Goal: Information Seeking & Learning: Compare options

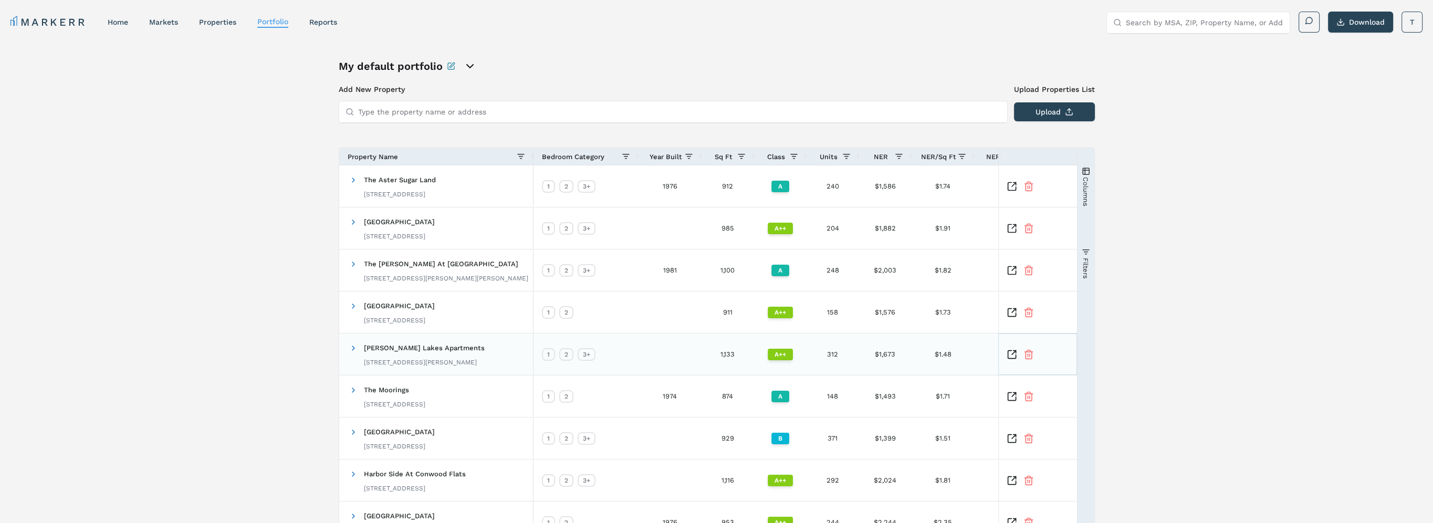
click at [709, 356] on icon "Inspect Comparable" at bounding box center [1012, 354] width 11 height 11
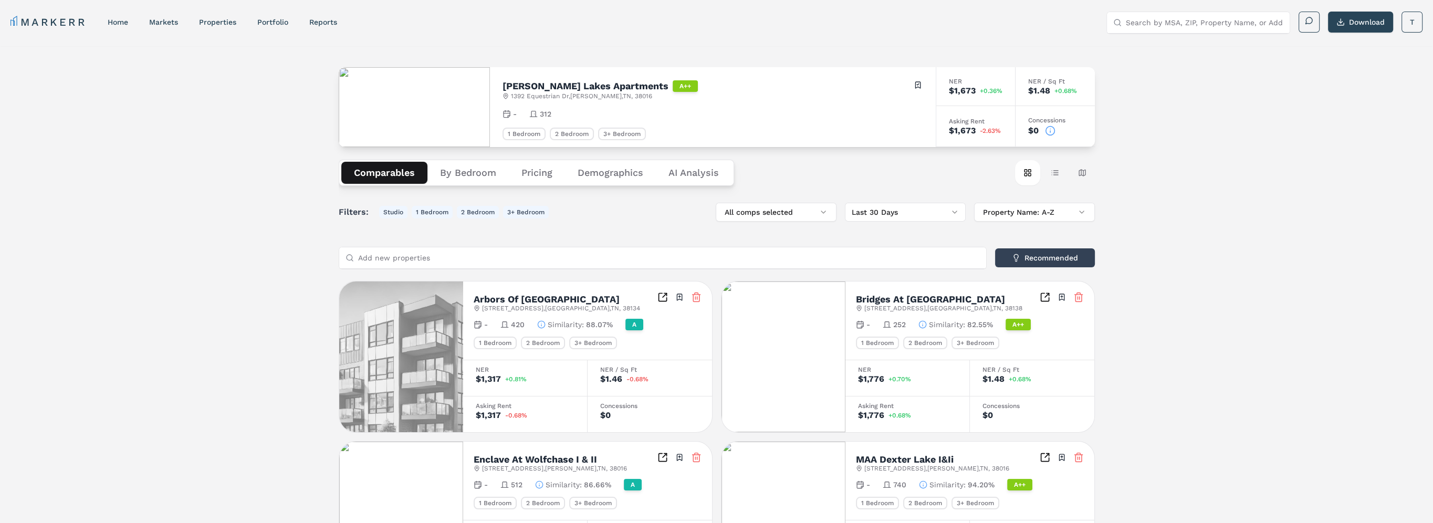
click at [531, 174] on button "Pricing" at bounding box center [537, 173] width 56 height 22
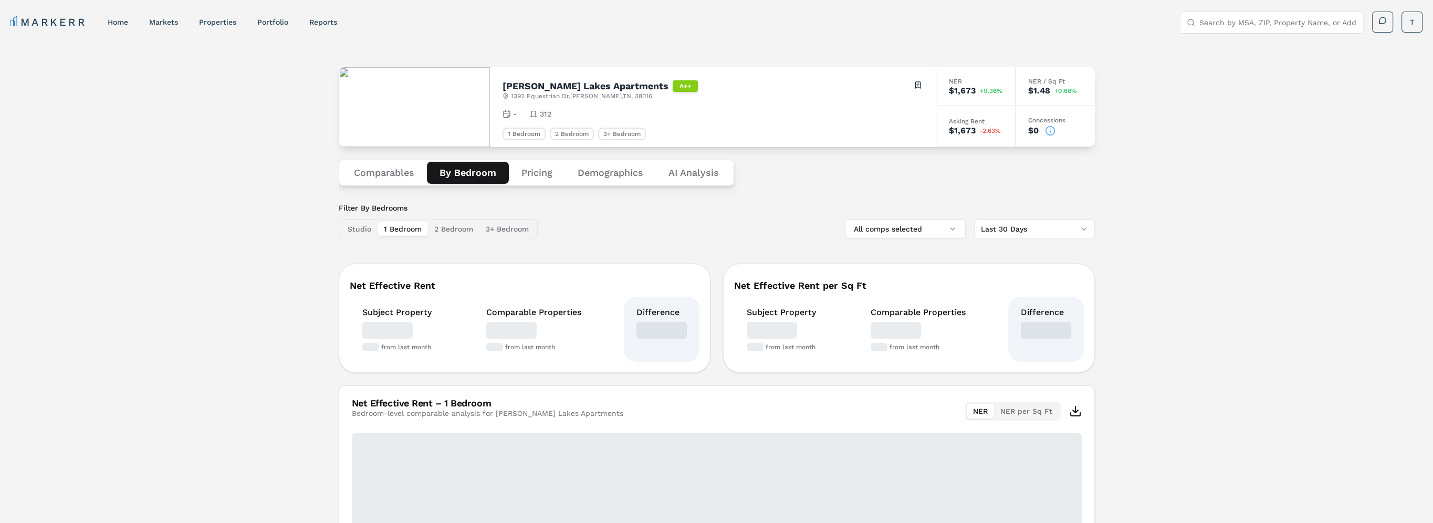
click at [466, 172] on button "By Bedroom" at bounding box center [468, 173] width 82 height 22
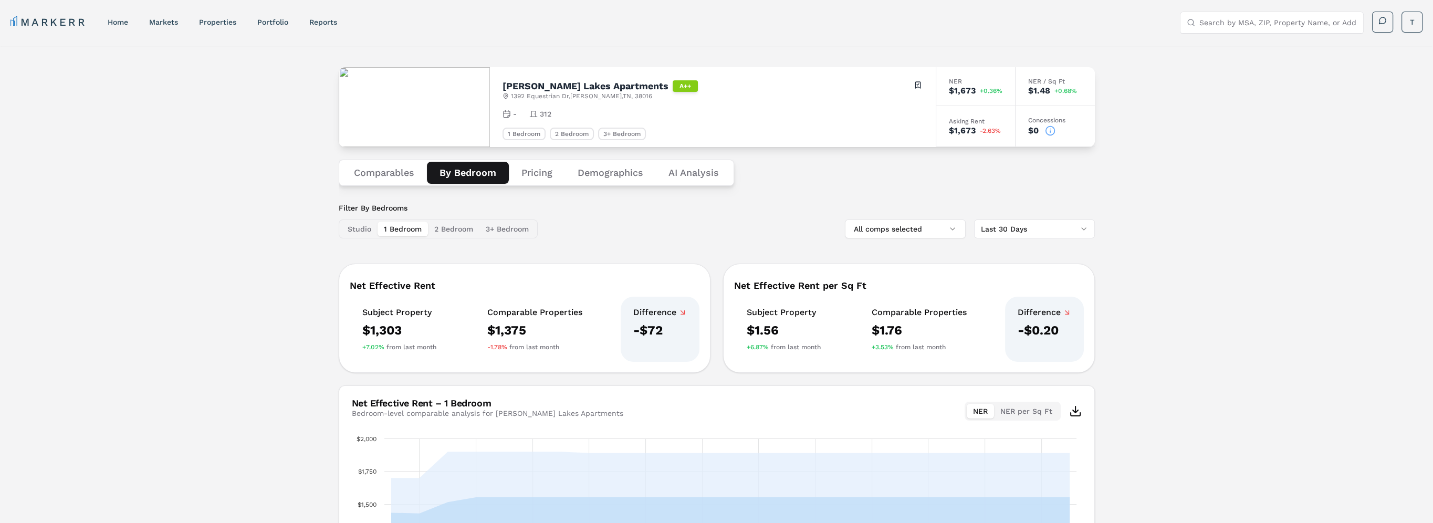
click at [382, 180] on button "Comparables" at bounding box center [384, 173] width 86 height 22
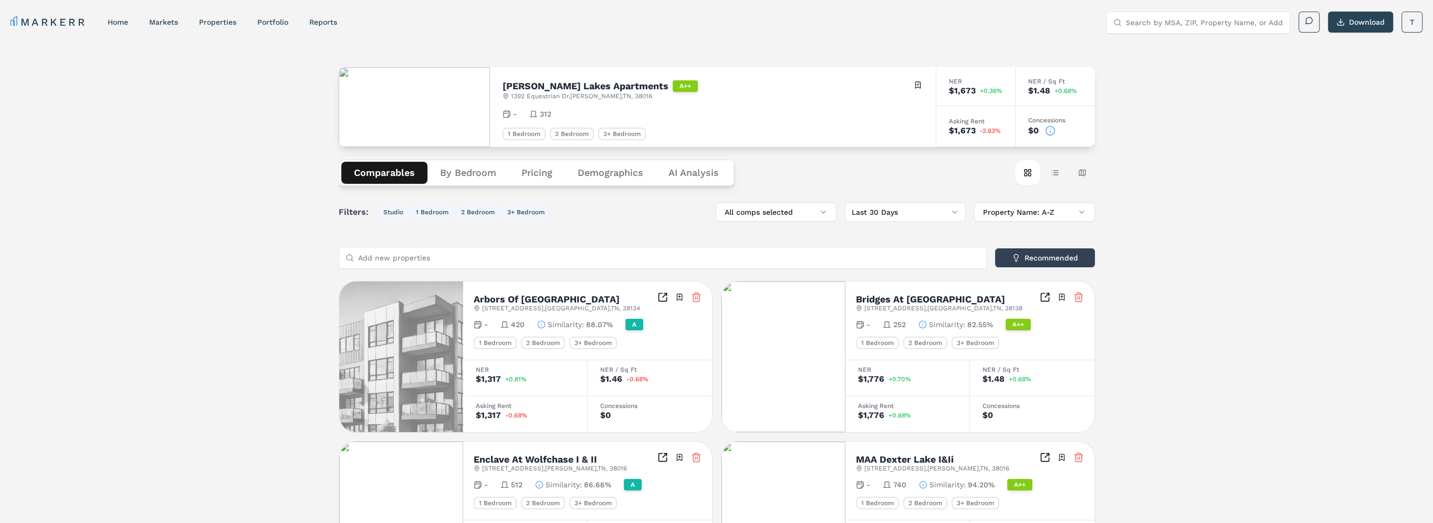
click at [1045, 297] on icon "Inspect Comparables" at bounding box center [1047, 296] width 4 height 4
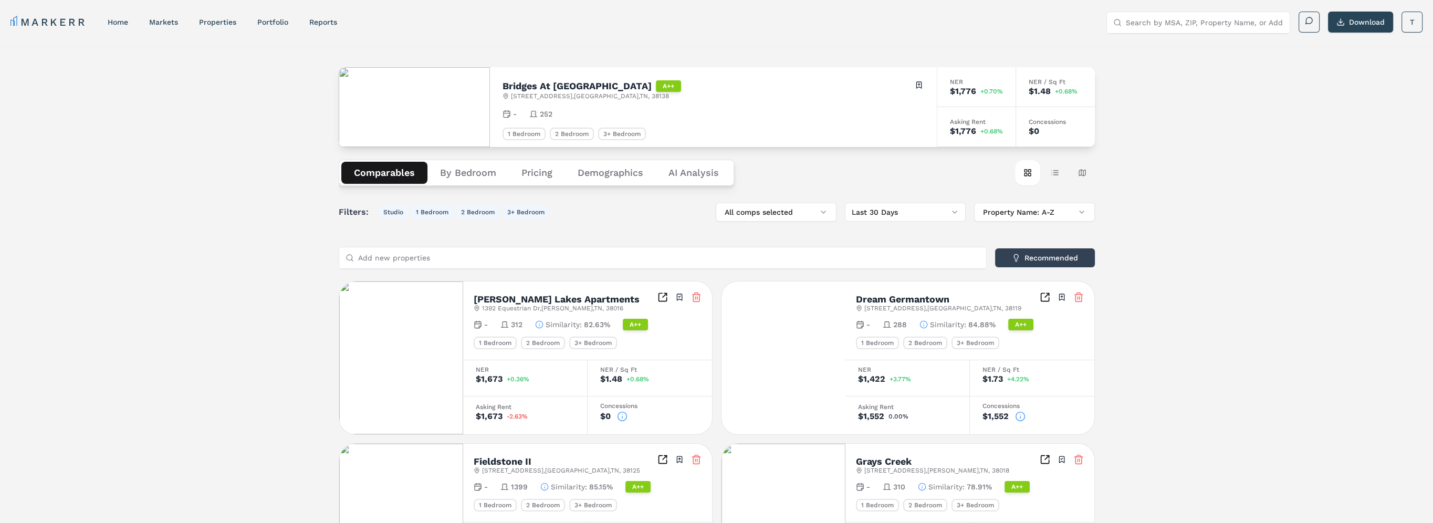
click at [538, 178] on button "Pricing" at bounding box center [537, 173] width 56 height 22
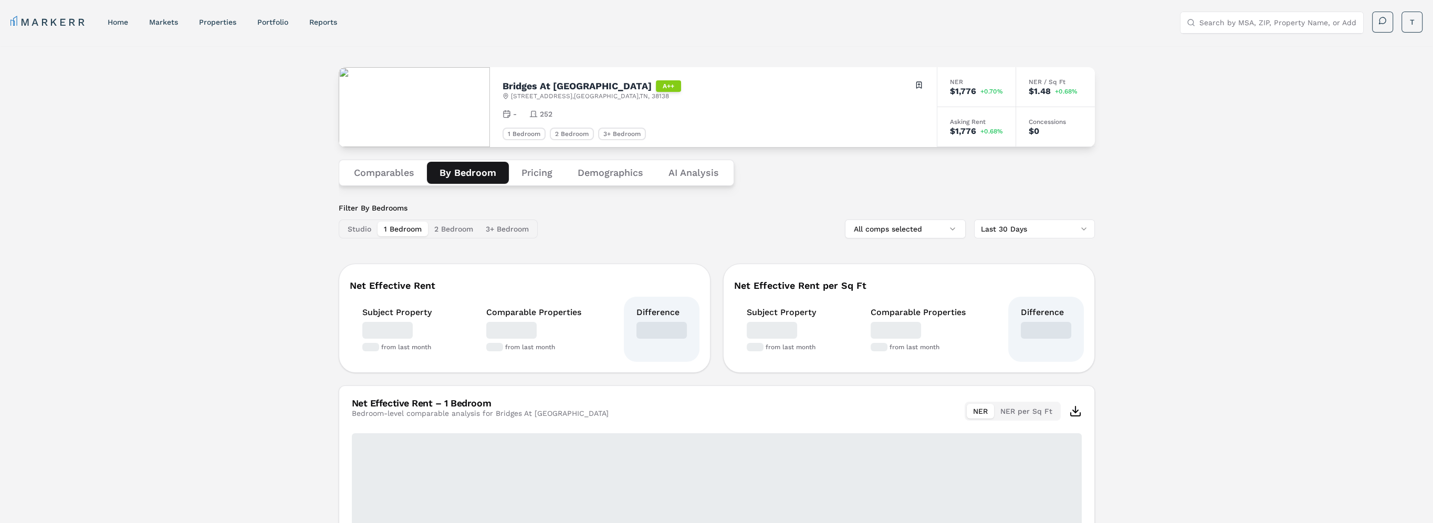
click at [459, 173] on button "By Bedroom" at bounding box center [468, 173] width 82 height 22
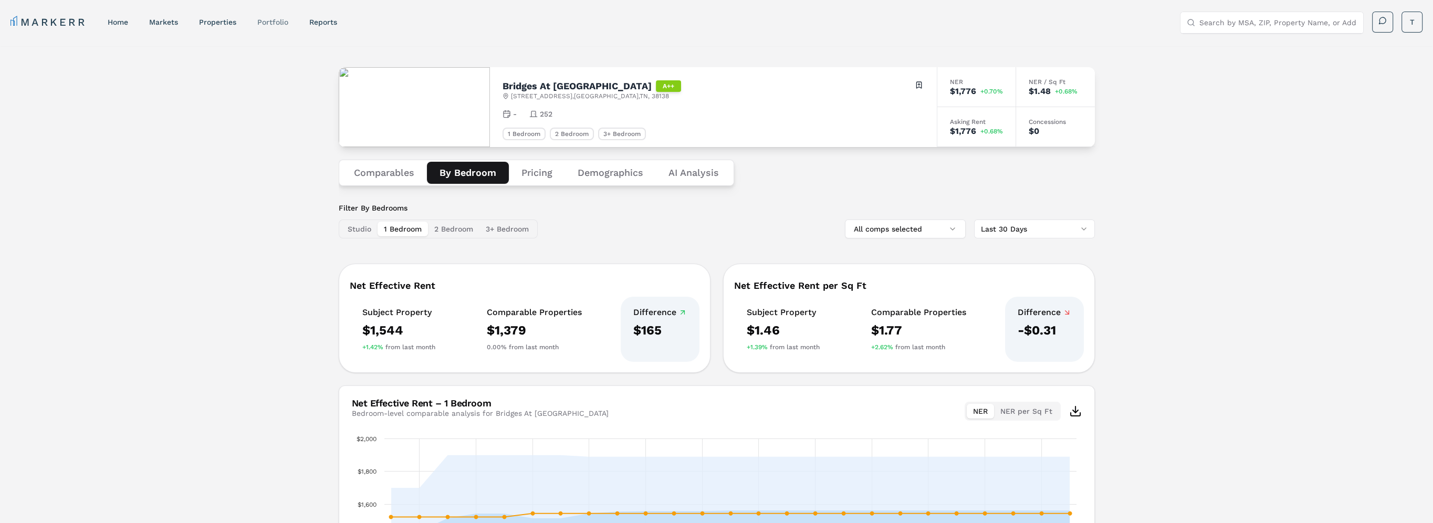
click at [265, 19] on link "Portfolio" at bounding box center [272, 22] width 31 height 8
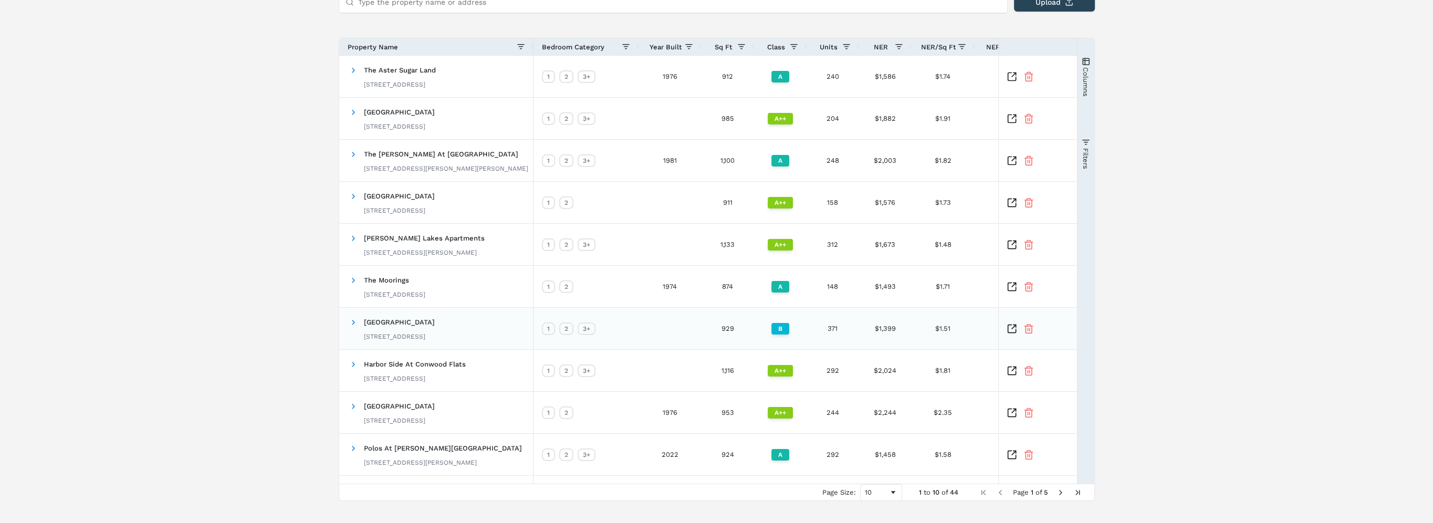
scroll to position [127, 0]
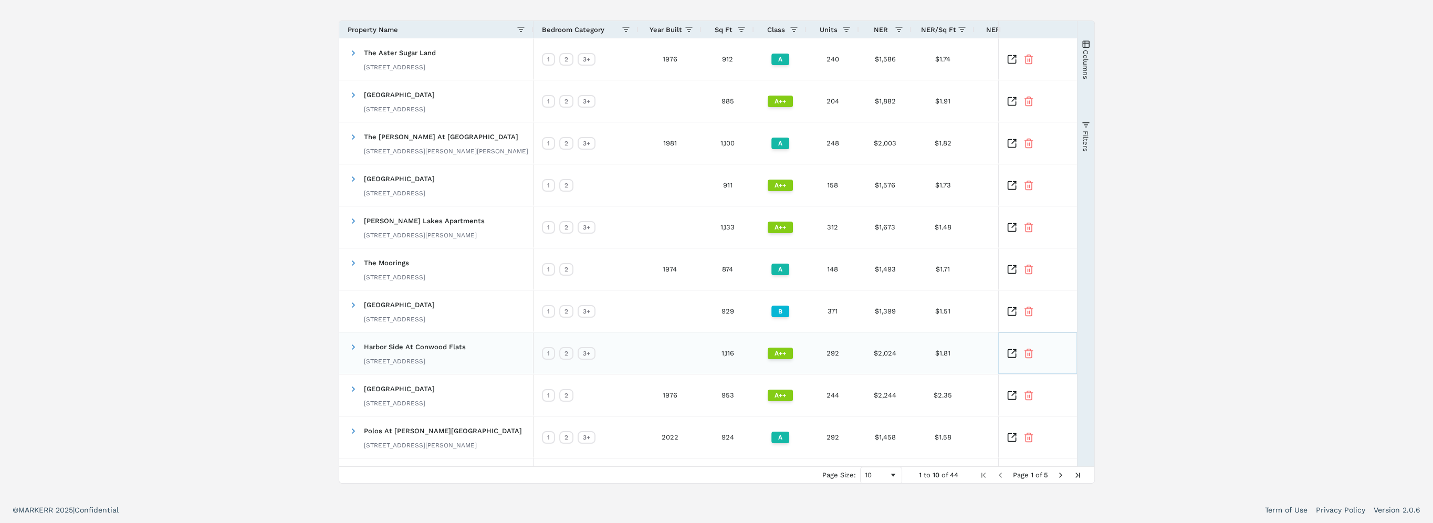
click at [1010, 353] on icon "Inspect Comparable" at bounding box center [1012, 353] width 11 height 11
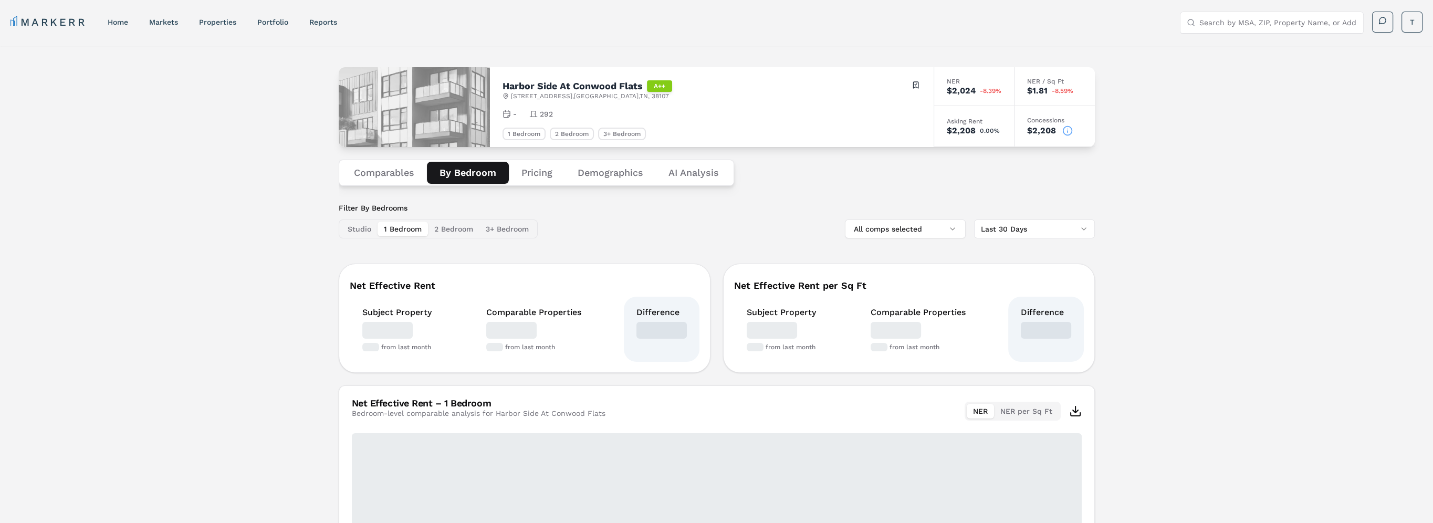
click at [456, 170] on button "By Bedroom" at bounding box center [468, 173] width 82 height 22
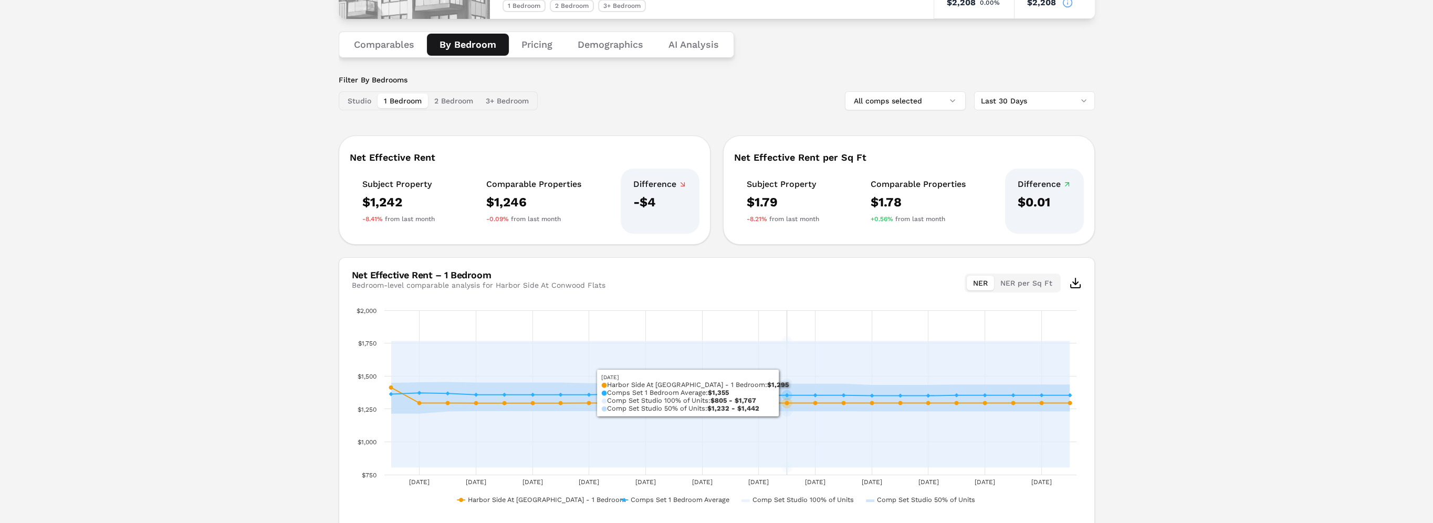
scroll to position [173, 0]
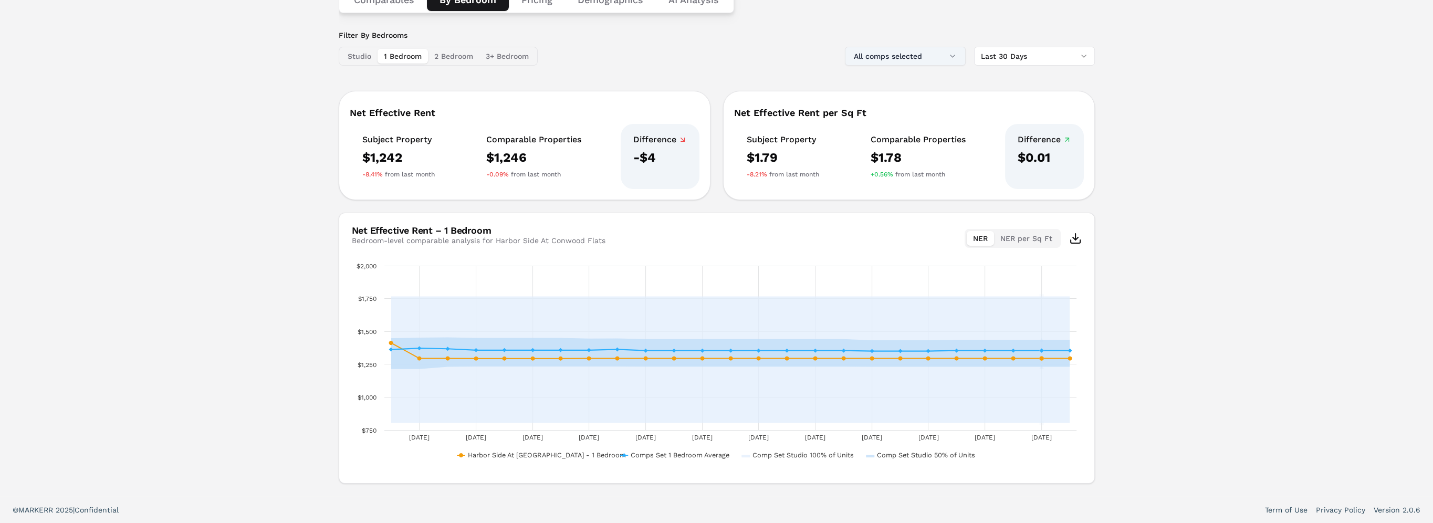
click at [943, 48] on button "All comps selected" at bounding box center [905, 56] width 121 height 19
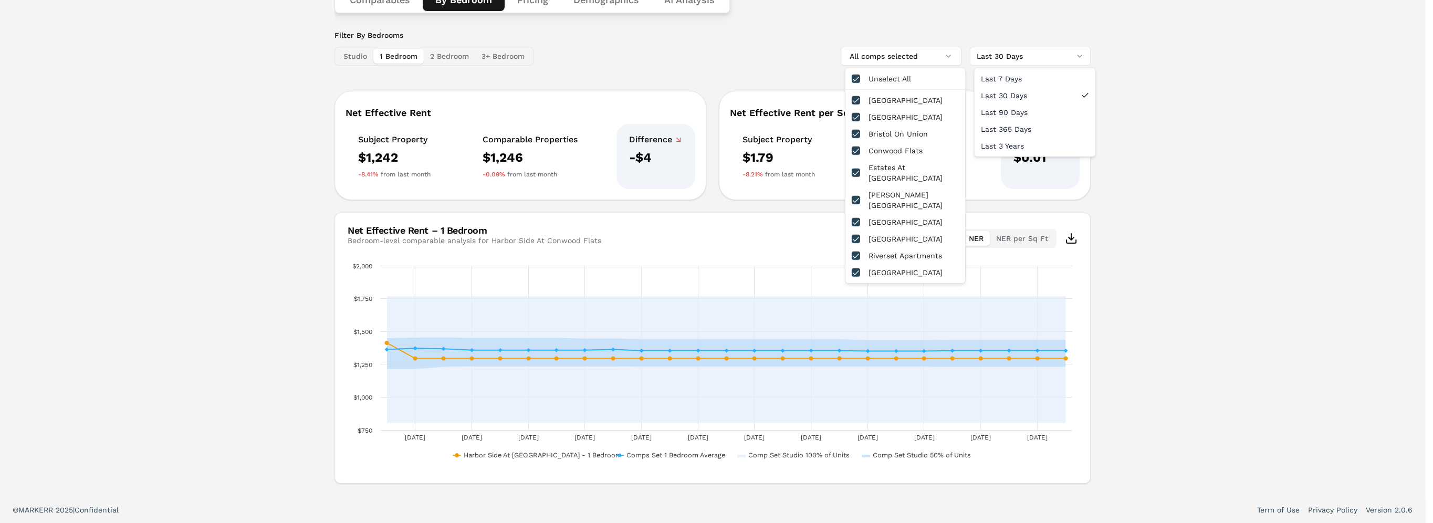
click at [1011, 57] on html "MARKERR home markets properties Portfolio reports Search by MSA, ZIP, Property …" at bounding box center [716, 175] width 1433 height 696
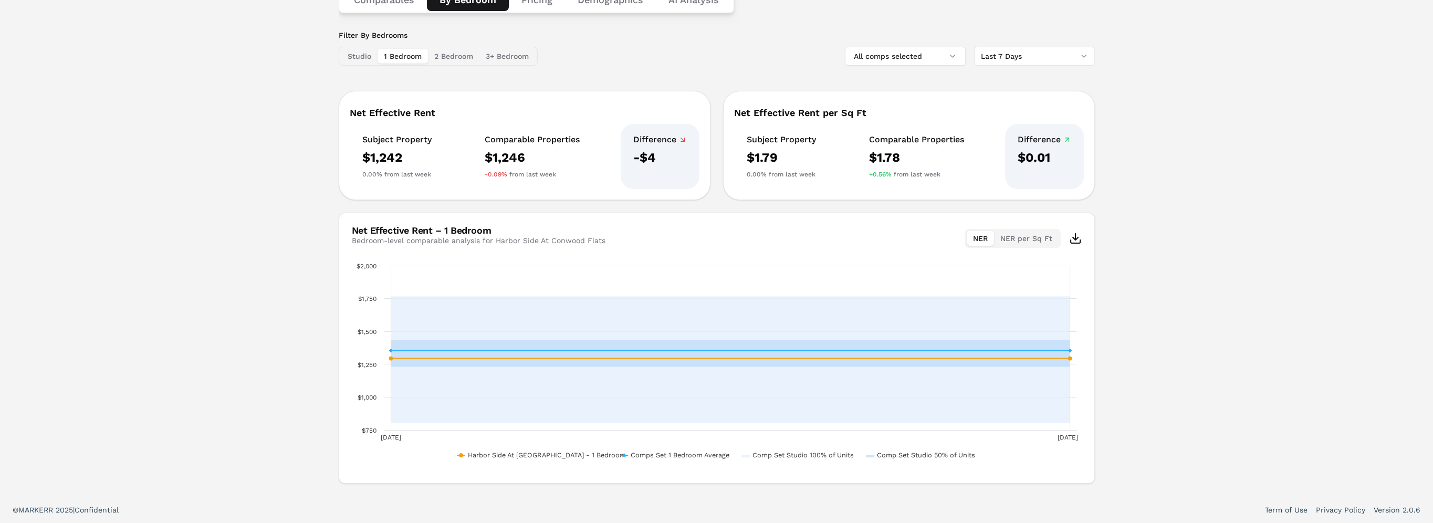
click at [1017, 50] on html "MARKERR home markets properties Portfolio reports Search by MSA, ZIP, Property …" at bounding box center [716, 175] width 1433 height 696
click at [883, 62] on button "All comps selected" at bounding box center [905, 56] width 121 height 19
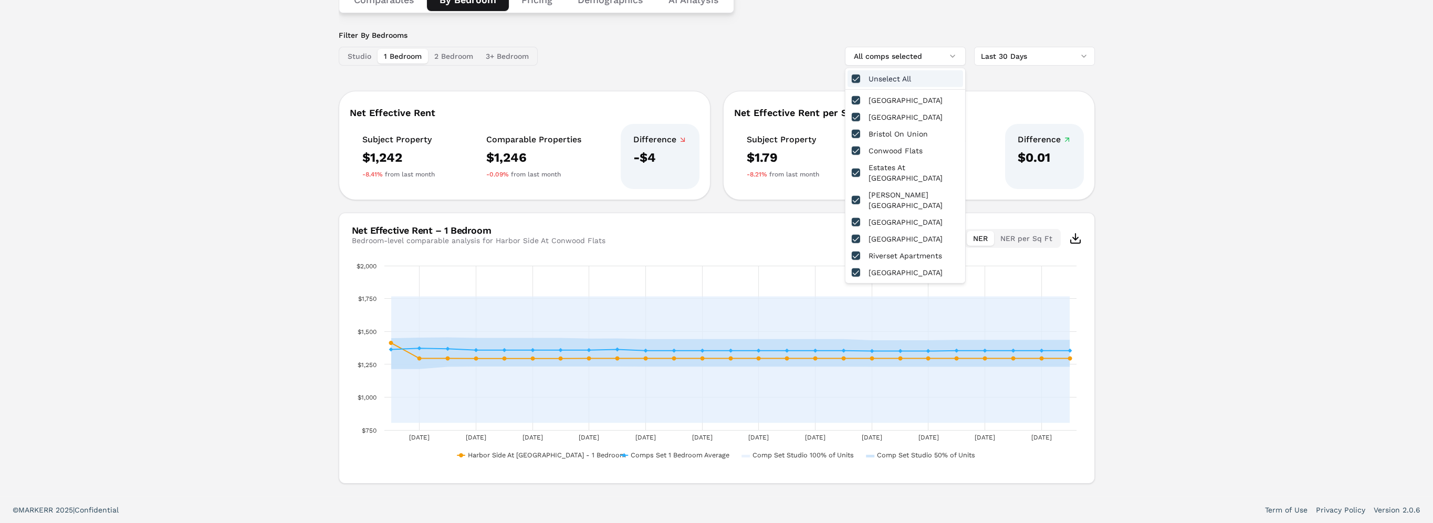
click at [874, 76] on div "Unselect All" at bounding box center [906, 78] width 116 height 17
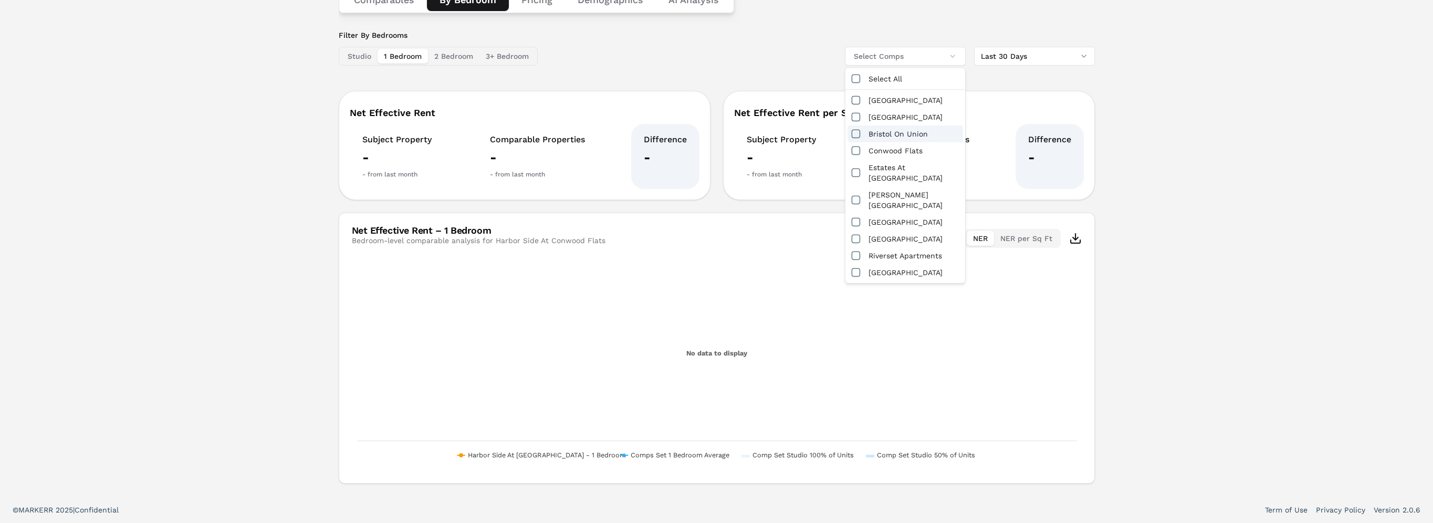
click at [859, 133] on button "button" at bounding box center [856, 134] width 8 height 8
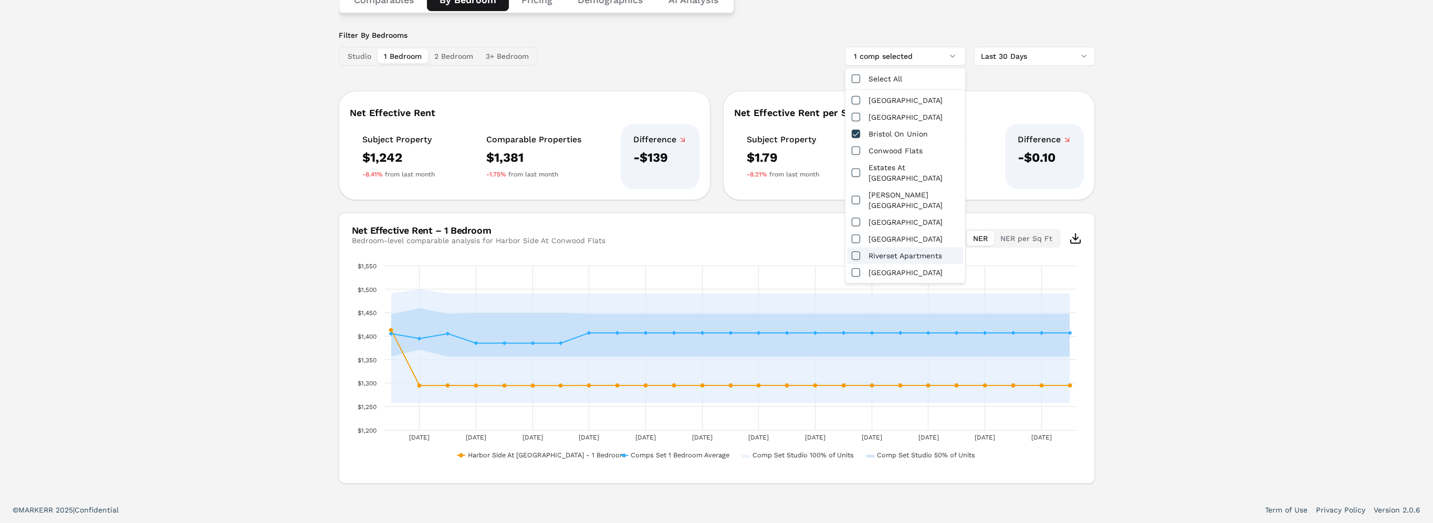
click at [1229, 149] on div "Harbor Side At Conwood Flats A++ 645 N Front St , Memphis , TN , 38107 Toggle p…" at bounding box center [716, 184] width 1433 height 623
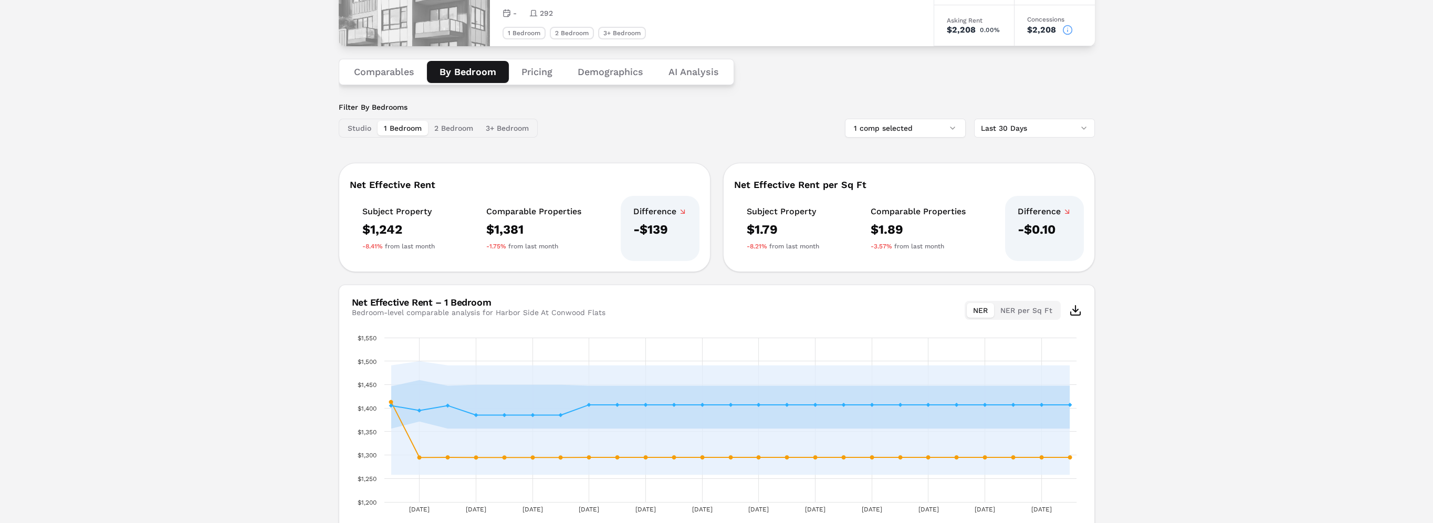
scroll to position [0, 0]
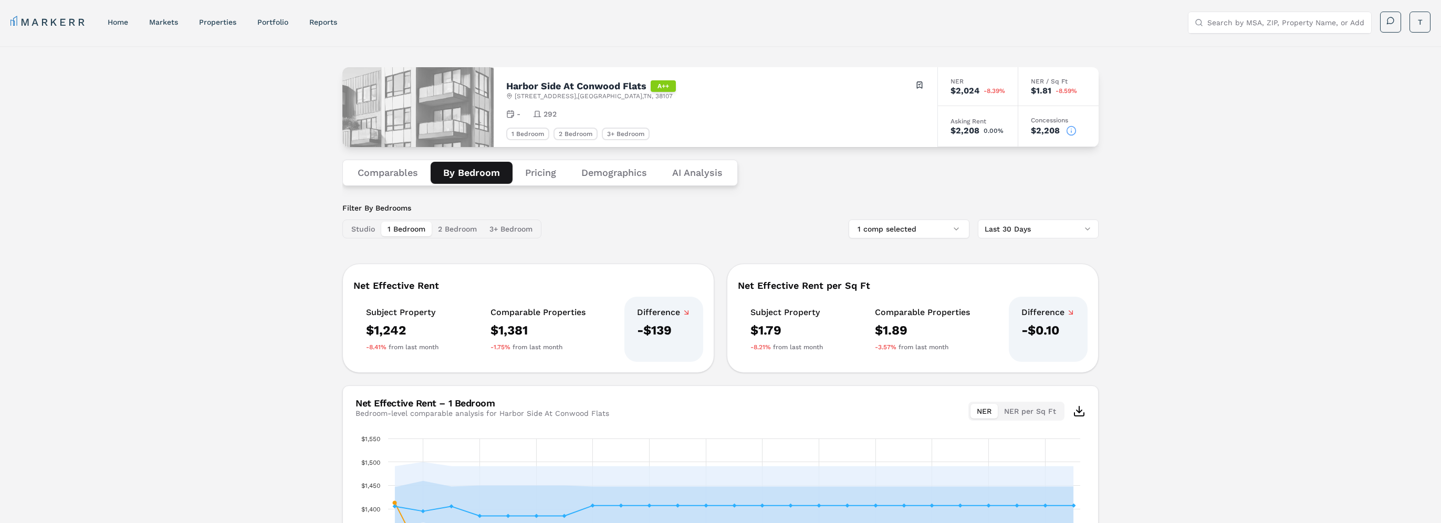
click at [1037, 226] on html "MARKERR home markets properties Portfolio reports Search by MSA, ZIP, Property …" at bounding box center [720, 348] width 1441 height 696
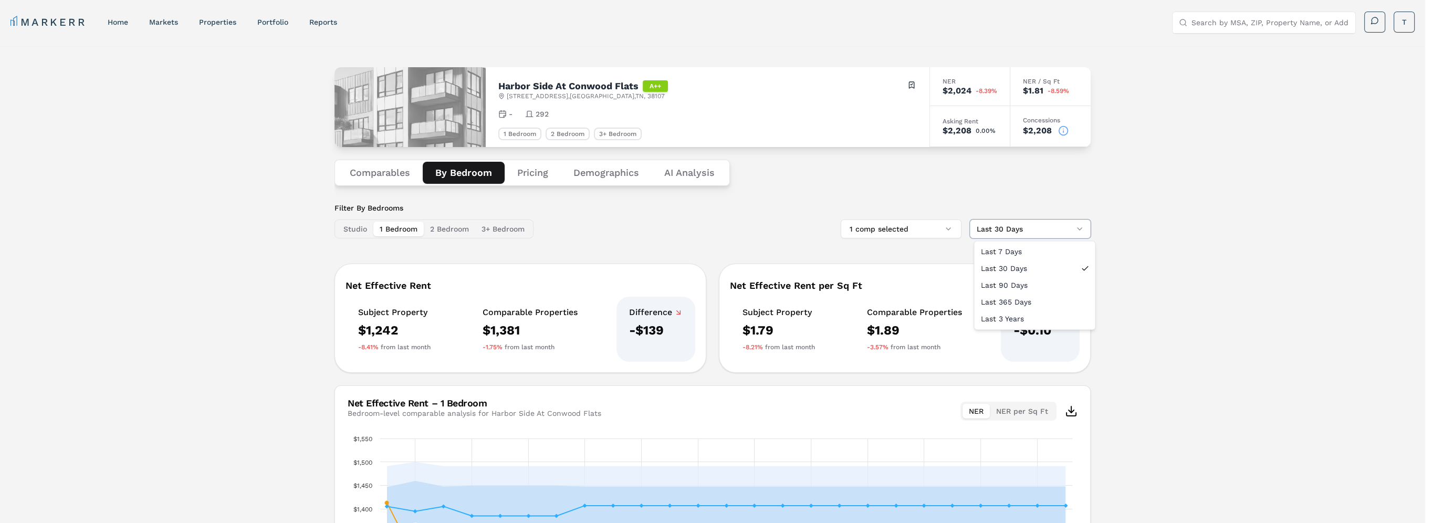
click at [1037, 226] on html "MARKERR home markets properties Portfolio reports Search by MSA, ZIP, Property …" at bounding box center [716, 348] width 1433 height 696
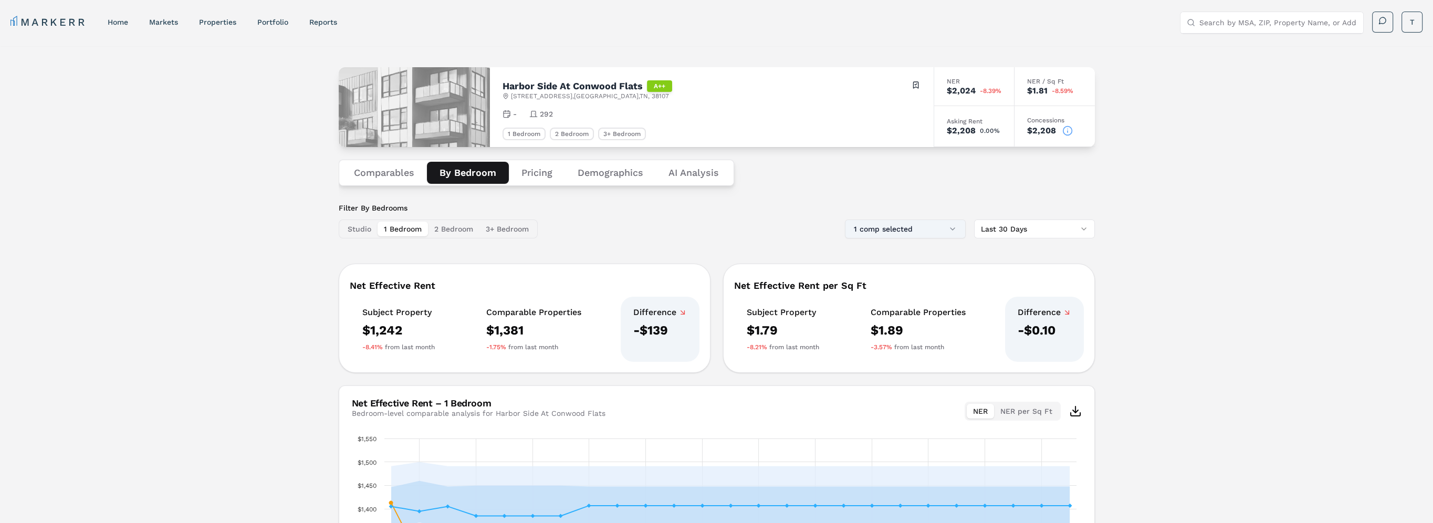
click at [917, 226] on button "1 comp selected" at bounding box center [905, 229] width 121 height 19
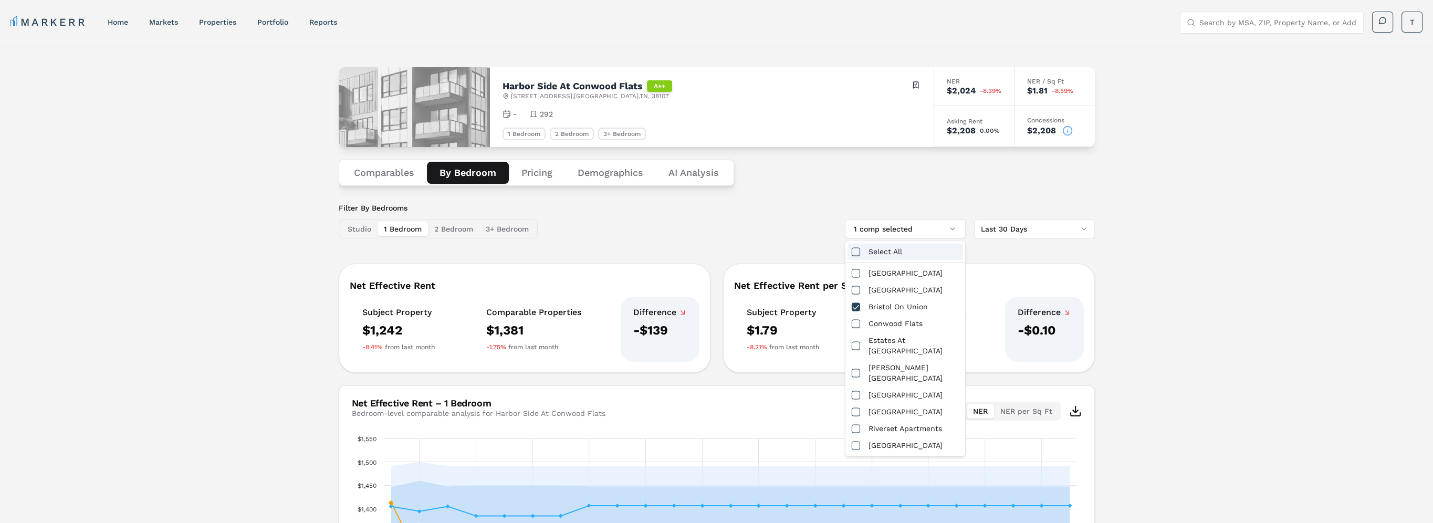
click at [876, 248] on div "Select All" at bounding box center [906, 251] width 116 height 17
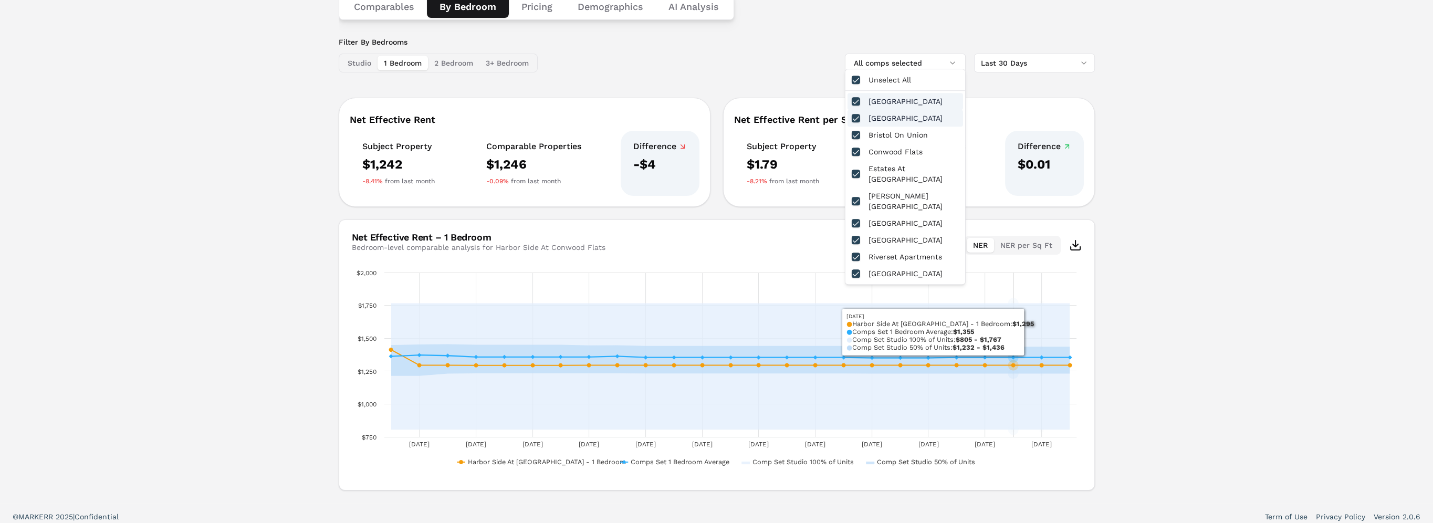
scroll to position [173, 0]
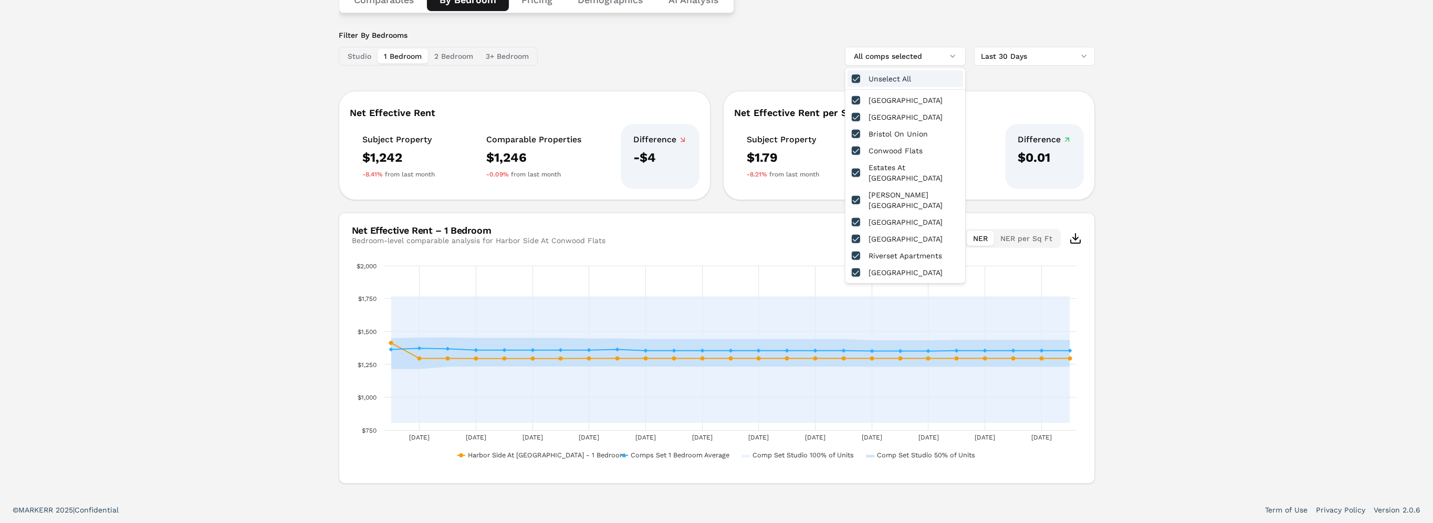
click at [854, 80] on button "button" at bounding box center [856, 79] width 8 height 8
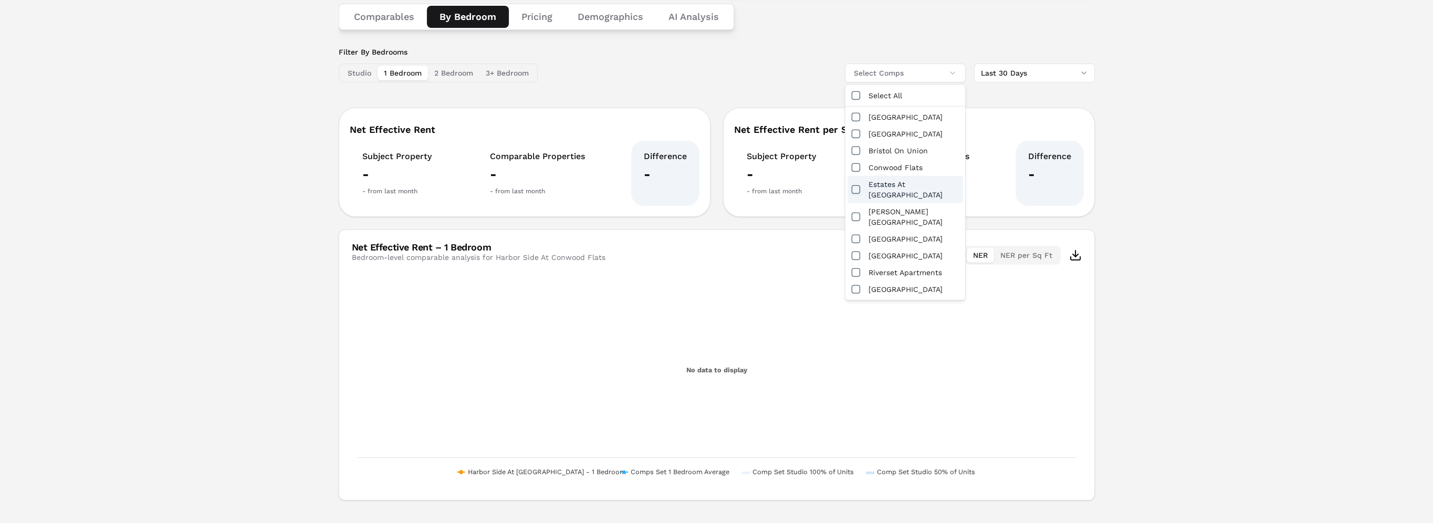
scroll to position [156, 0]
click at [858, 234] on button "button" at bounding box center [856, 238] width 8 height 8
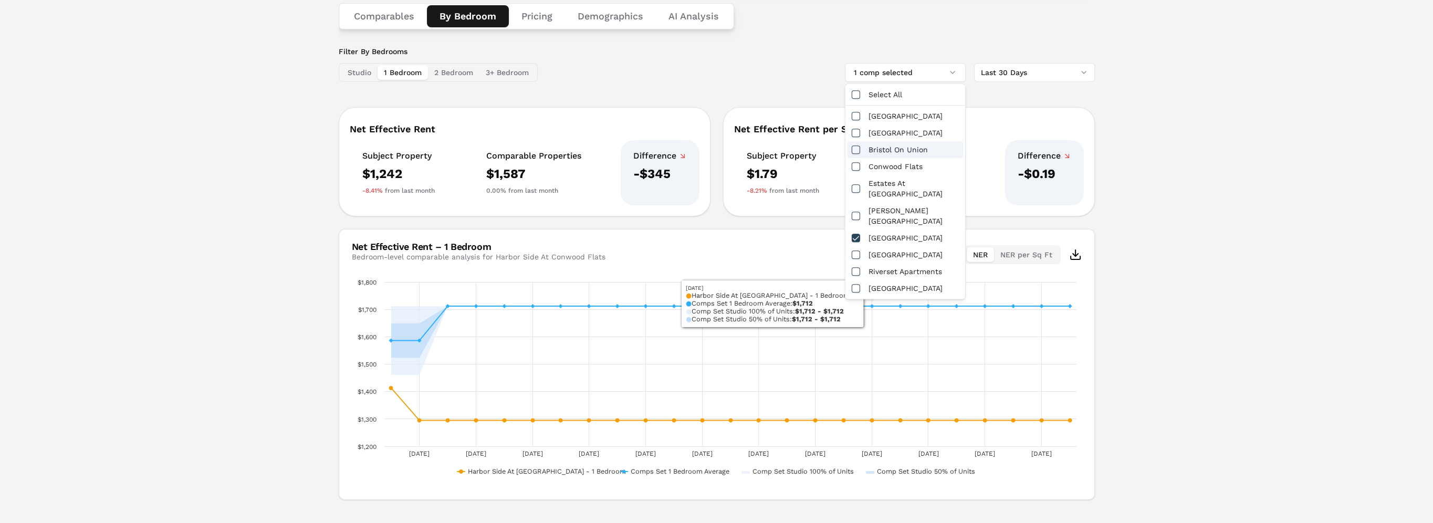
click at [868, 153] on div "Bristol On Union" at bounding box center [906, 149] width 116 height 17
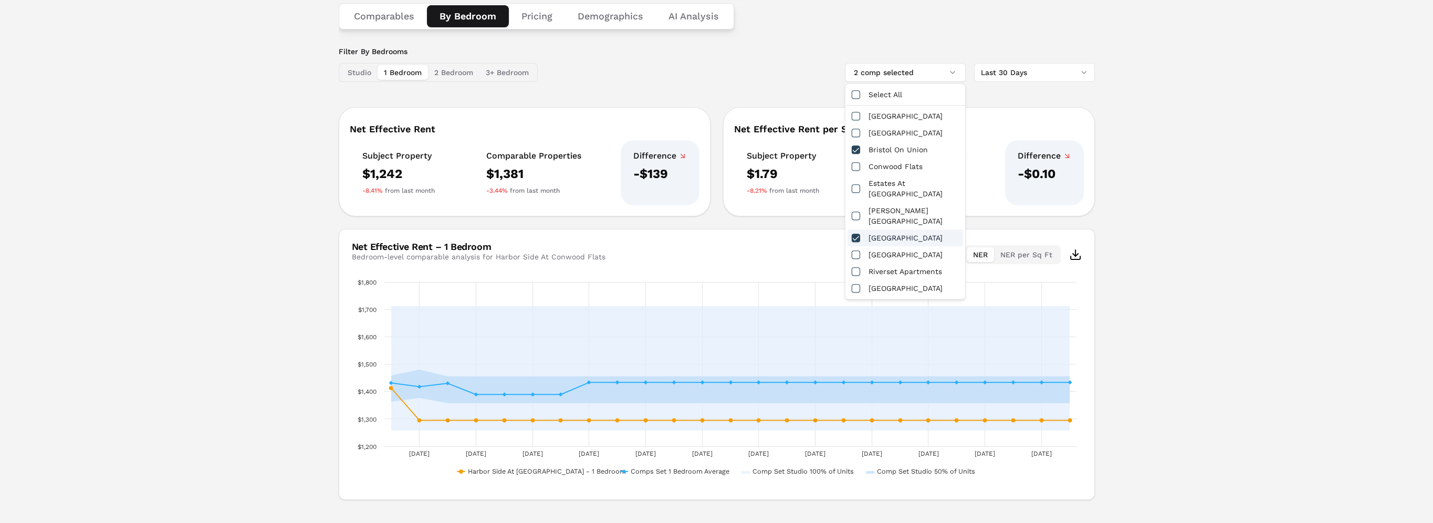
click at [864, 229] on div "[GEOGRAPHIC_DATA]" at bounding box center [906, 237] width 116 height 17
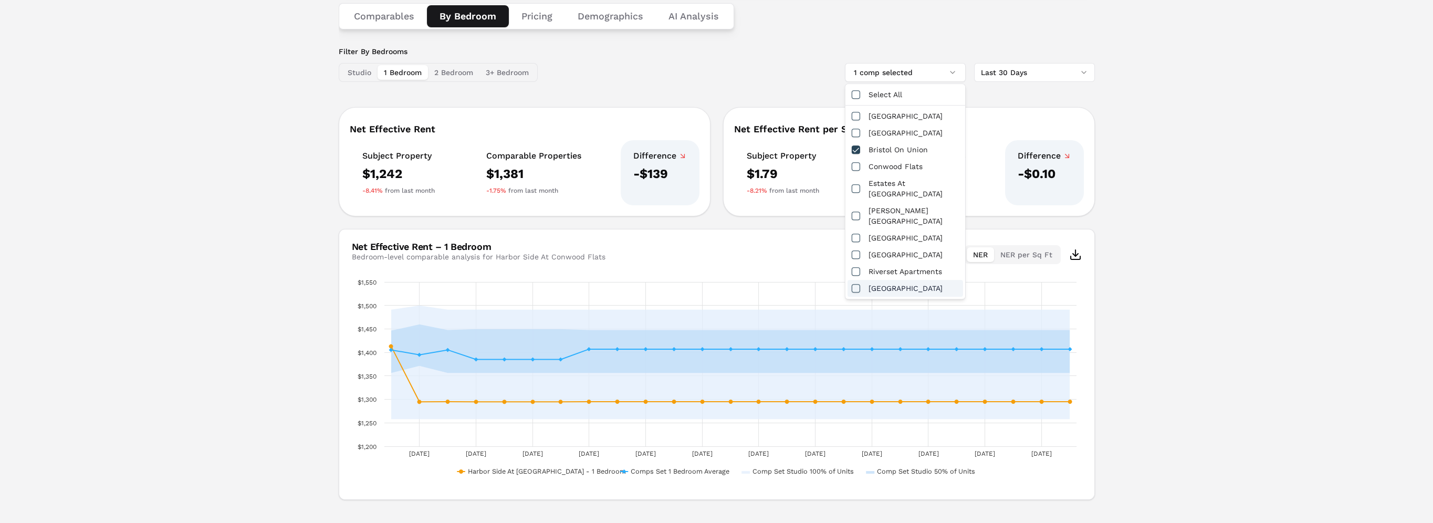
click at [1198, 170] on div "Harbor Side At Conwood Flats A++ 645 N Front St , Memphis , TN , 38107 Toggle p…" at bounding box center [716, 201] width 1433 height 623
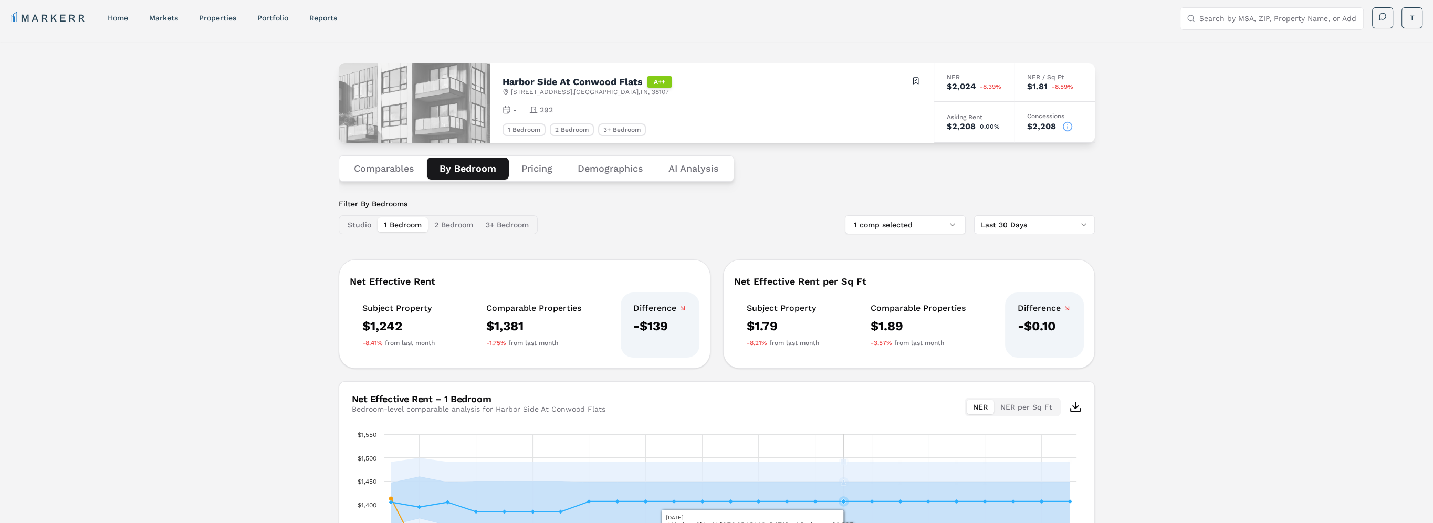
scroll to position [0, 0]
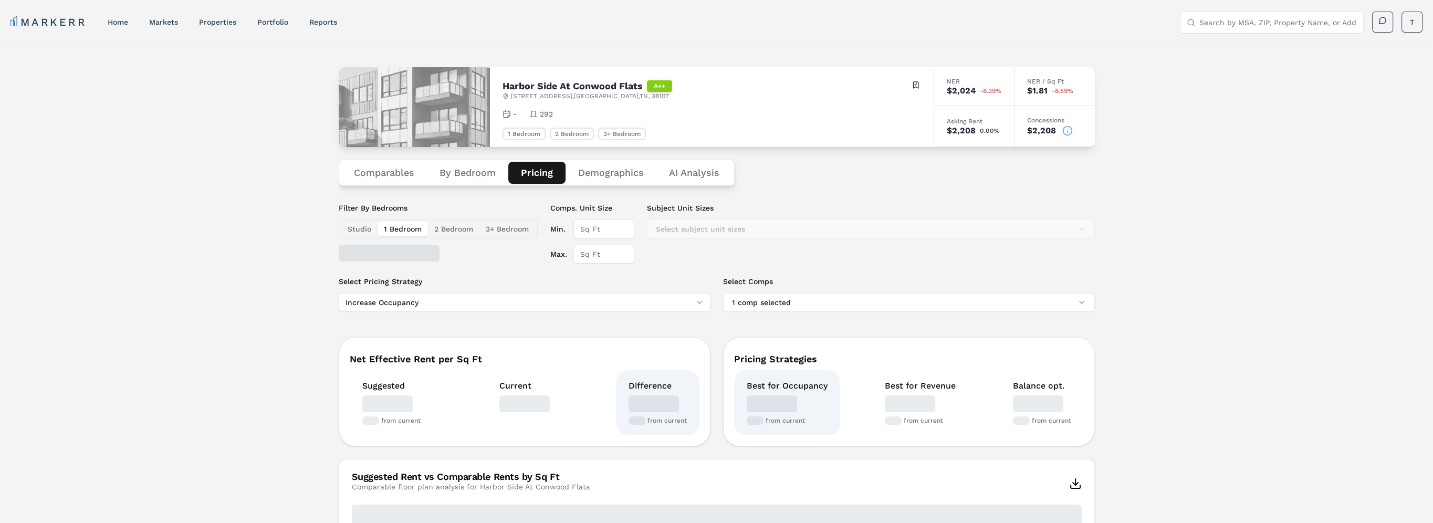
click at [534, 172] on button "Pricing" at bounding box center [536, 173] width 57 height 22
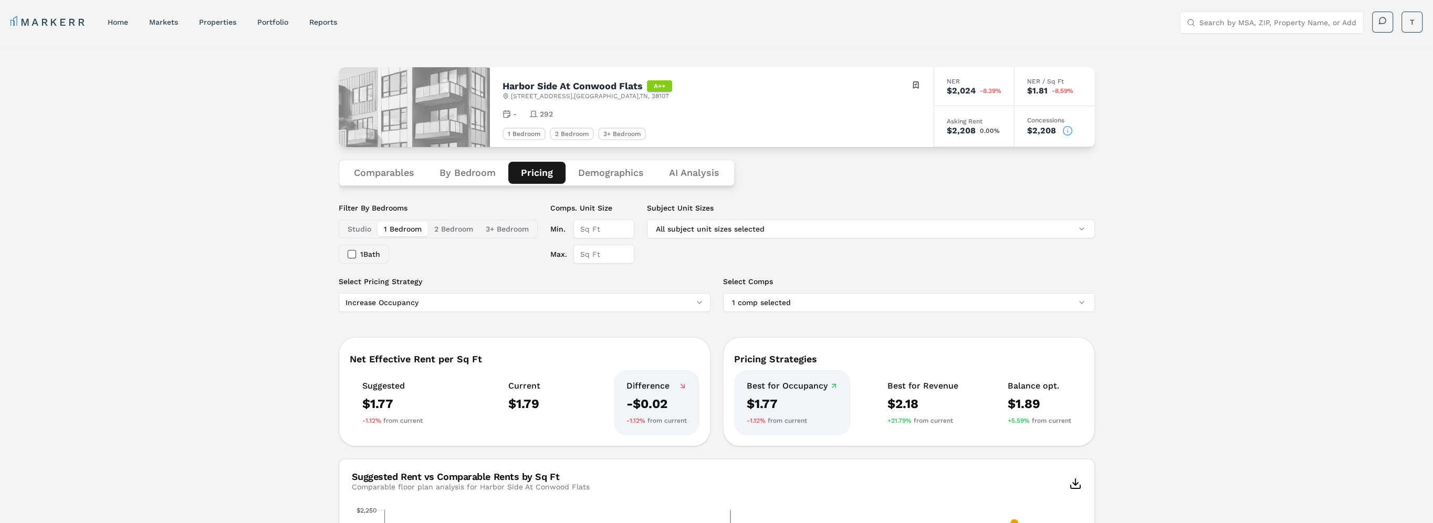
click at [1071, 131] on circle at bounding box center [1067, 130] width 9 height 9
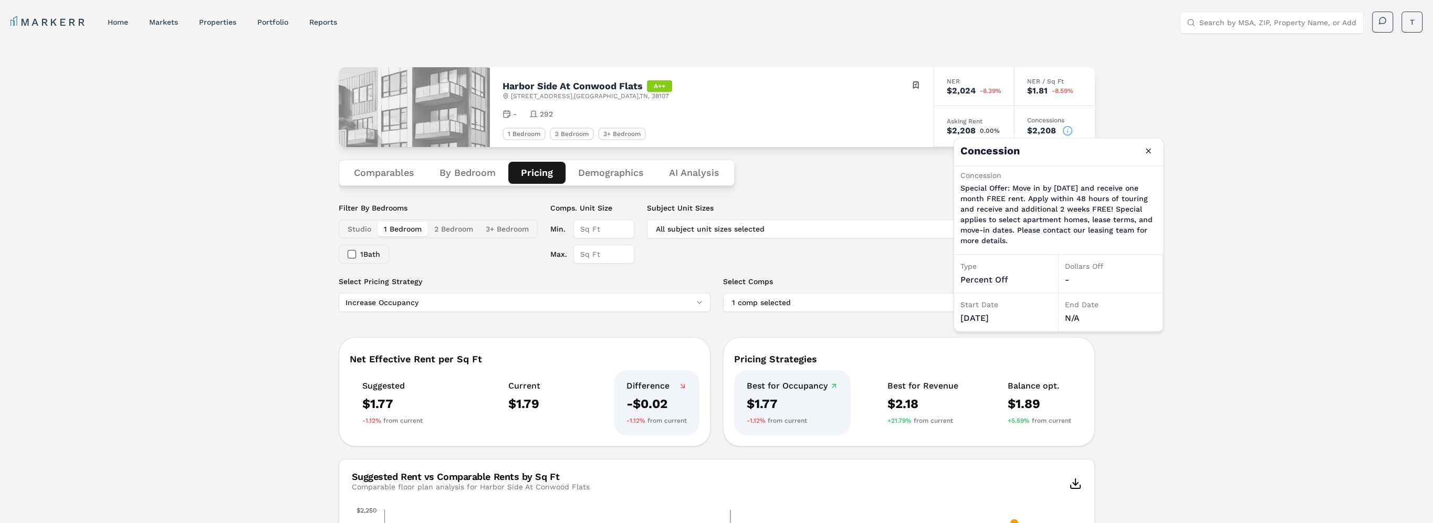
drag, startPoint x: 1057, startPoint y: 181, endPoint x: 1140, endPoint y: 236, distance: 99.2
click at [1140, 236] on div "Concession Special Offer: Move in by July 31st and receive one month FREE rent.…" at bounding box center [1058, 209] width 196 height 78
drag, startPoint x: 1140, startPoint y: 236, endPoint x: 1086, endPoint y: 195, distance: 67.0
click at [1088, 197] on p "Special Offer: Move in by July 31st and receive one month FREE rent. Apply with…" at bounding box center [1058, 214] width 196 height 63
click at [1063, 187] on p "Special Offer: Move in by July 31st and receive one month FREE rent. Apply with…" at bounding box center [1058, 214] width 196 height 63
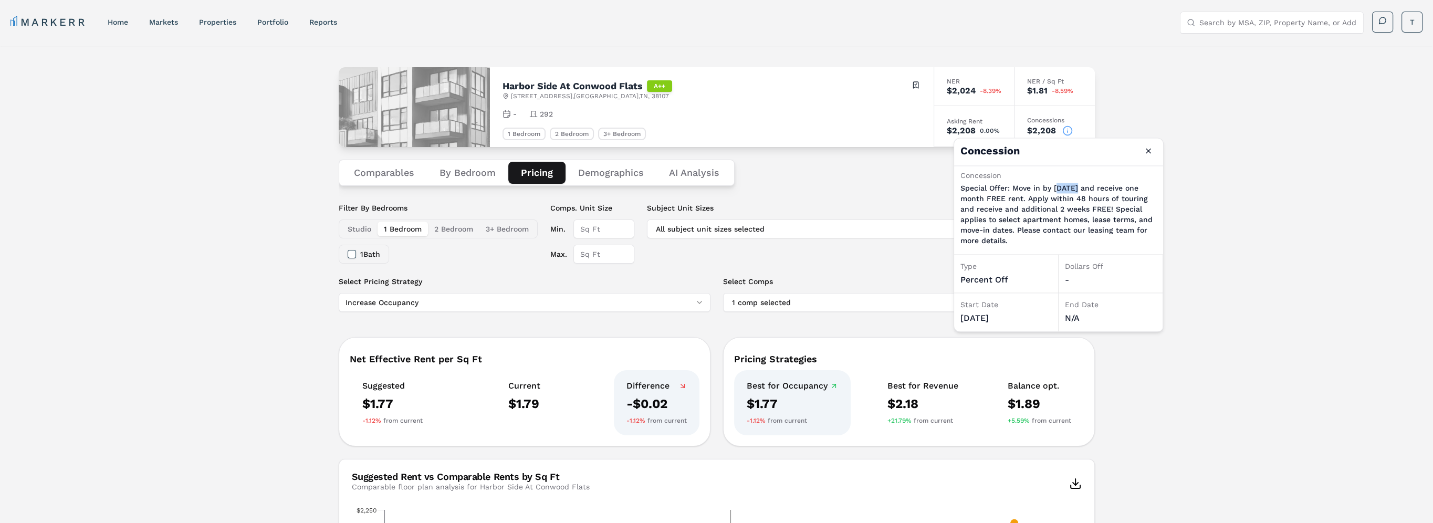
drag, startPoint x: 1056, startPoint y: 187, endPoint x: 1072, endPoint y: 187, distance: 16.3
click at [1072, 187] on p "Special Offer: Move in by July 31st and receive one month FREE rent. Apply with…" at bounding box center [1058, 214] width 196 height 63
click at [1113, 202] on p "Special Offer: Move in by July 31st and receive one month FREE rent. Apply with…" at bounding box center [1058, 214] width 196 height 63
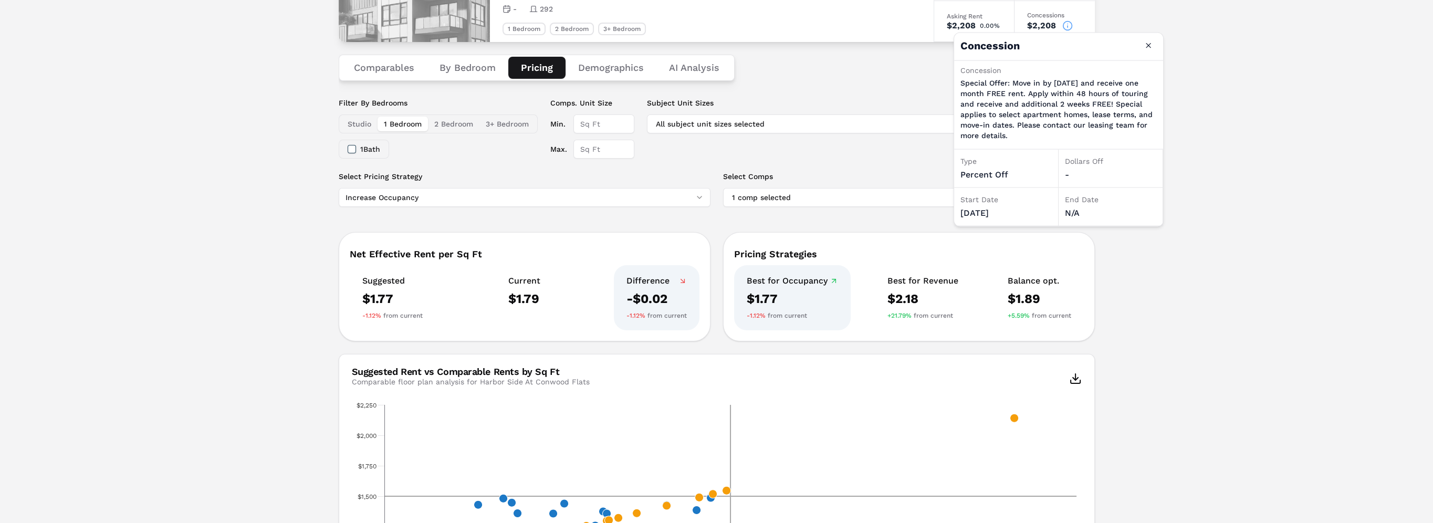
scroll to position [105, 0]
click at [1147, 48] on button "Close" at bounding box center [1148, 45] width 17 height 17
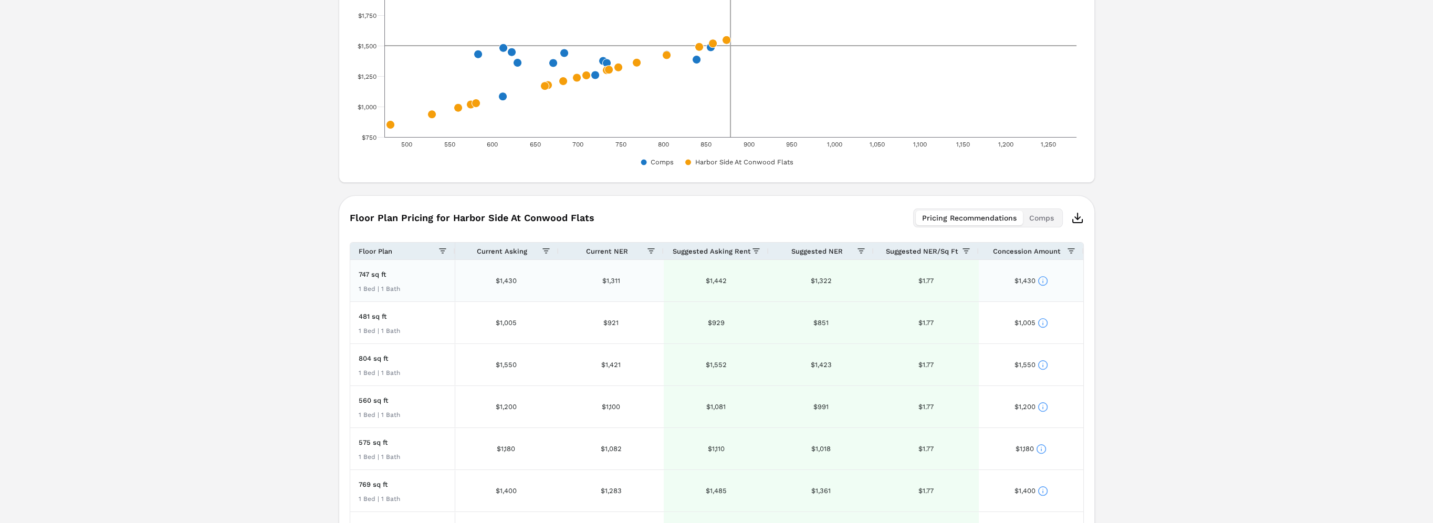
scroll to position [557, 0]
click at [1043, 284] on circle at bounding box center [1042, 279] width 9 height 9
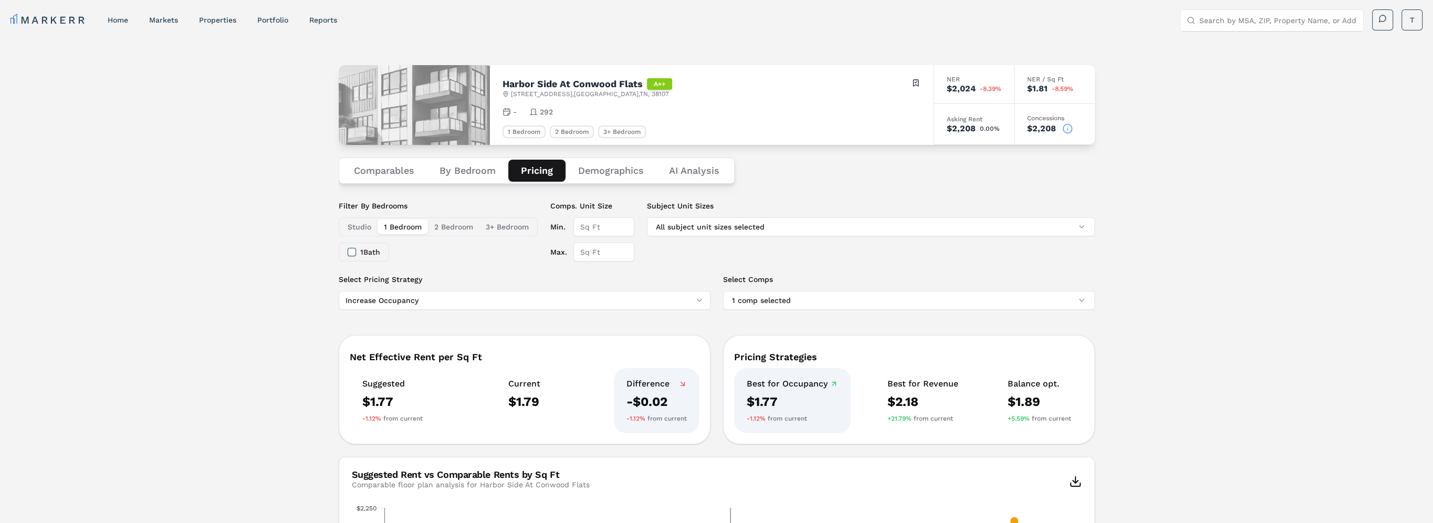
scroll to position [0, 0]
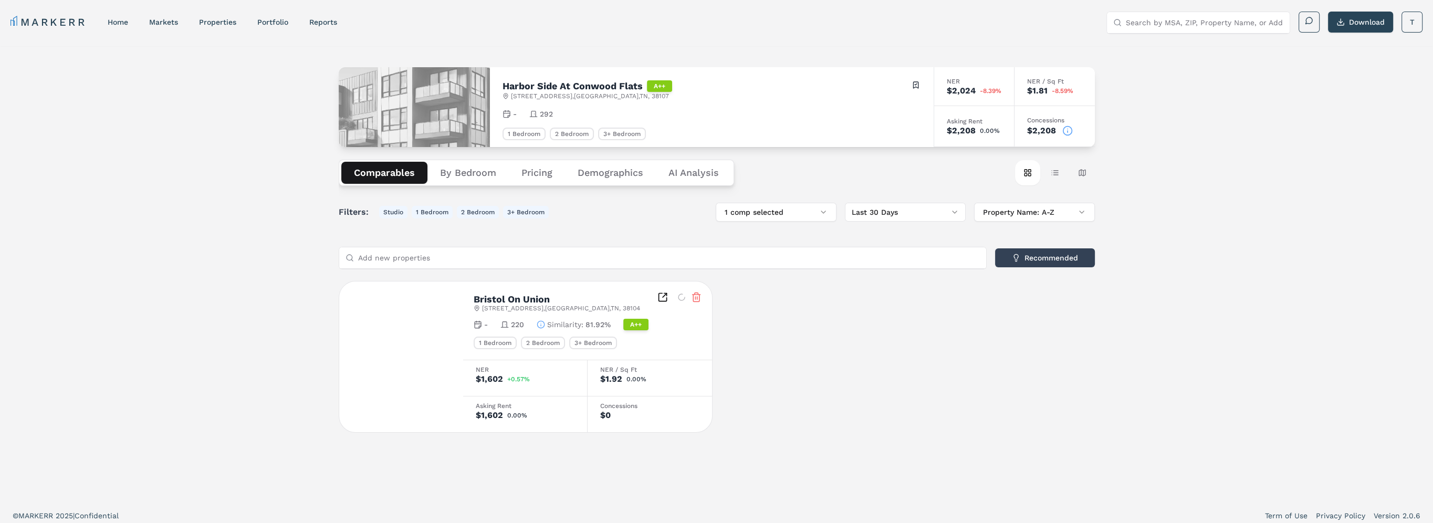
click at [396, 178] on button "Comparables" at bounding box center [384, 173] width 86 height 22
click at [809, 207] on button "1 comp selected" at bounding box center [776, 212] width 121 height 19
click at [769, 231] on div "Select All" at bounding box center [776, 234] width 116 height 17
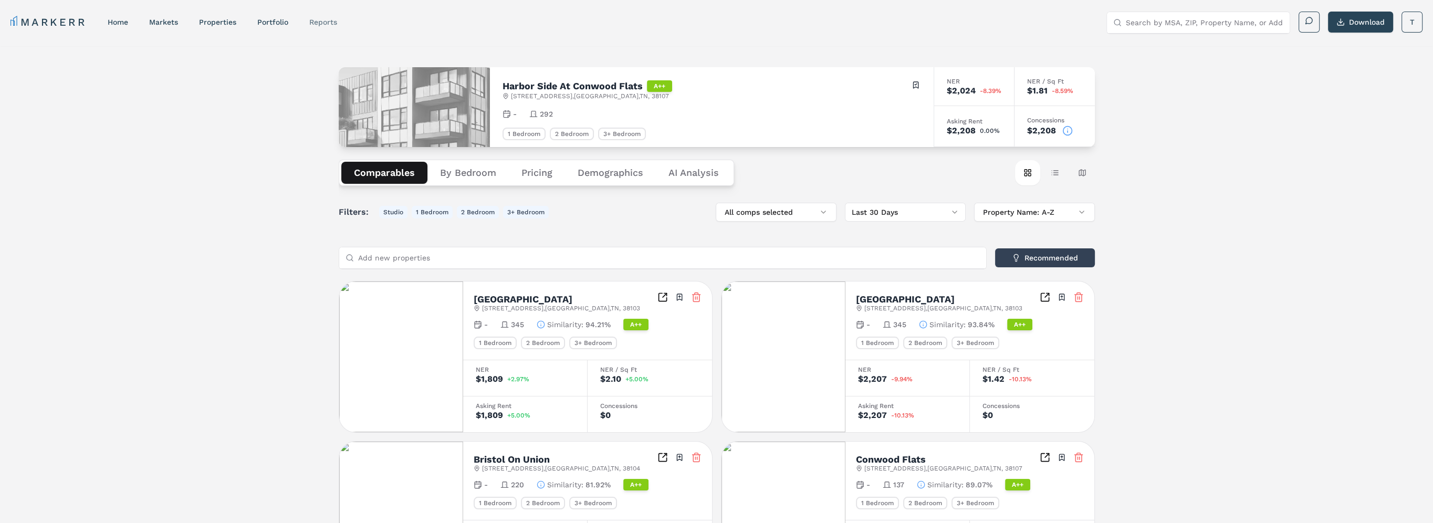
click at [319, 19] on link "reports" at bounding box center [323, 22] width 28 height 8
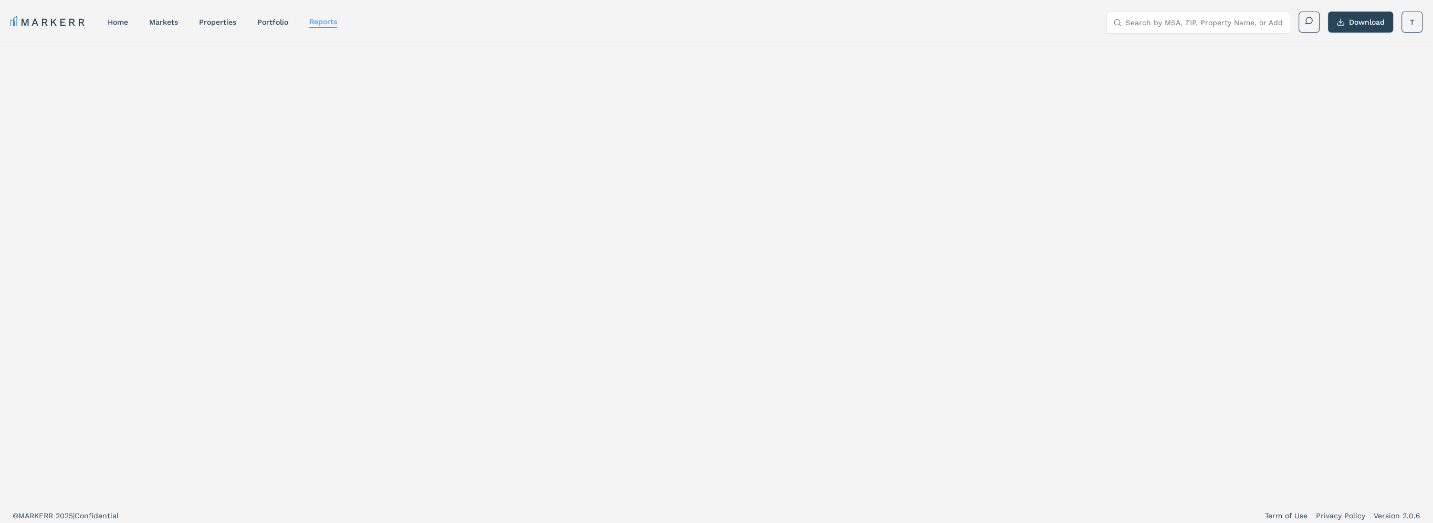
select select "-release_date"
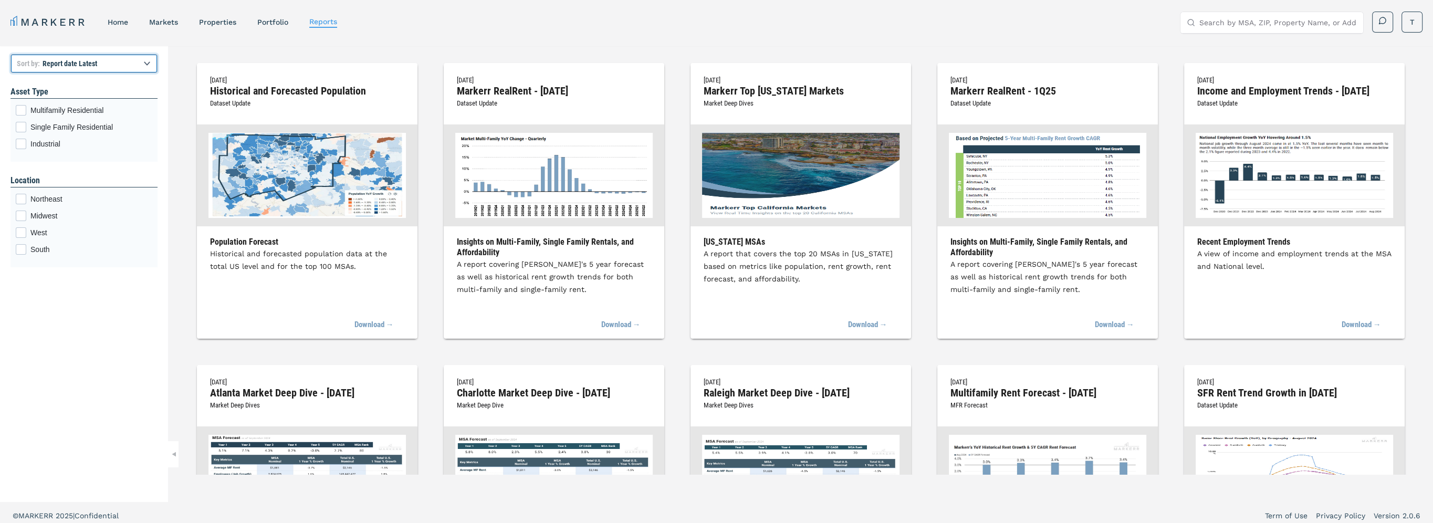
click at [88, 64] on select "Report title A to Z Report title Z to A Report date Latest Report date Oldest" at bounding box center [84, 63] width 147 height 19
click at [309, 43] on header "MARKERR home markets properties Portfolio reports Search by MSA, ZIP, Property …" at bounding box center [716, 23] width 1433 height 46
click at [80, 64] on select "Report title A to Z Report title Z to A Report date Latest Report date Oldest" at bounding box center [84, 63] width 147 height 19
click at [204, 56] on div "June 26, 2025 Historical and Forecasted Population Dataset Update Population Fo…" at bounding box center [800, 260] width 1265 height 429
click at [219, 25] on link "properties" at bounding box center [217, 22] width 37 height 8
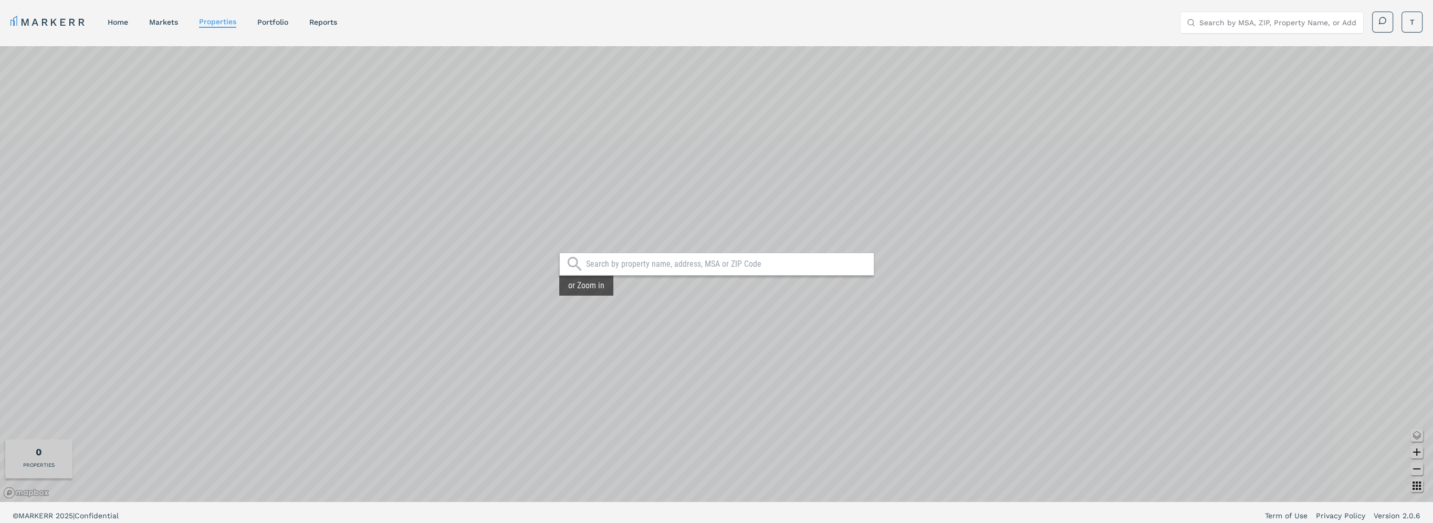
click at [274, 27] on nav "MARKERR home markets properties Portfolio reports" at bounding box center [174, 22] width 327 height 15
click at [270, 22] on link "Portfolio" at bounding box center [272, 22] width 31 height 8
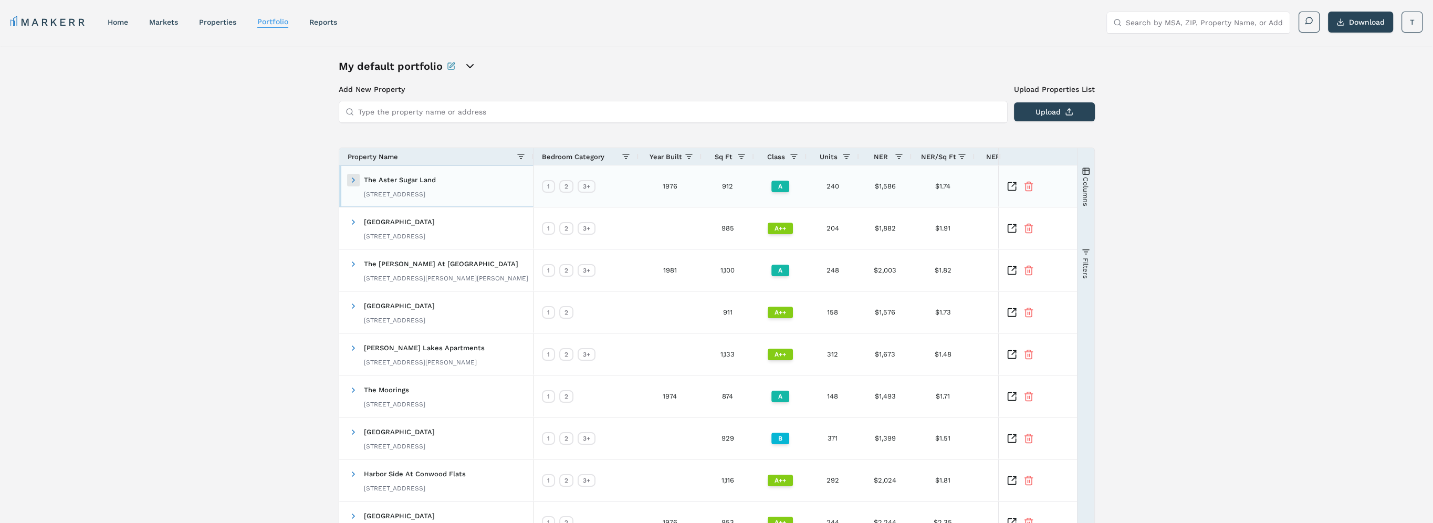
click at [357, 178] on span at bounding box center [353, 180] width 8 height 8
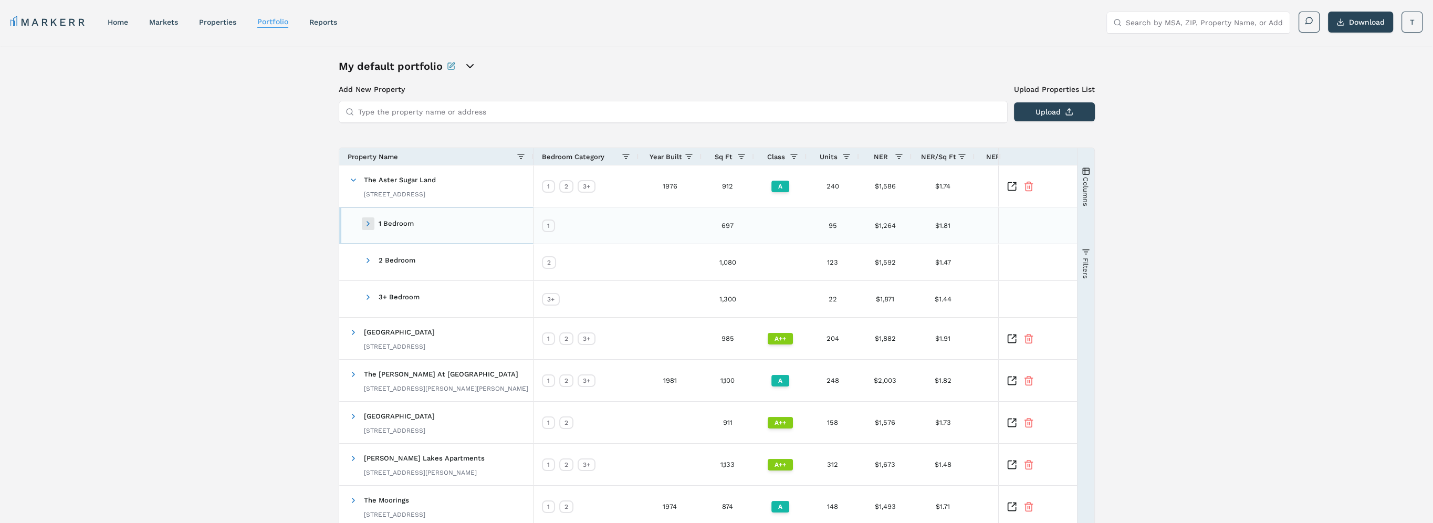
click at [368, 221] on span at bounding box center [368, 224] width 8 height 8
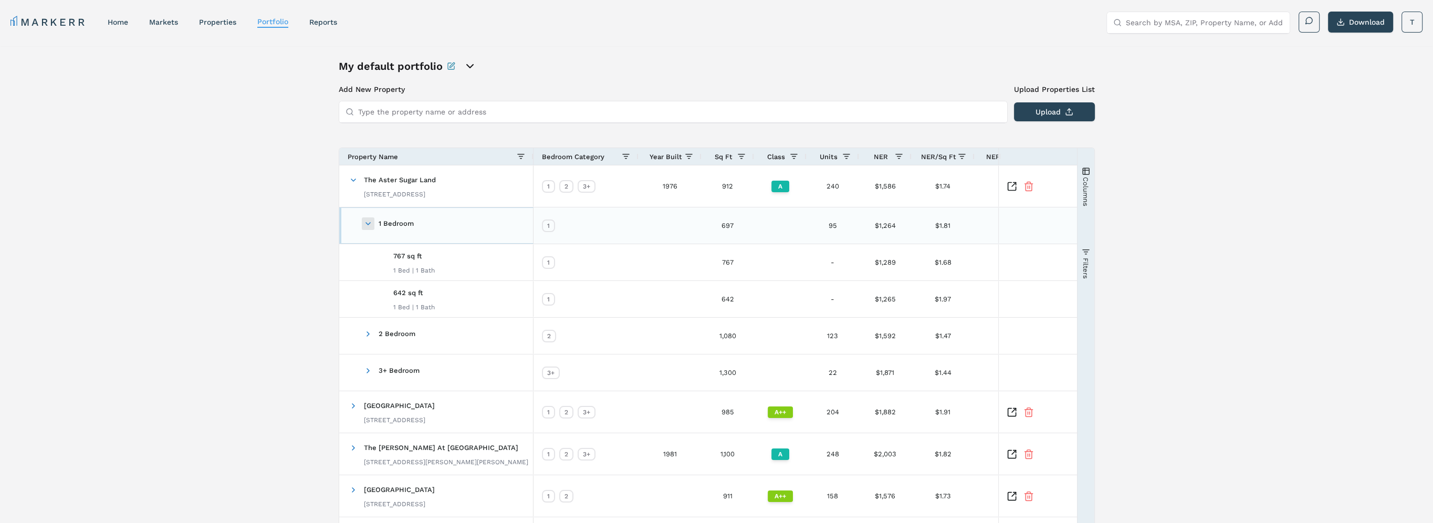
click at [367, 221] on span at bounding box center [368, 224] width 8 height 8
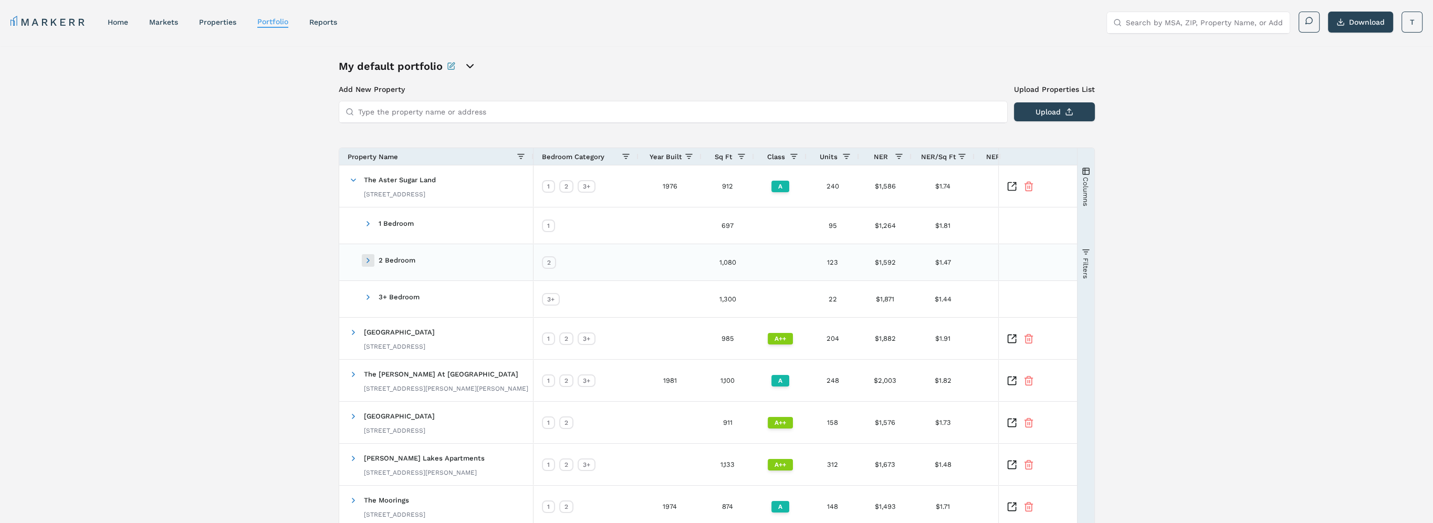
click at [366, 262] on span at bounding box center [368, 260] width 8 height 8
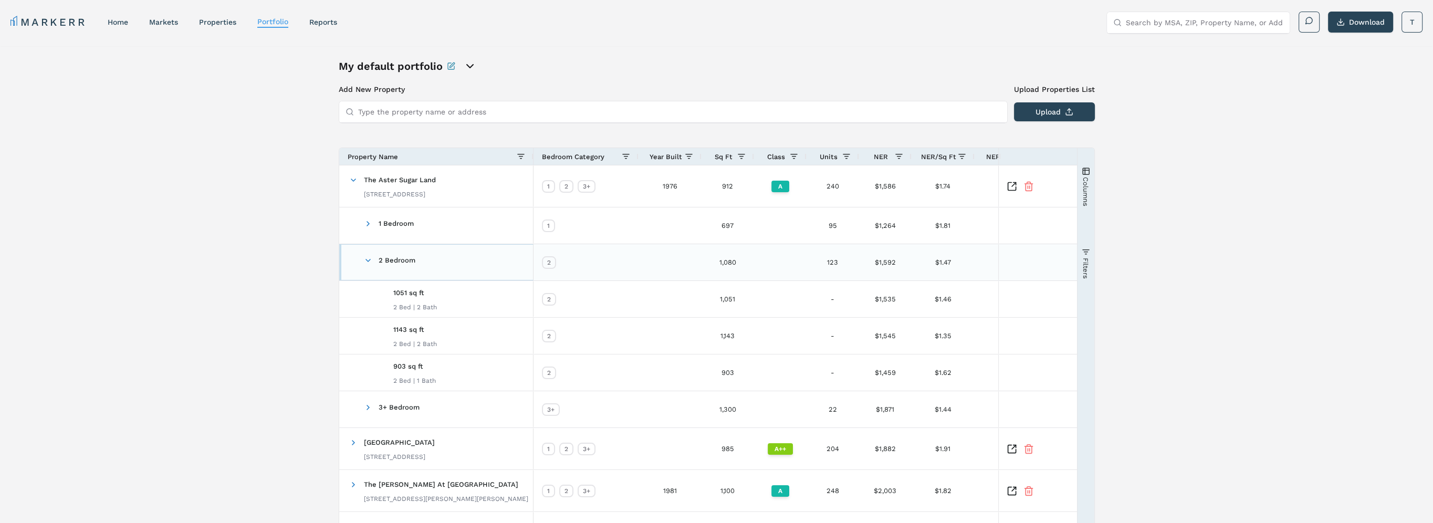
click at [368, 265] on span at bounding box center [368, 260] width 8 height 20
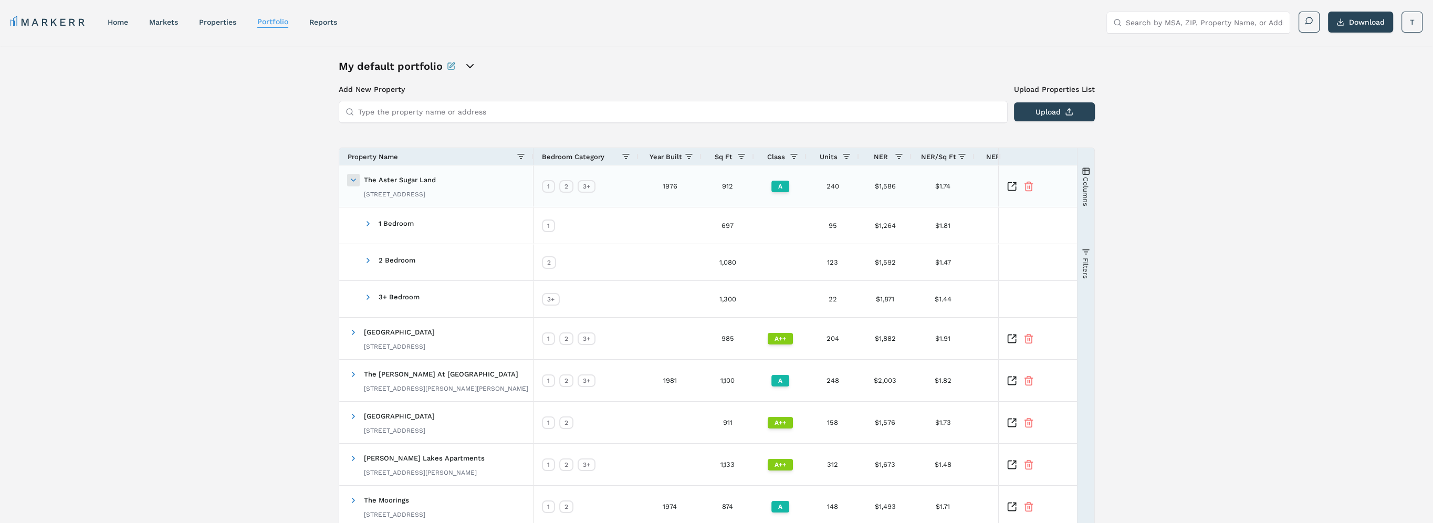
click at [355, 179] on span at bounding box center [353, 180] width 8 height 8
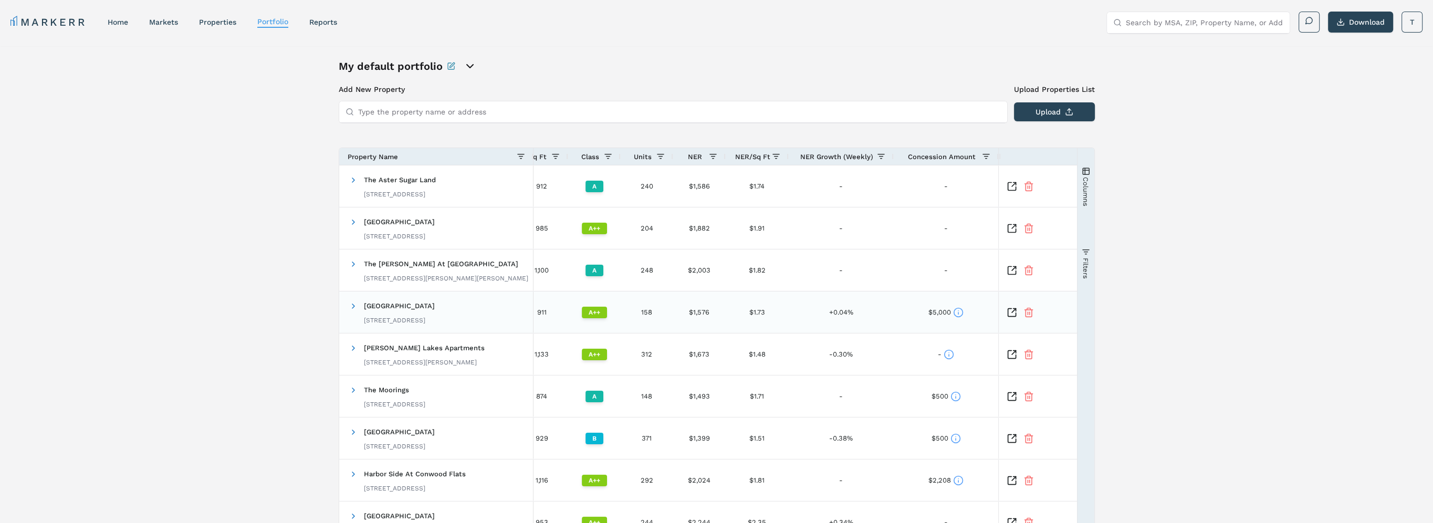
click at [960, 311] on icon at bounding box center [958, 312] width 11 height 11
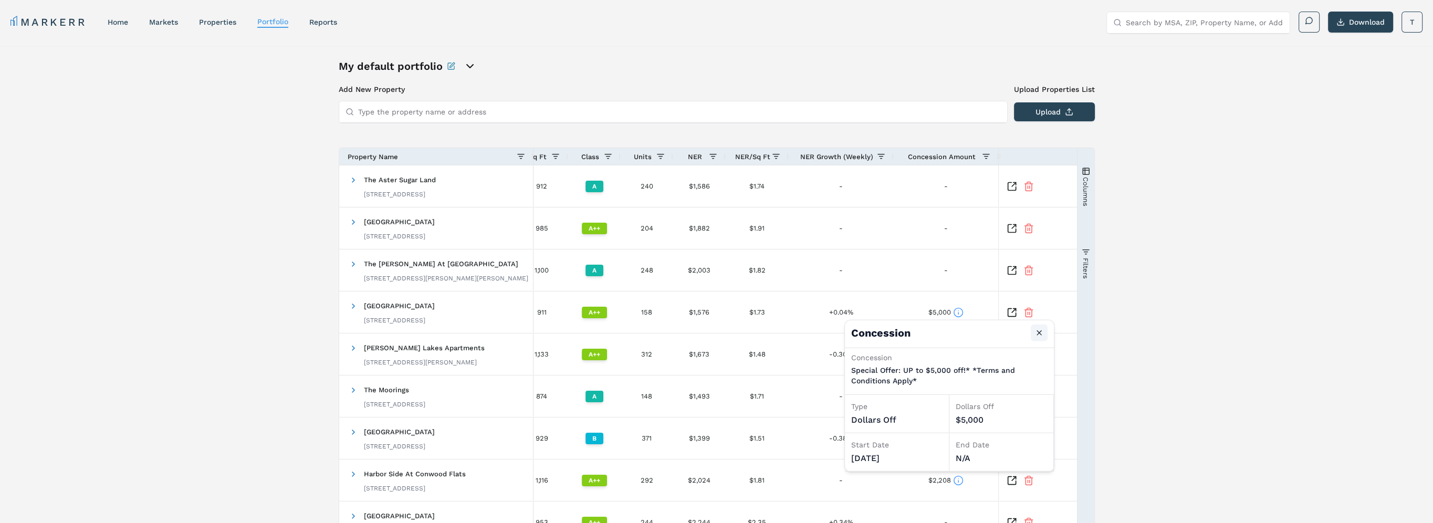
click at [1037, 336] on button "Close" at bounding box center [1039, 333] width 17 height 17
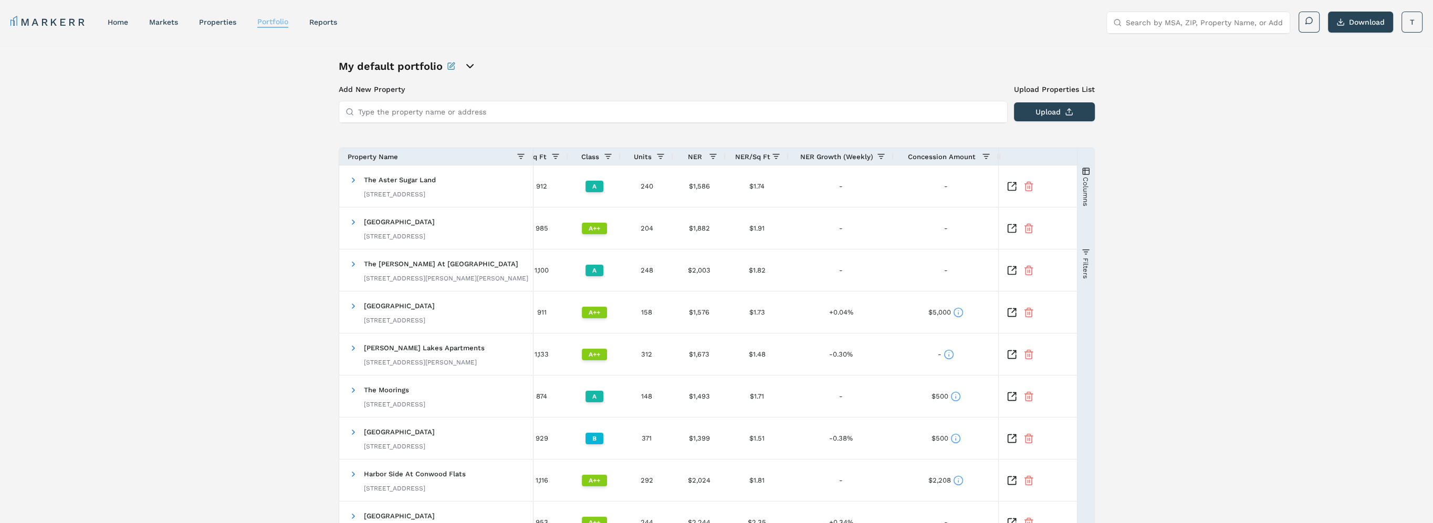
click at [281, 18] on link "Portfolio" at bounding box center [272, 21] width 31 height 8
click at [464, 66] on icon "open portfolio options" at bounding box center [470, 66] width 13 height 13
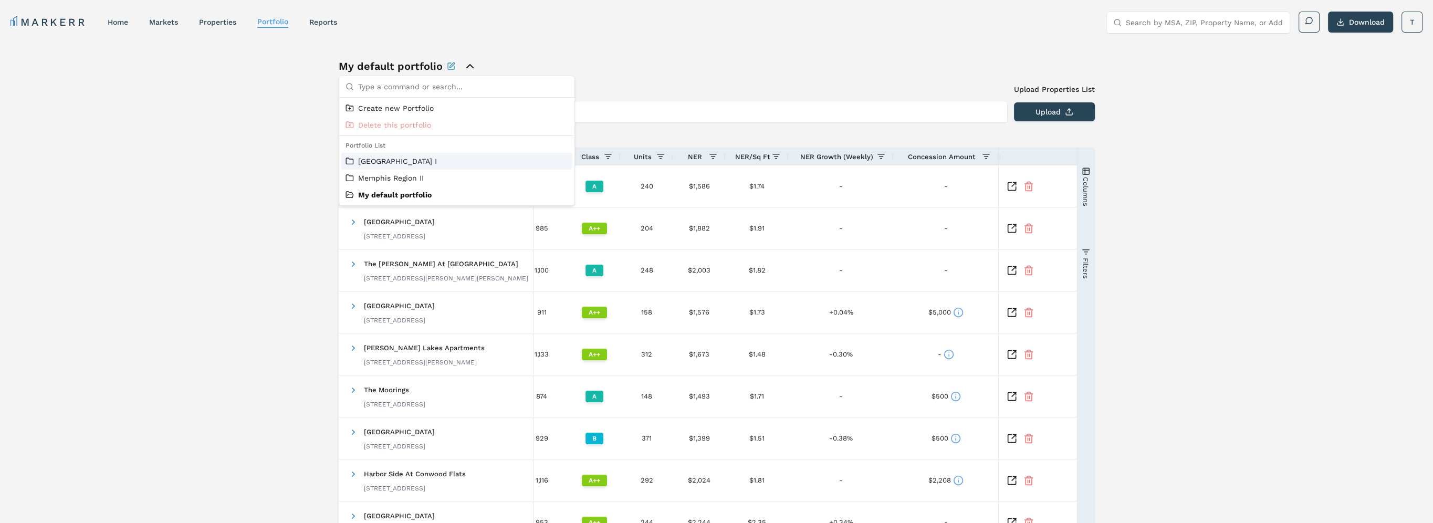
click at [418, 159] on link "Memphis Region I" at bounding box center [457, 161] width 223 height 11
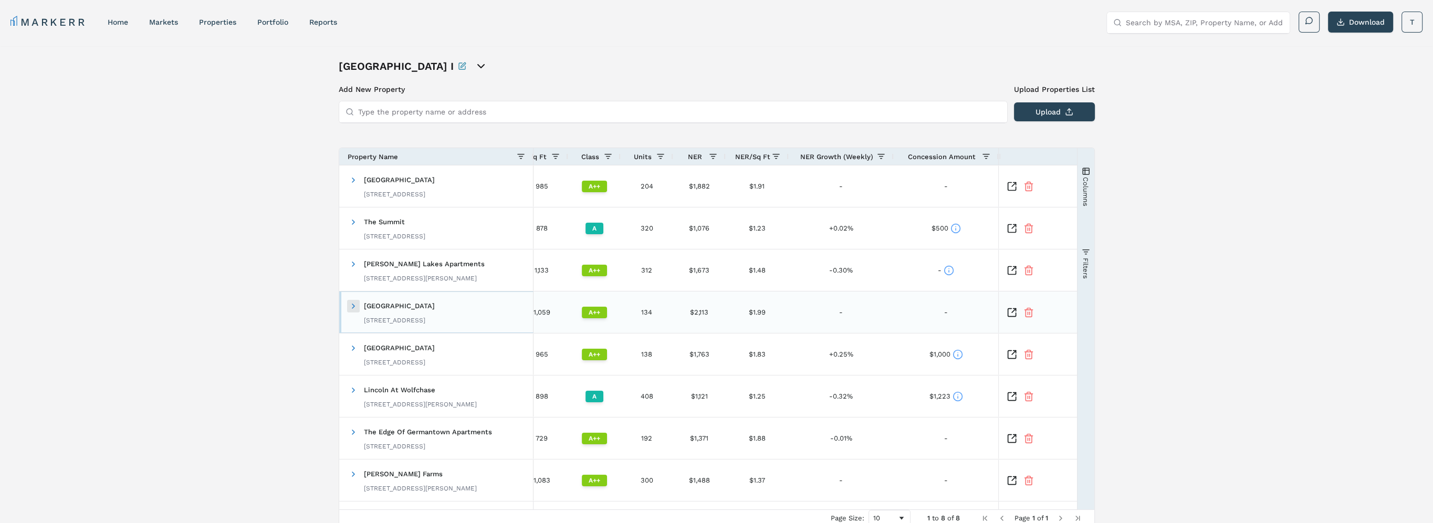
click at [354, 304] on span at bounding box center [353, 306] width 8 height 8
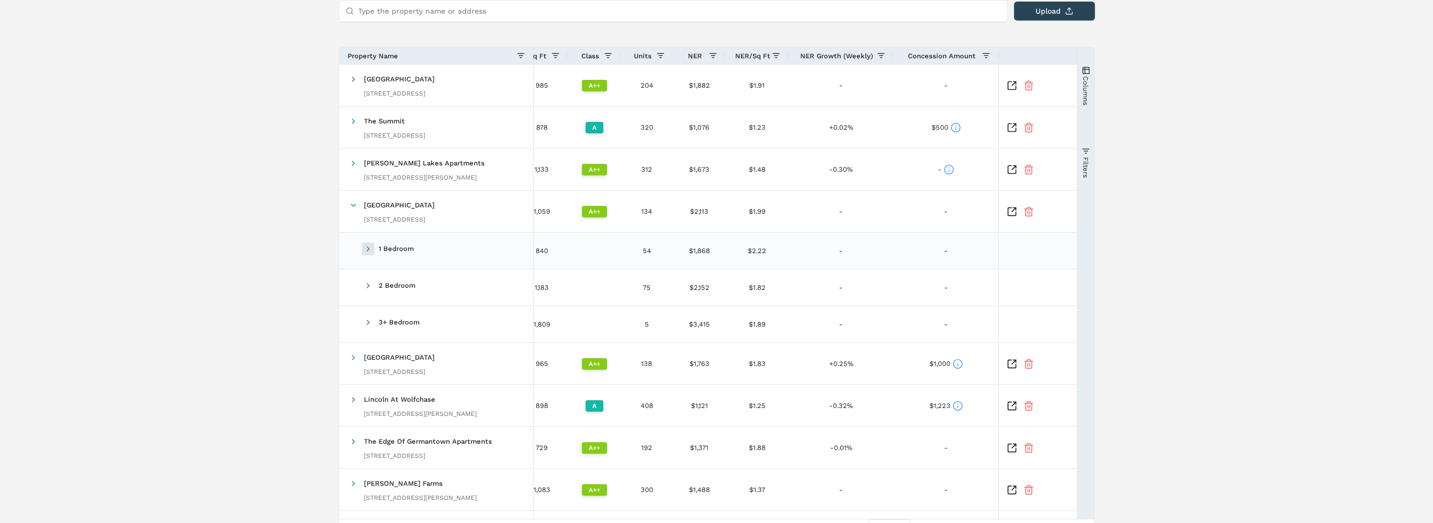
click at [365, 250] on span at bounding box center [368, 249] width 8 height 8
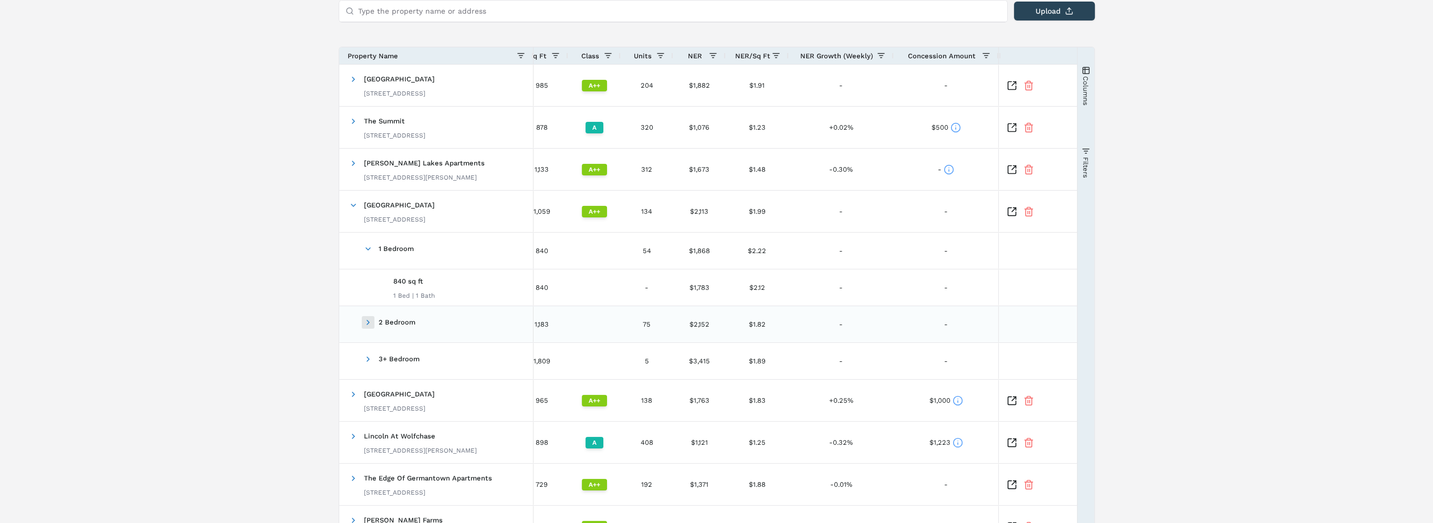
click at [369, 320] on span at bounding box center [368, 322] width 8 height 8
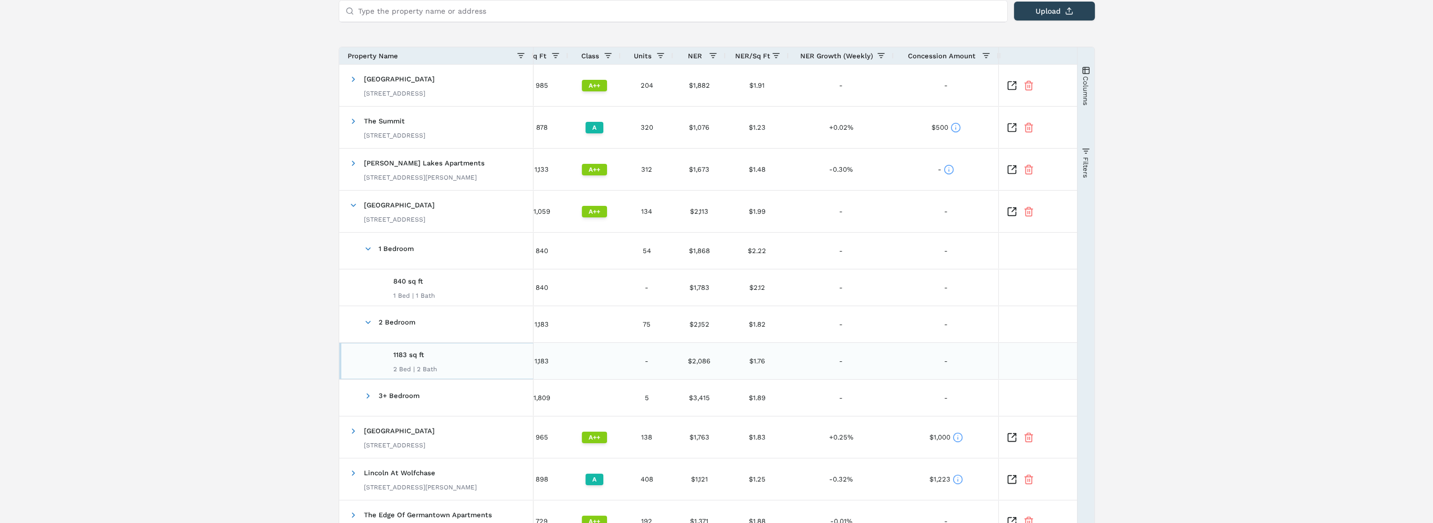
click at [408, 358] on div "1183 sq ft 2 Bed | 2 Bath" at bounding box center [415, 360] width 44 height 33
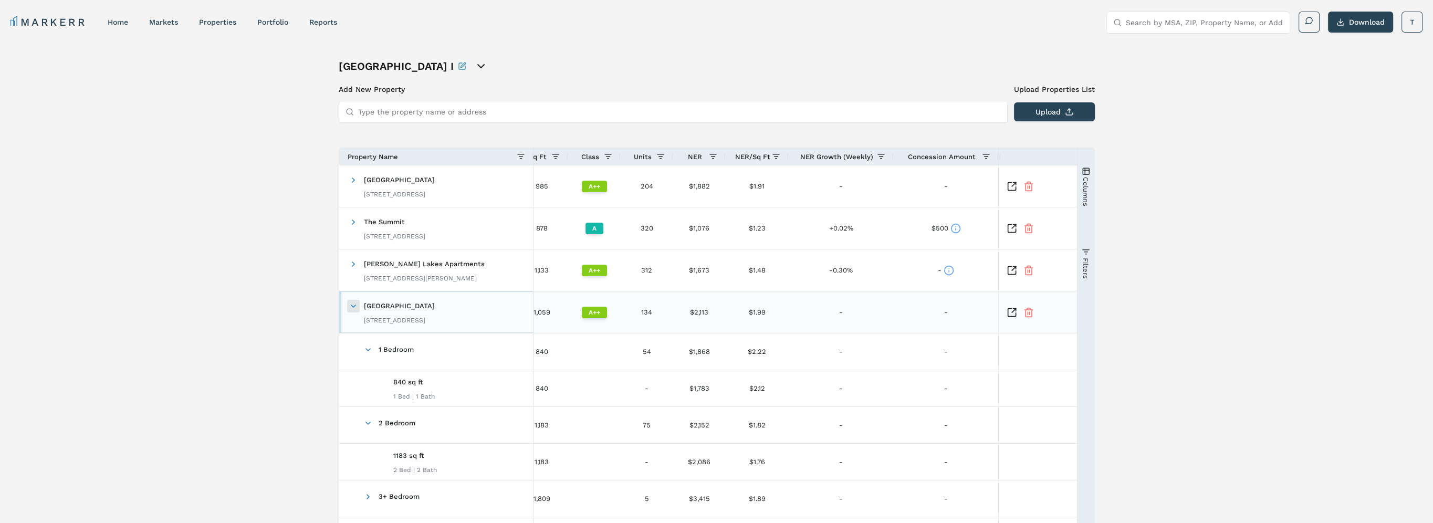
click at [354, 305] on span at bounding box center [353, 306] width 8 height 8
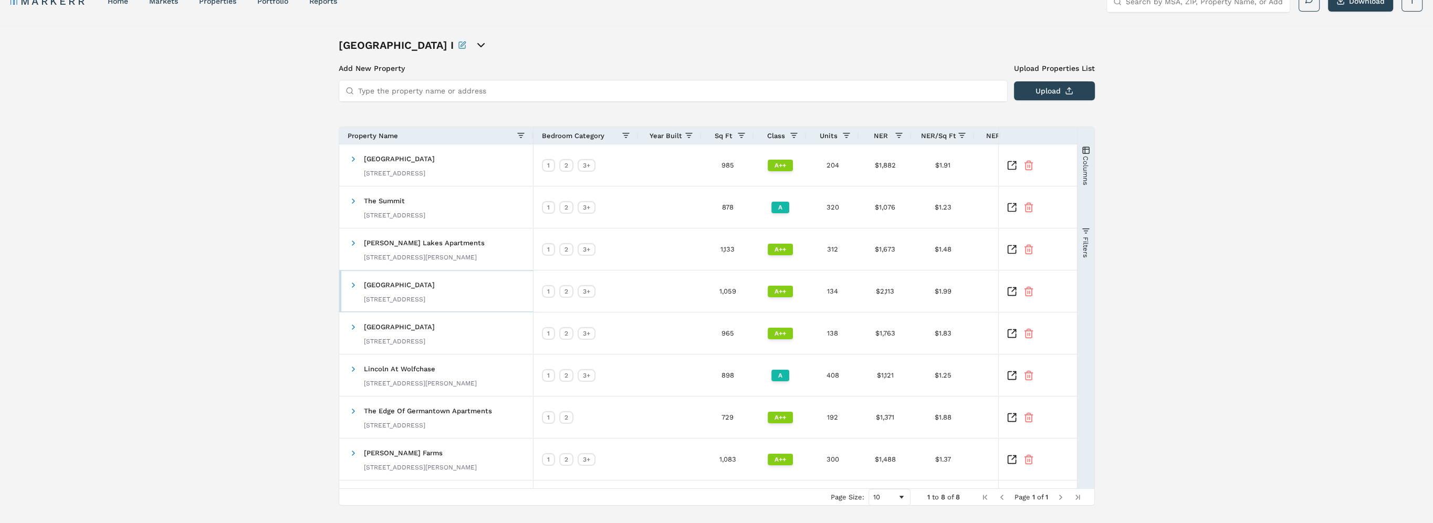
scroll to position [43, 0]
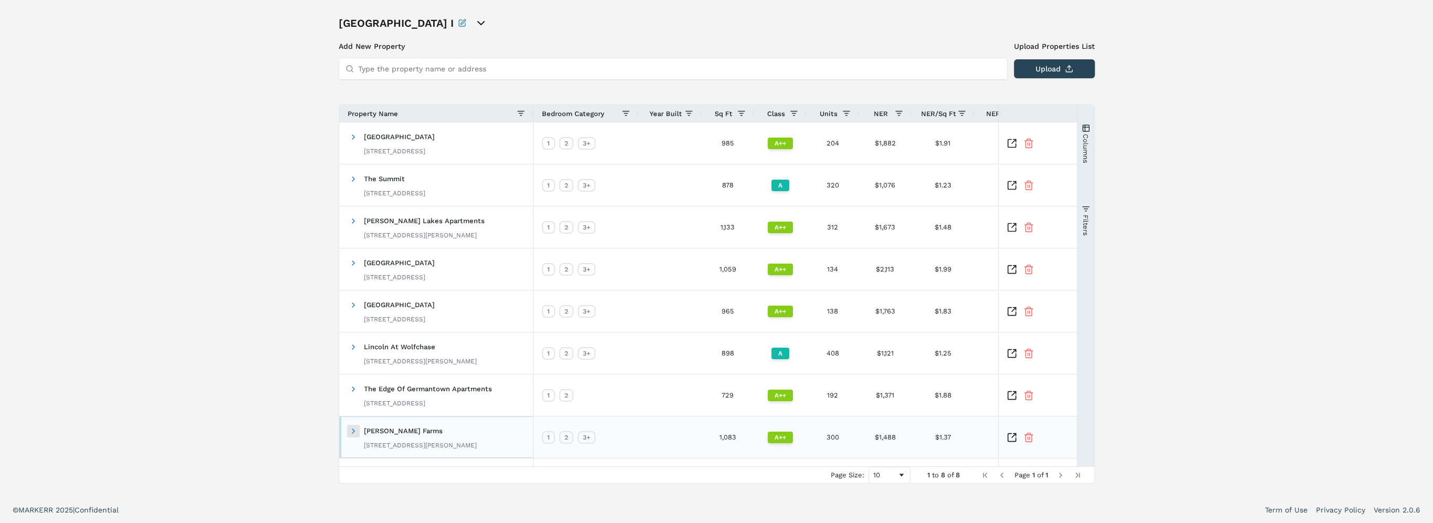
click at [355, 433] on span at bounding box center [353, 431] width 8 height 8
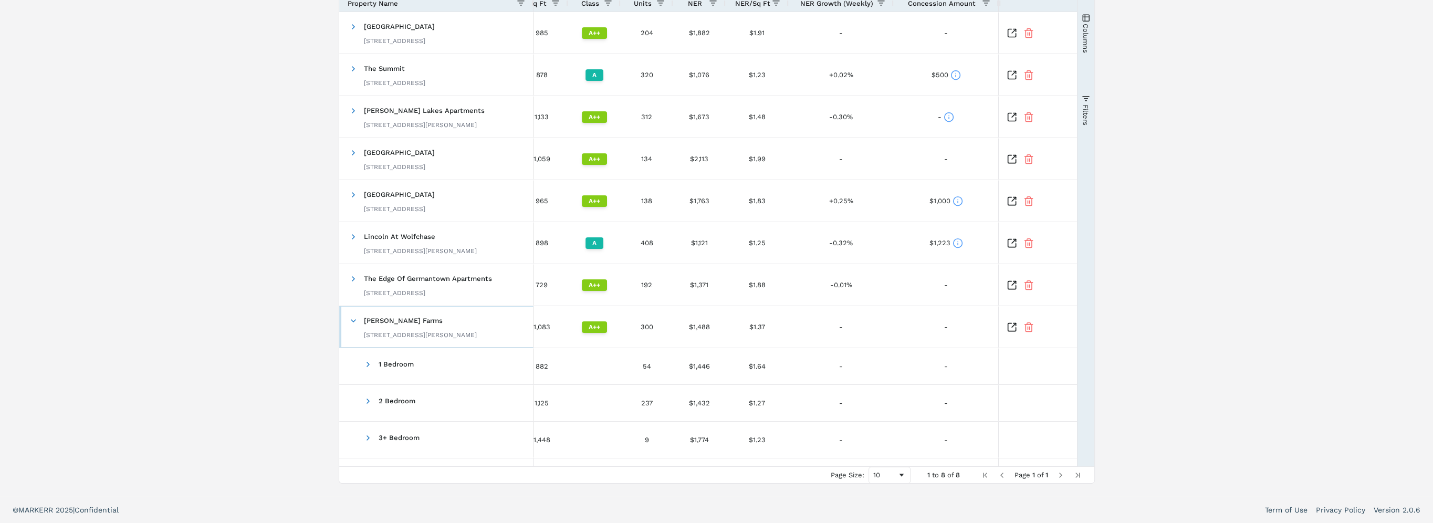
scroll to position [0, 0]
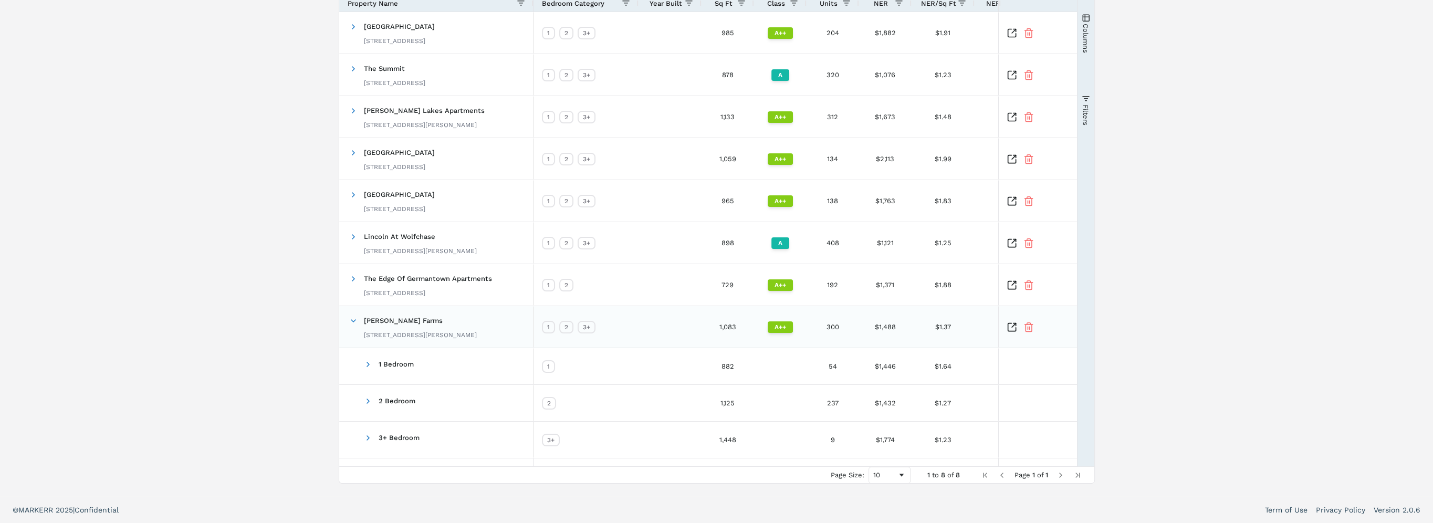
click at [1010, 323] on icon "Inspect Comparable" at bounding box center [1012, 327] width 11 height 11
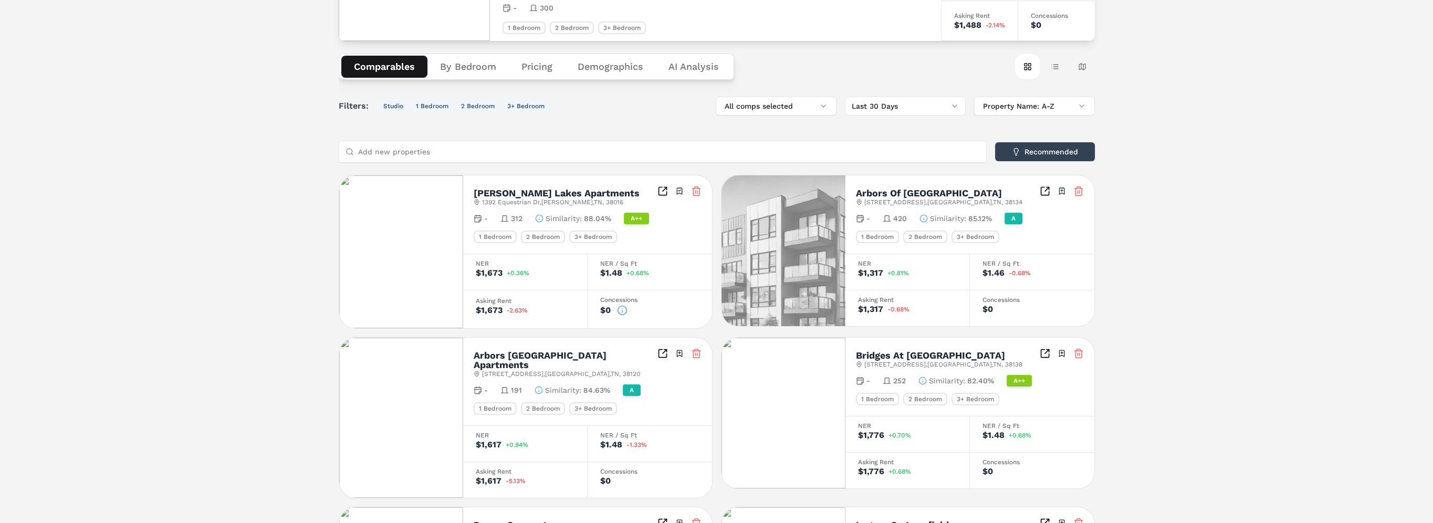
scroll to position [105, 0]
drag, startPoint x: 507, startPoint y: 308, endPoint x: 527, endPoint y: 312, distance: 20.8
click at [527, 312] on span "-2.63%" at bounding box center [517, 311] width 21 height 6
click at [527, 310] on span "-2.63%" at bounding box center [517, 311] width 21 height 6
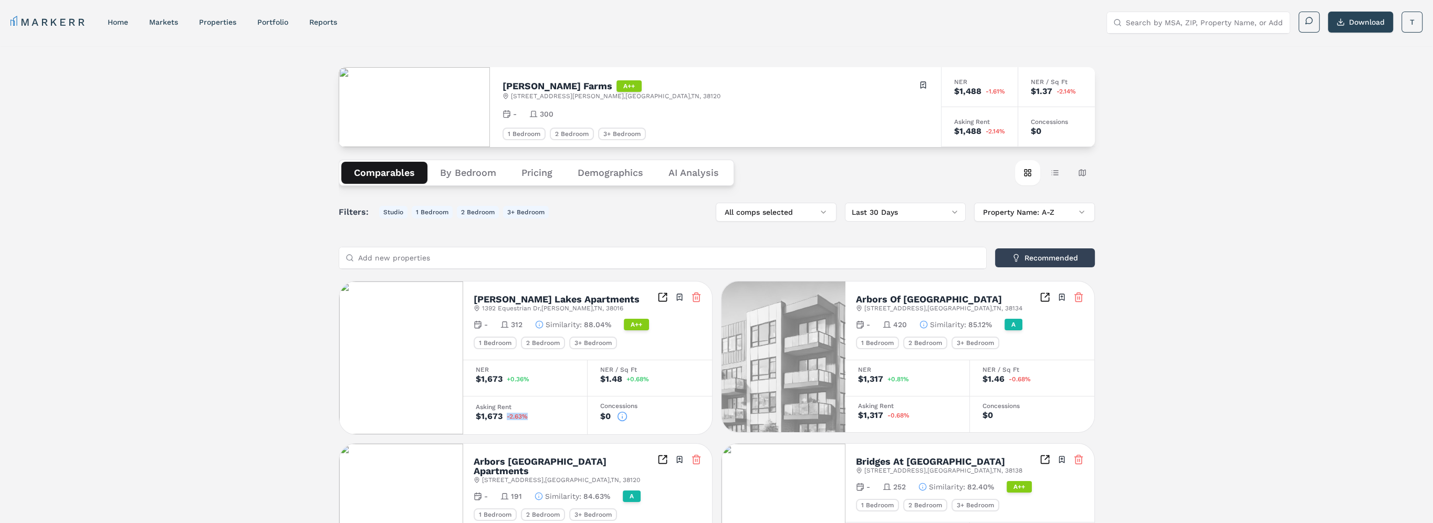
scroll to position [0, 0]
click at [267, 19] on link "Portfolio" at bounding box center [272, 22] width 31 height 8
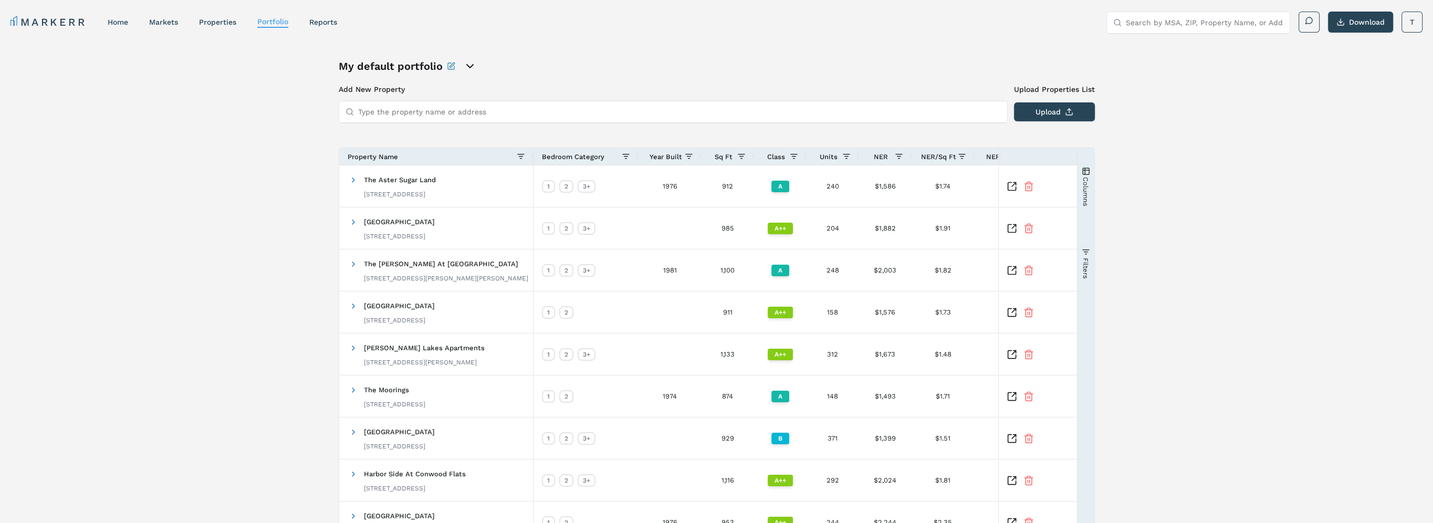
click at [468, 69] on icon "open portfolio options" at bounding box center [470, 66] width 13 height 13
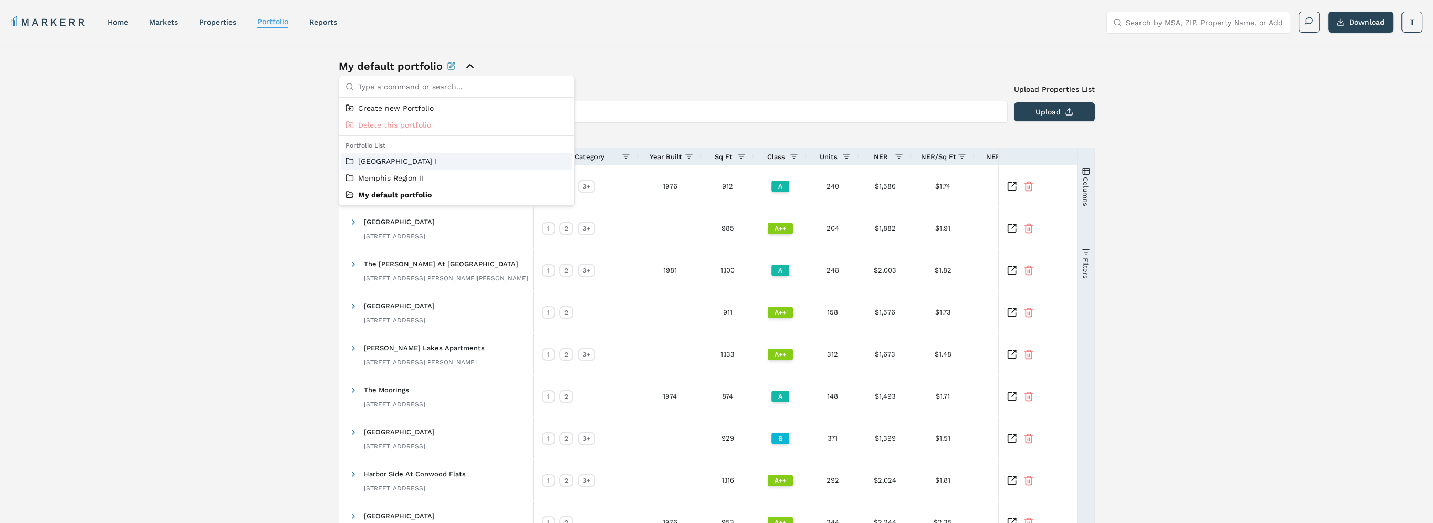
click at [401, 162] on link "Memphis Region I" at bounding box center [457, 161] width 223 height 11
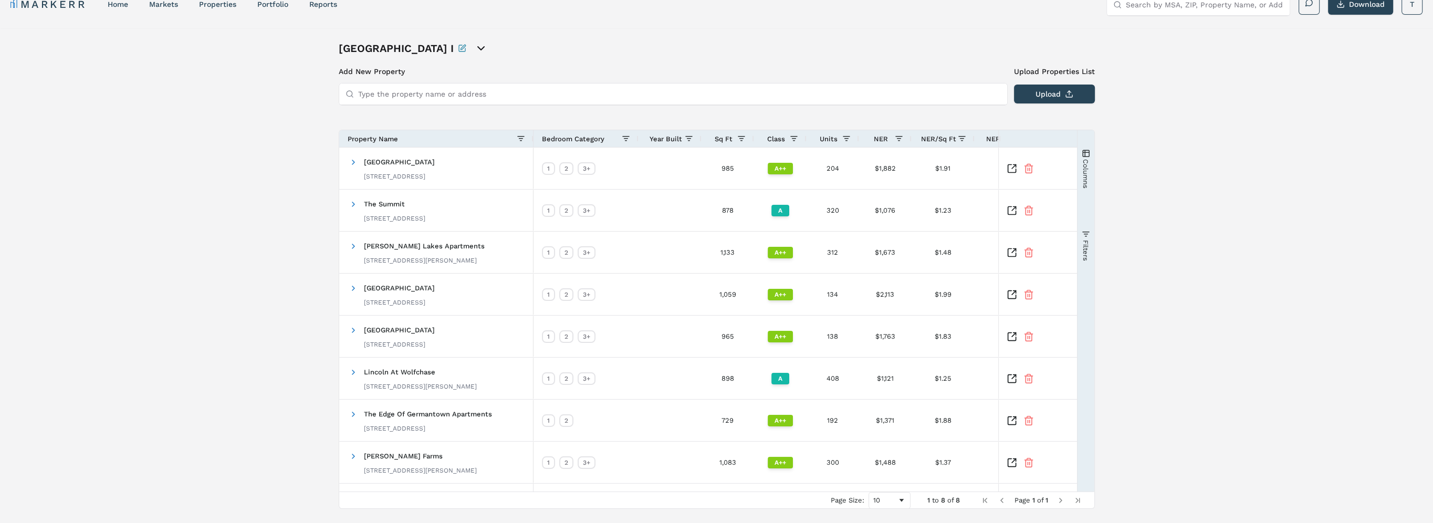
scroll to position [43, 0]
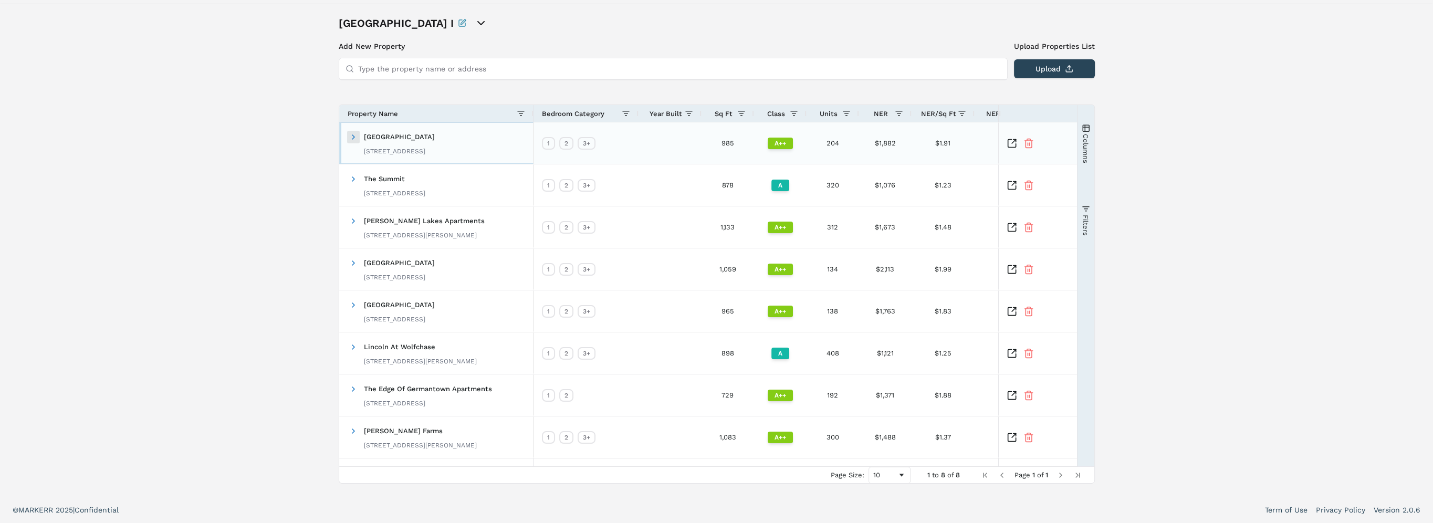
click at [353, 135] on span at bounding box center [353, 137] width 8 height 8
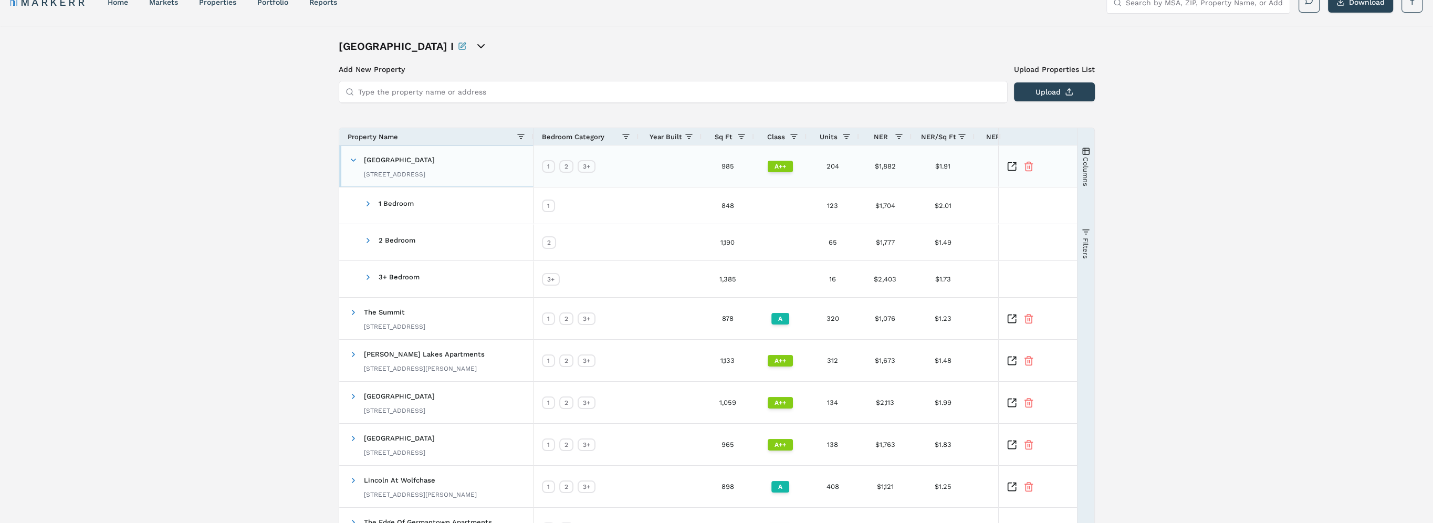
scroll to position [0, 0]
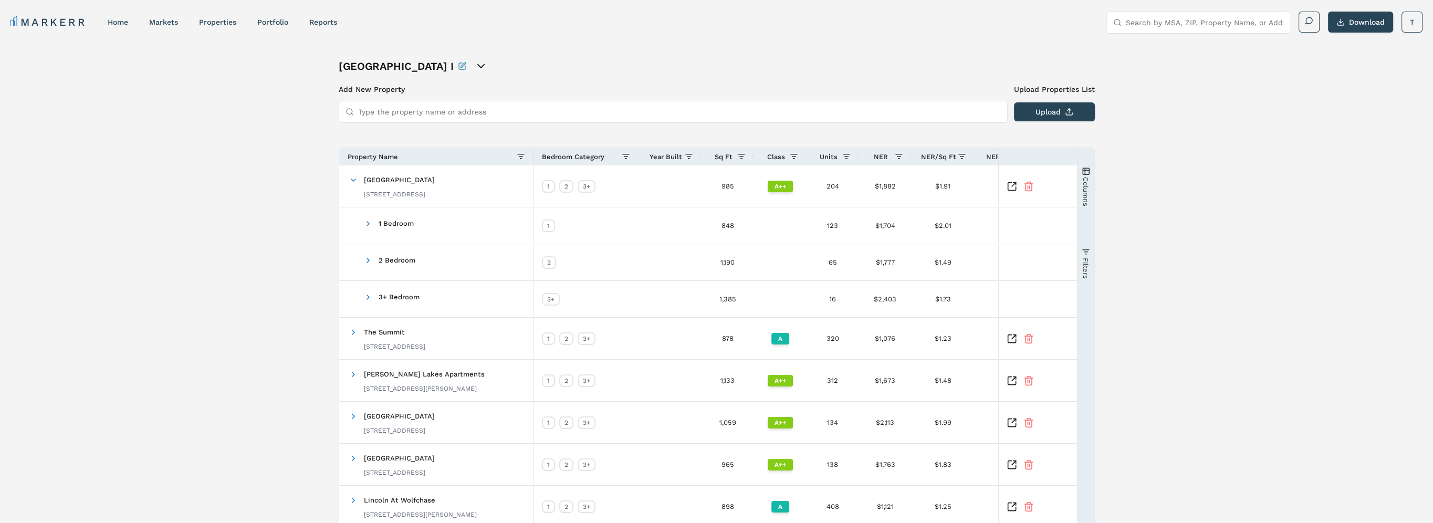
click at [458, 70] on icon "Rename this portfolio" at bounding box center [462, 66] width 8 height 8
click at [637, 68] on div "New Portfolio Description Memphis Region I" at bounding box center [717, 66] width 756 height 15
click at [1012, 186] on icon "Inspect Comparable" at bounding box center [1012, 187] width 11 height 11
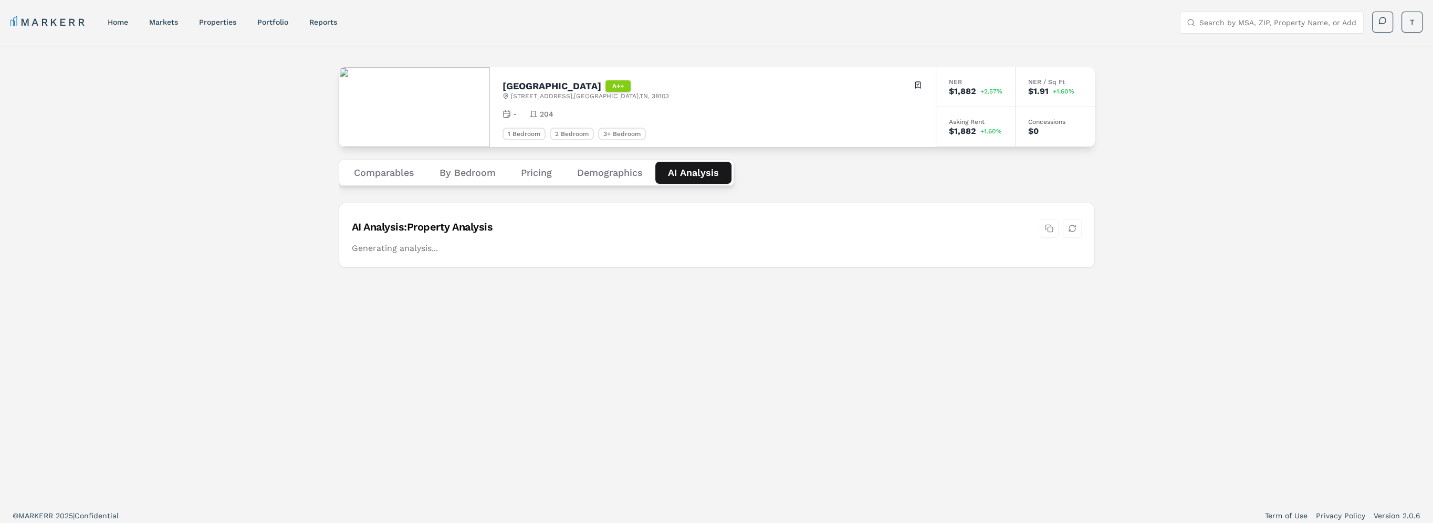
click at [685, 178] on Analysis "AI Analysis" at bounding box center [693, 173] width 76 height 22
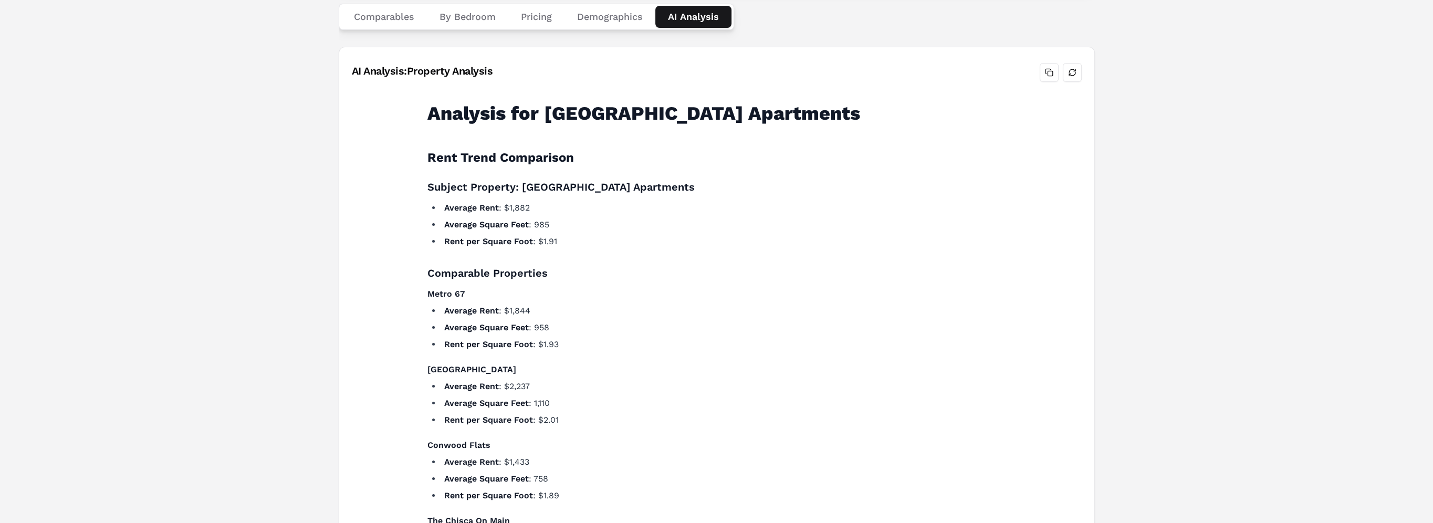
scroll to position [156, 0]
click at [1067, 76] on button "Refresh analysis" at bounding box center [1072, 71] width 19 height 19
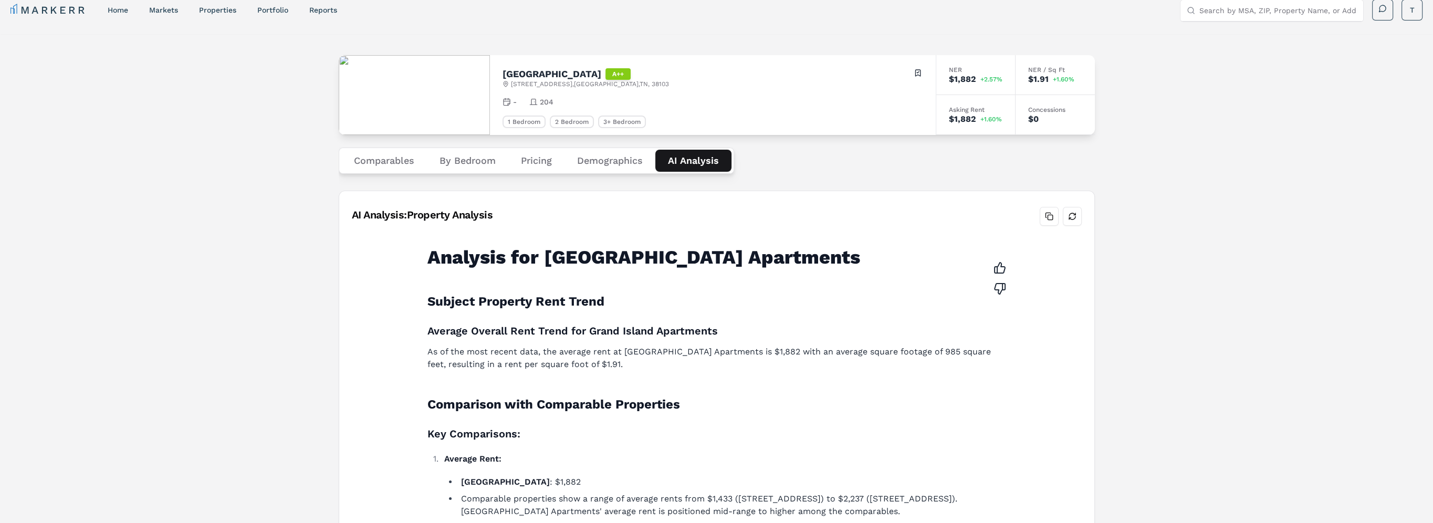
scroll to position [0, 0]
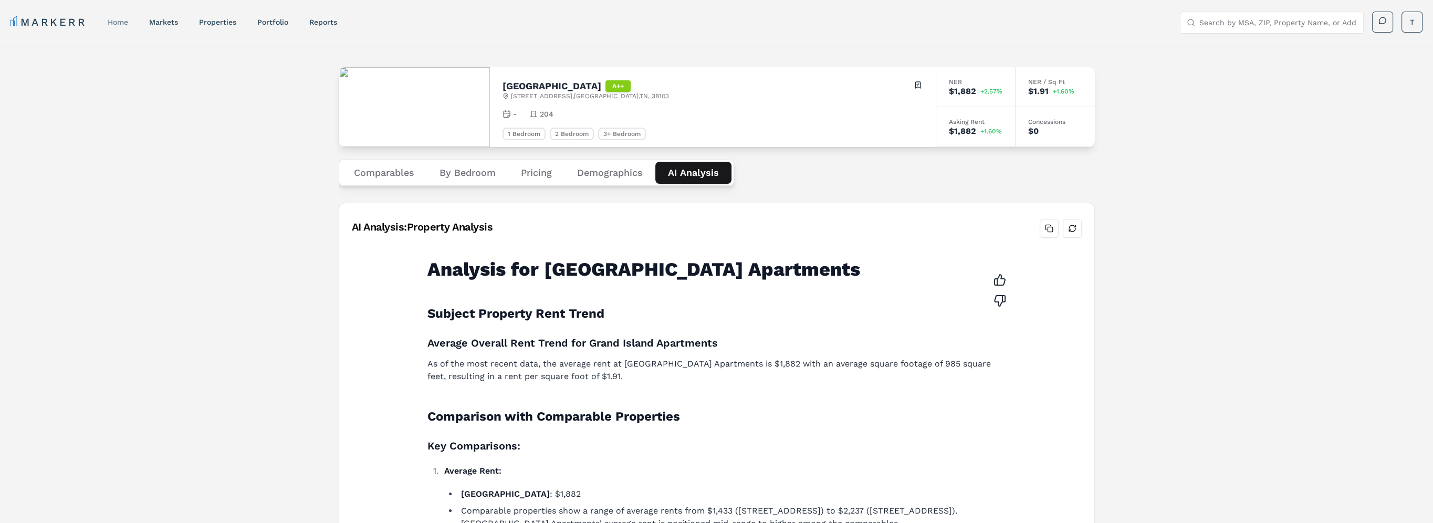
click at [116, 19] on link "home" at bounding box center [118, 22] width 20 height 8
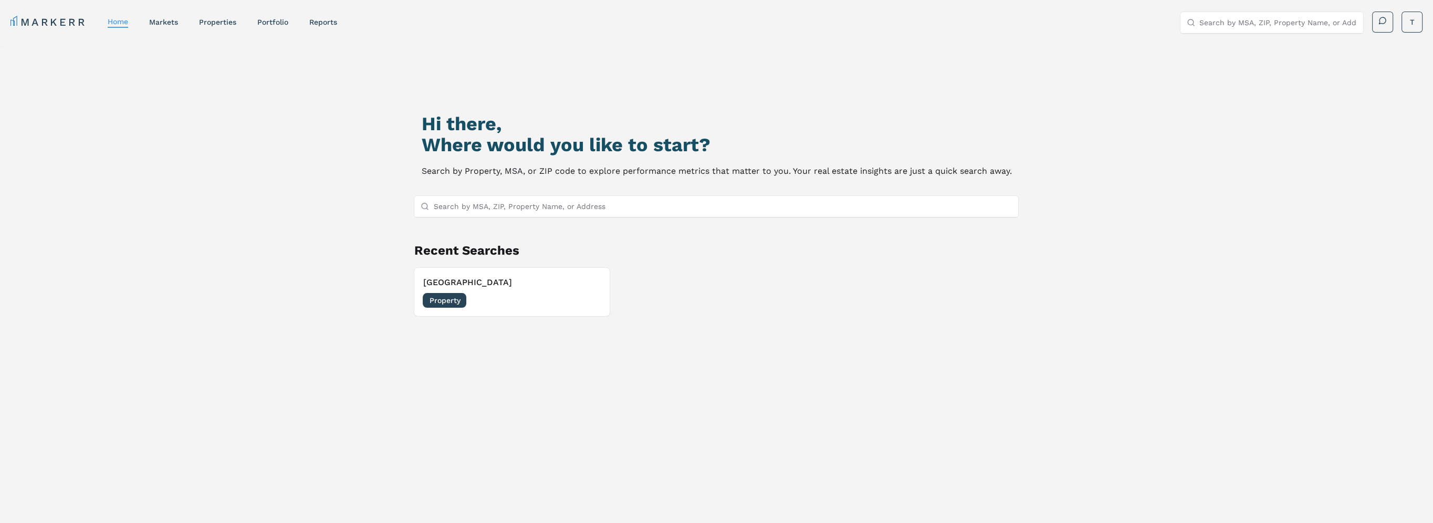
click at [496, 209] on input "Search by MSA, ZIP, Property Name, or Address" at bounding box center [722, 206] width 579 height 21
click at [533, 286] on h3 "[GEOGRAPHIC_DATA]" at bounding box center [512, 282] width 178 height 13
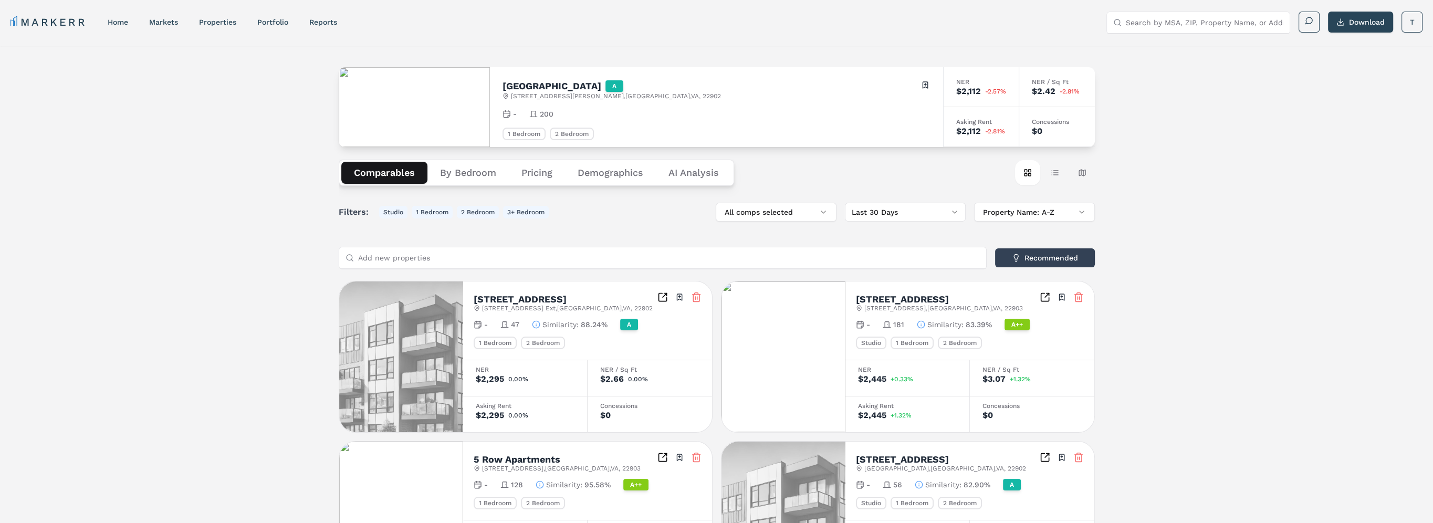
click at [479, 169] on button "By Bedroom" at bounding box center [467, 173] width 81 height 22
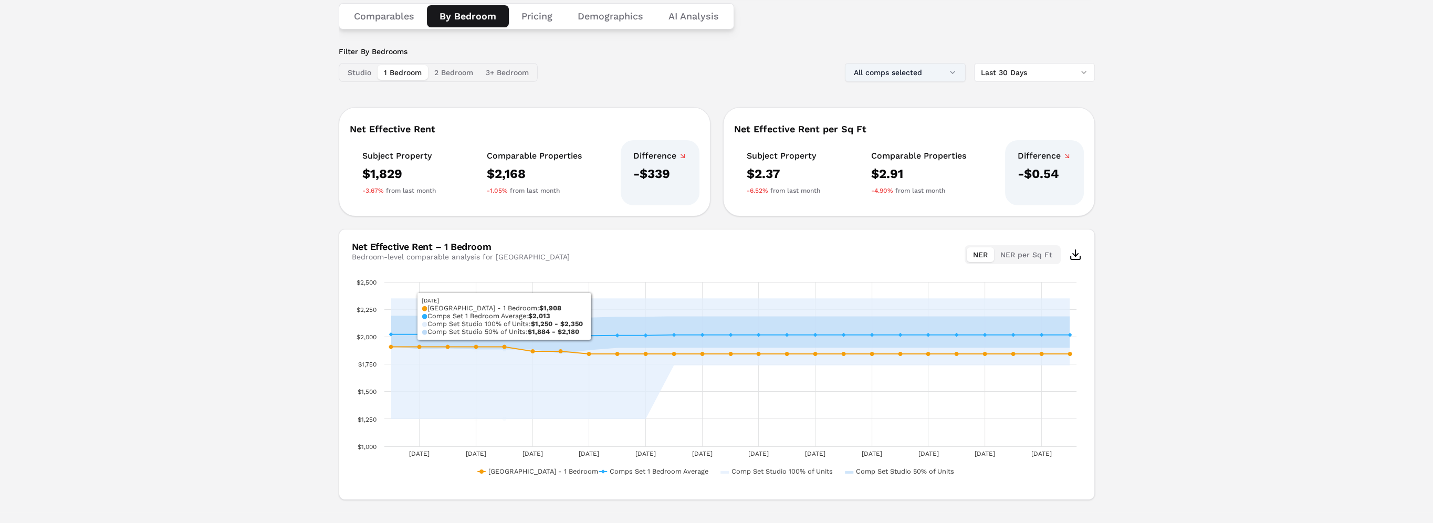
scroll to position [157, 0]
click at [922, 69] on button "All comps selected" at bounding box center [905, 71] width 121 height 19
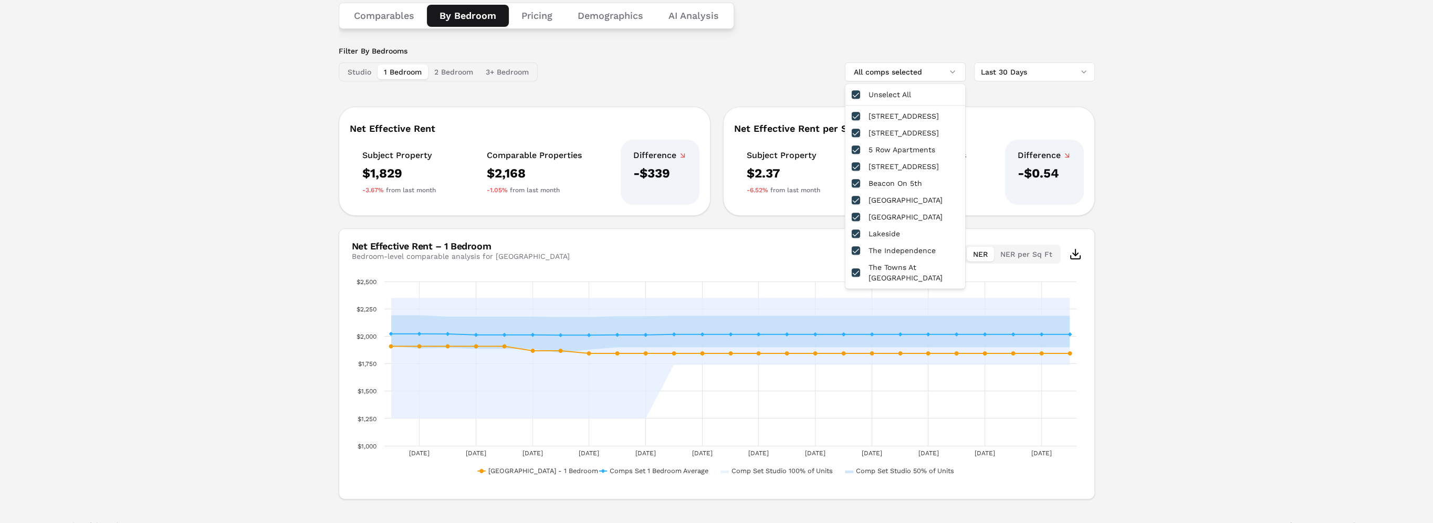
click at [1270, 144] on div "[GEOGRAPHIC_DATA] A [STREET_ADDRESS][PERSON_NAME] Toggle portfolio menu - 200 1…" at bounding box center [716, 200] width 1433 height 623
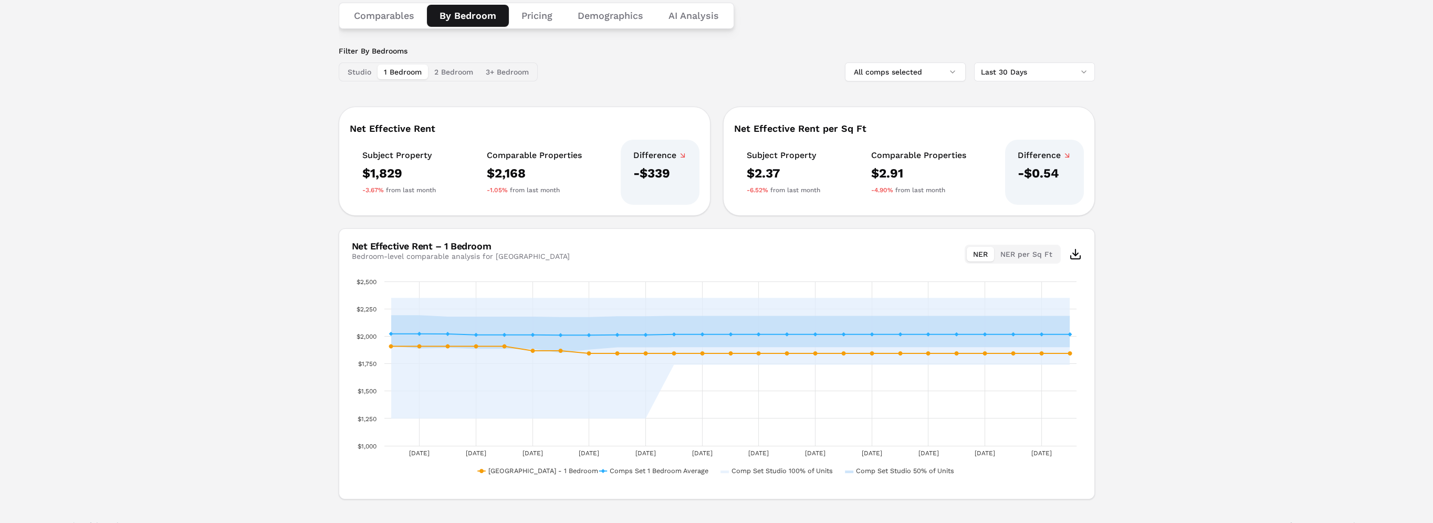
click at [442, 72] on button "2 Bedroom" at bounding box center [453, 72] width 51 height 15
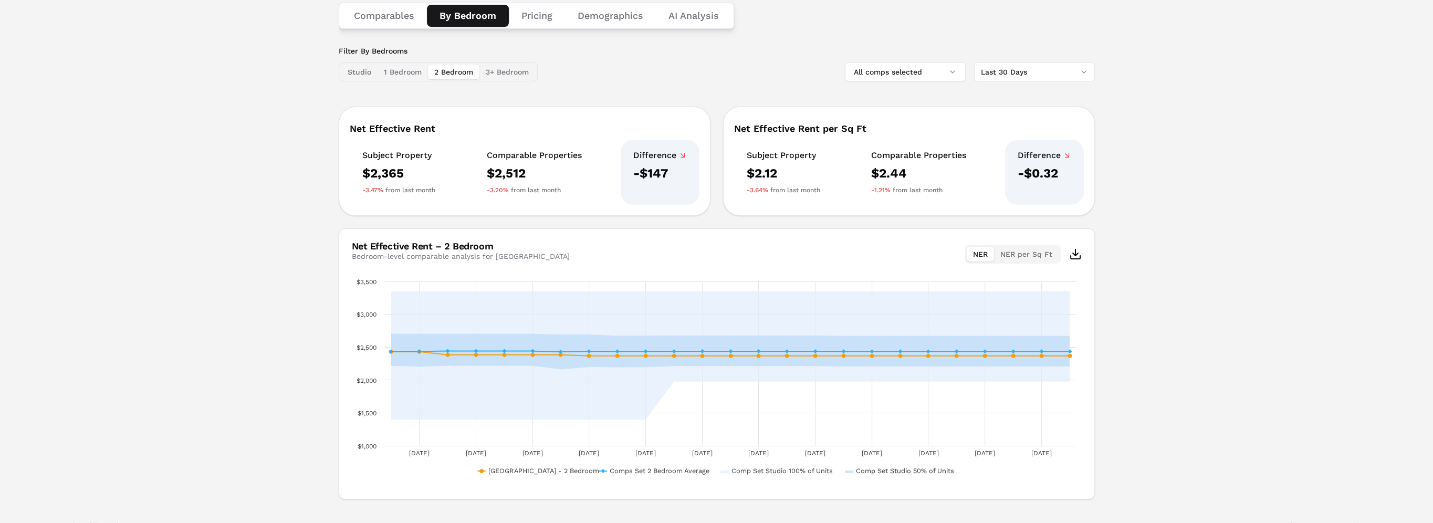
click at [1281, 344] on div "[GEOGRAPHIC_DATA] A [STREET_ADDRESS][PERSON_NAME] Toggle portfolio menu - 200 1…" at bounding box center [716, 200] width 1433 height 623
click at [1014, 253] on button "NER per Sq Ft" at bounding box center [1026, 254] width 65 height 15
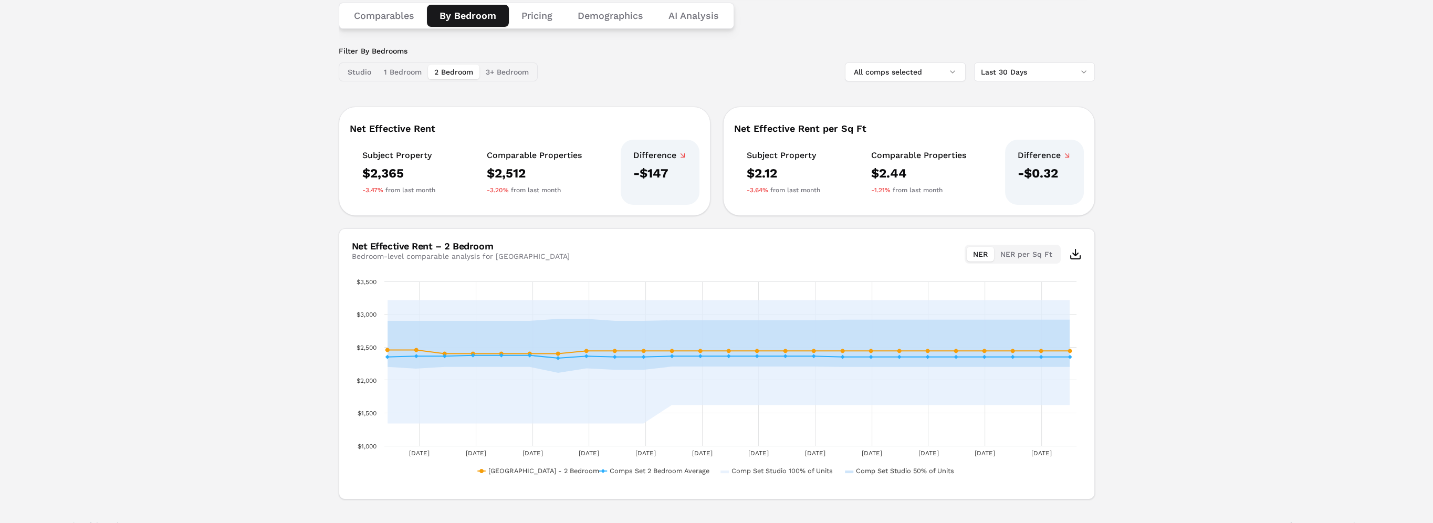
click at [991, 252] on button "NER" at bounding box center [980, 254] width 27 height 15
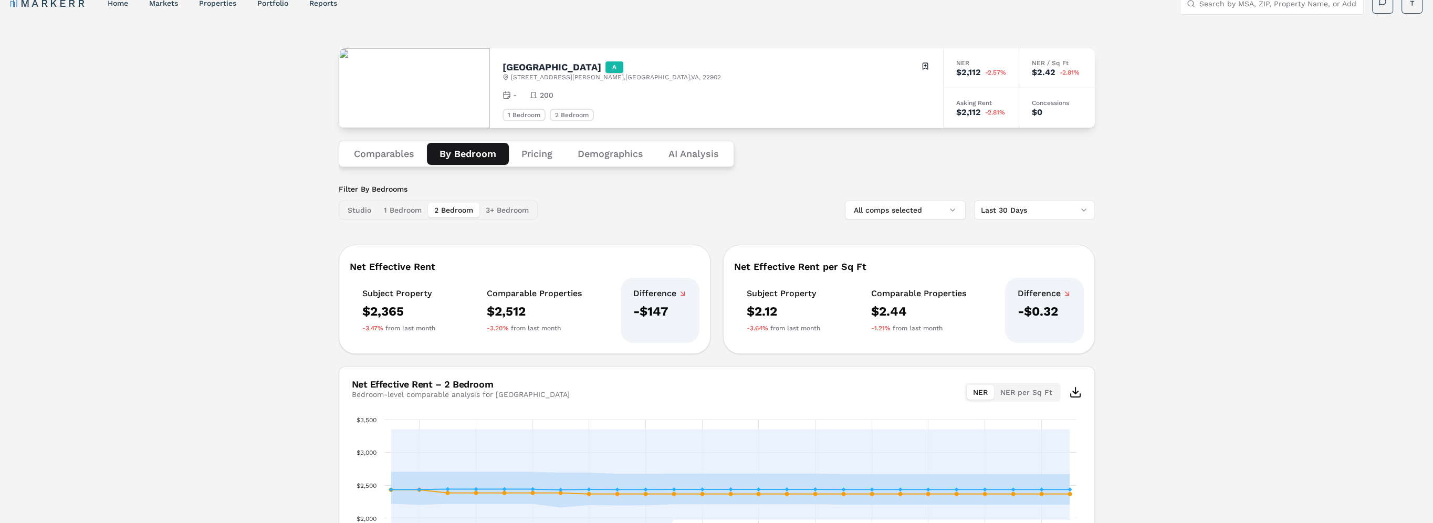
scroll to position [0, 0]
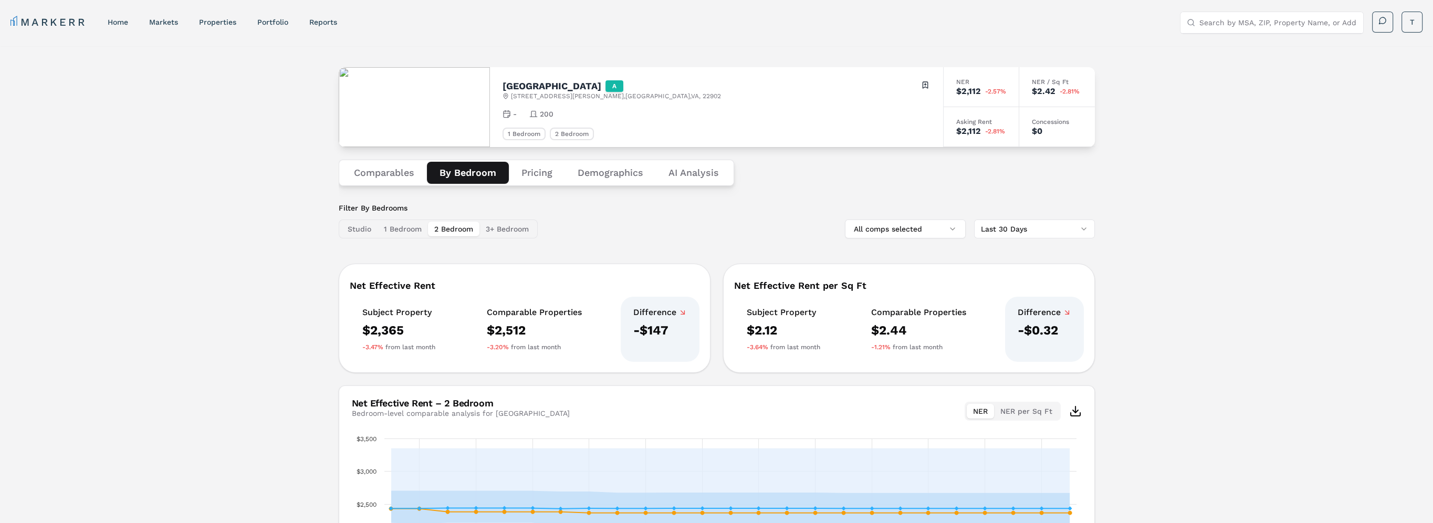
click at [1042, 229] on html "MARKERR home markets properties Portfolio reports Search by MSA, ZIP, Property …" at bounding box center [716, 348] width 1433 height 696
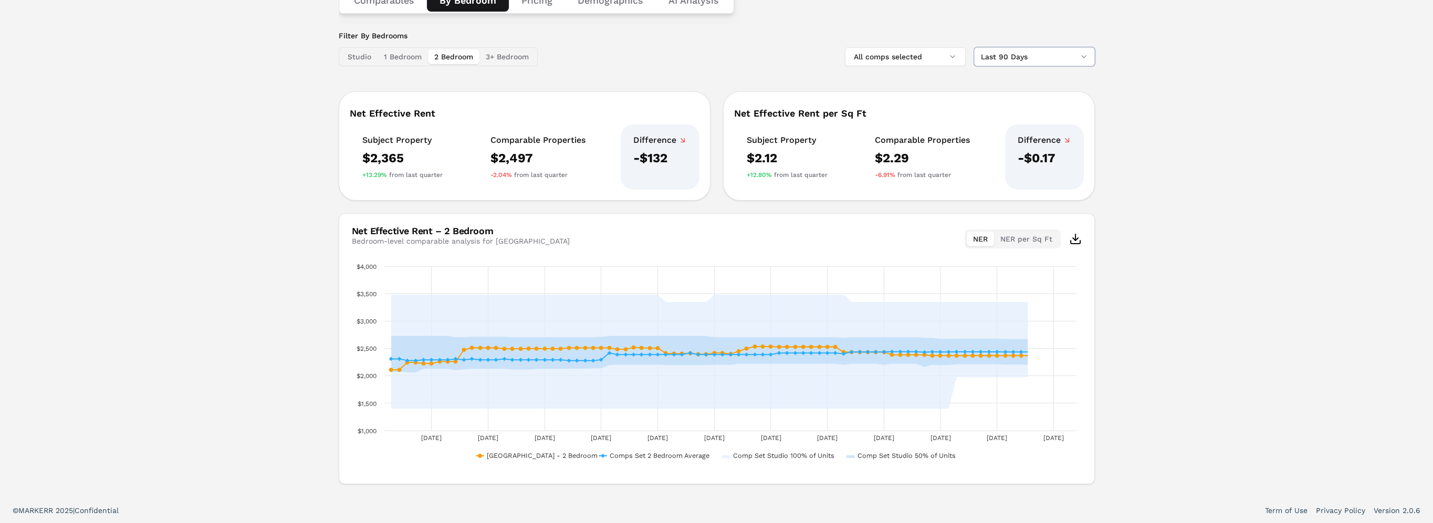
scroll to position [173, 0]
click at [1237, 239] on div "[GEOGRAPHIC_DATA] A [STREET_ADDRESS][PERSON_NAME] Toggle portfolio menu - 200 1…" at bounding box center [716, 184] width 1433 height 623
click at [1280, 170] on div "[GEOGRAPHIC_DATA] A [STREET_ADDRESS][PERSON_NAME] Toggle portfolio menu - 200 1…" at bounding box center [716, 184] width 1433 height 623
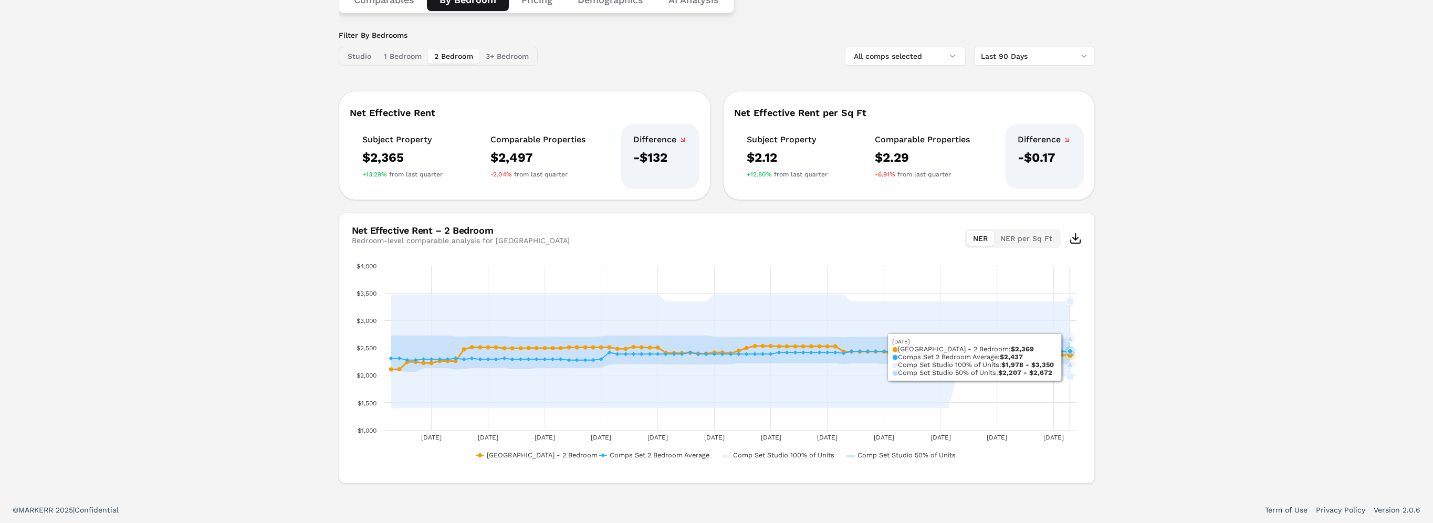
click at [1068, 356] on icon "Interactive chart" at bounding box center [730, 355] width 678 height 9
click at [1068, 356] on g "Interactive chart" at bounding box center [732, 351] width 686 height 118
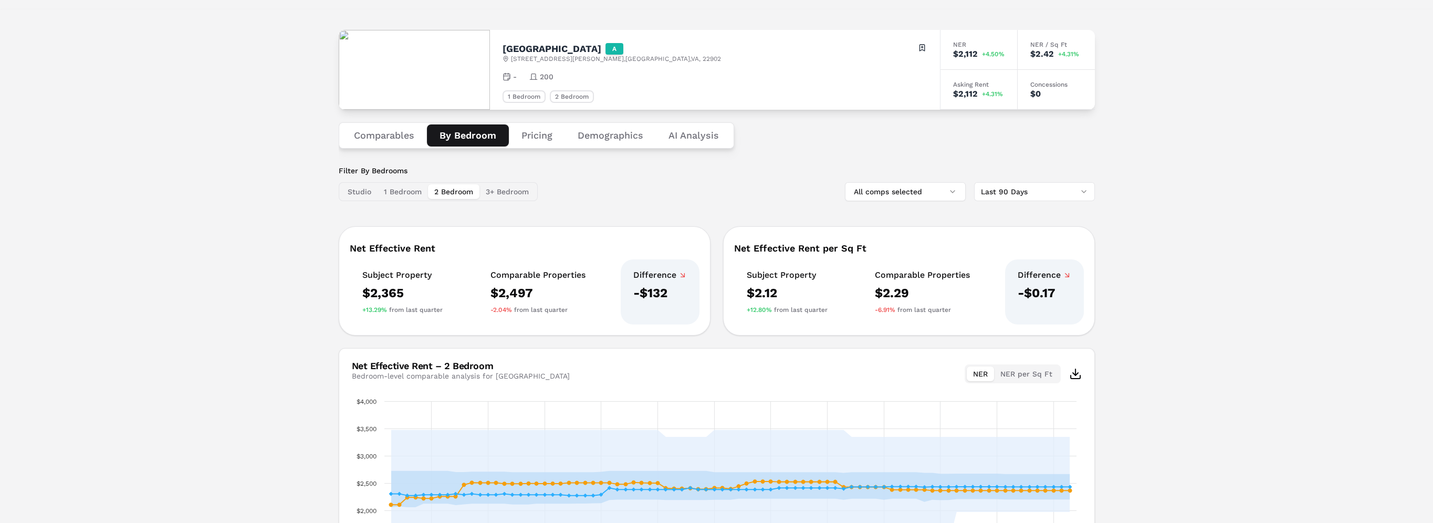
scroll to position [0, 0]
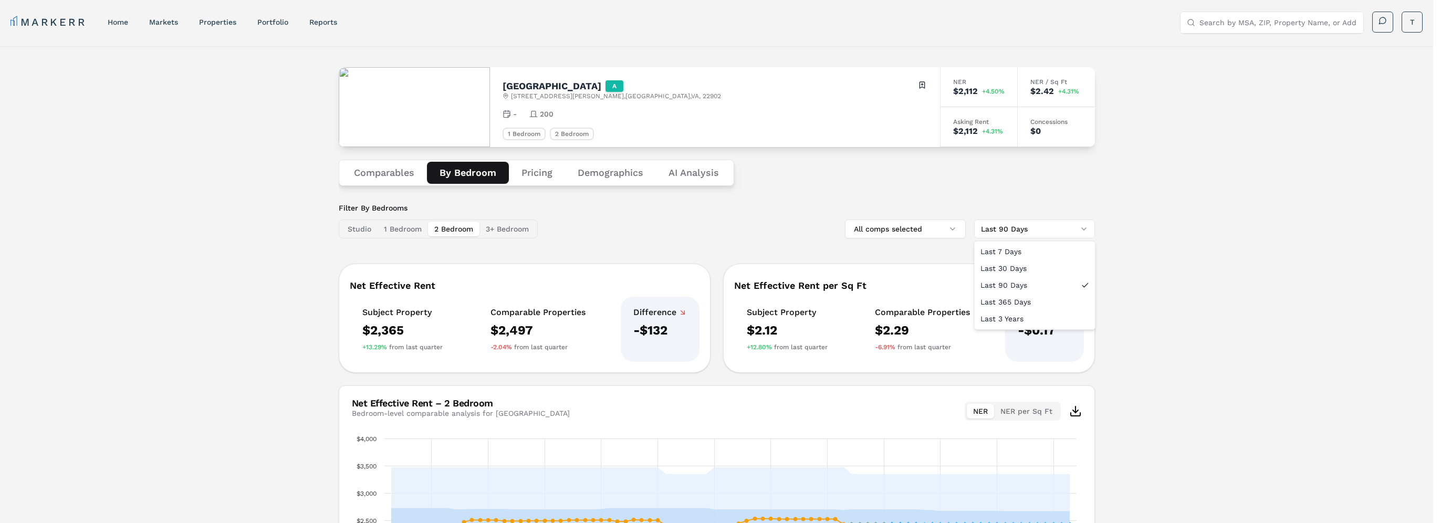
click at [1041, 235] on html "MARKERR home markets properties Portfolio reports Search by MSA, ZIP, Property …" at bounding box center [720, 348] width 1441 height 696
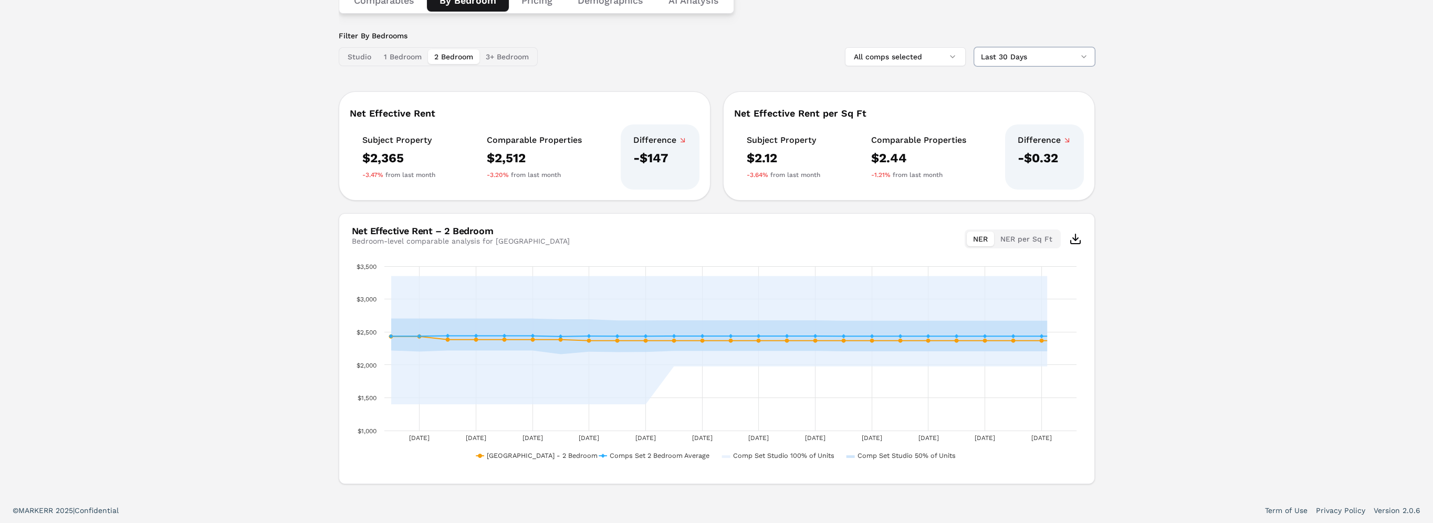
scroll to position [173, 0]
click at [1040, 47] on html "MARKERR home markets properties Portfolio reports Search by MSA, ZIP, Property …" at bounding box center [720, 175] width 1441 height 696
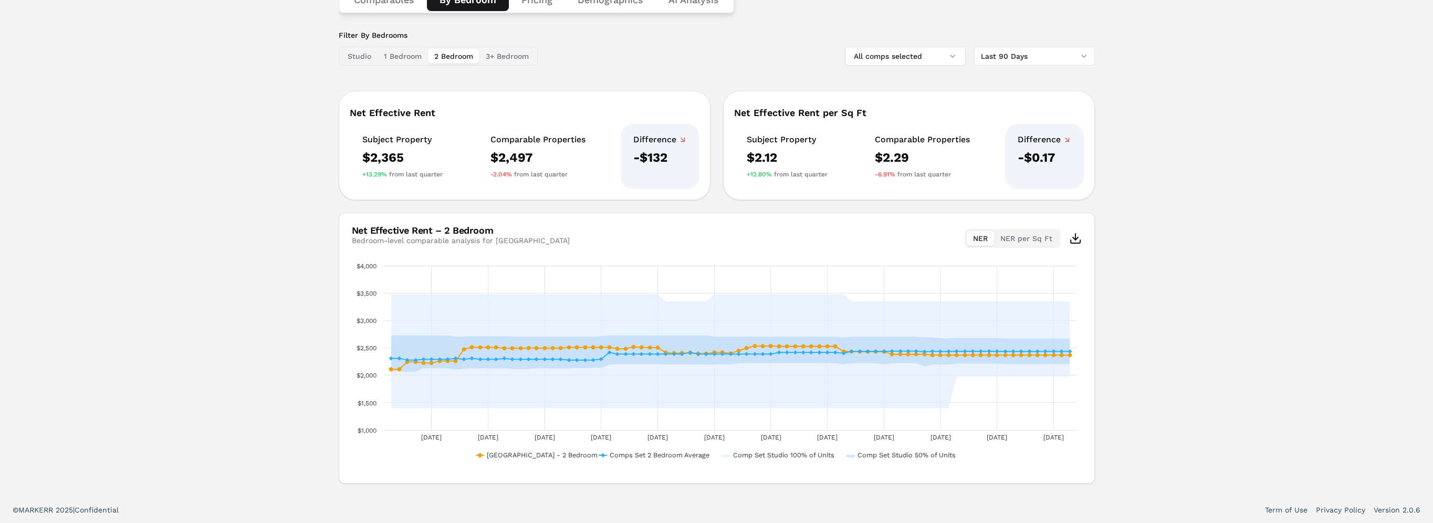
click at [1059, 56] on html "MARKERR home markets properties Portfolio reports Search by MSA, ZIP, Property …" at bounding box center [716, 175] width 1433 height 696
drag, startPoint x: 1015, startPoint y: 145, endPoint x: 1022, endPoint y: 143, distance: 7.3
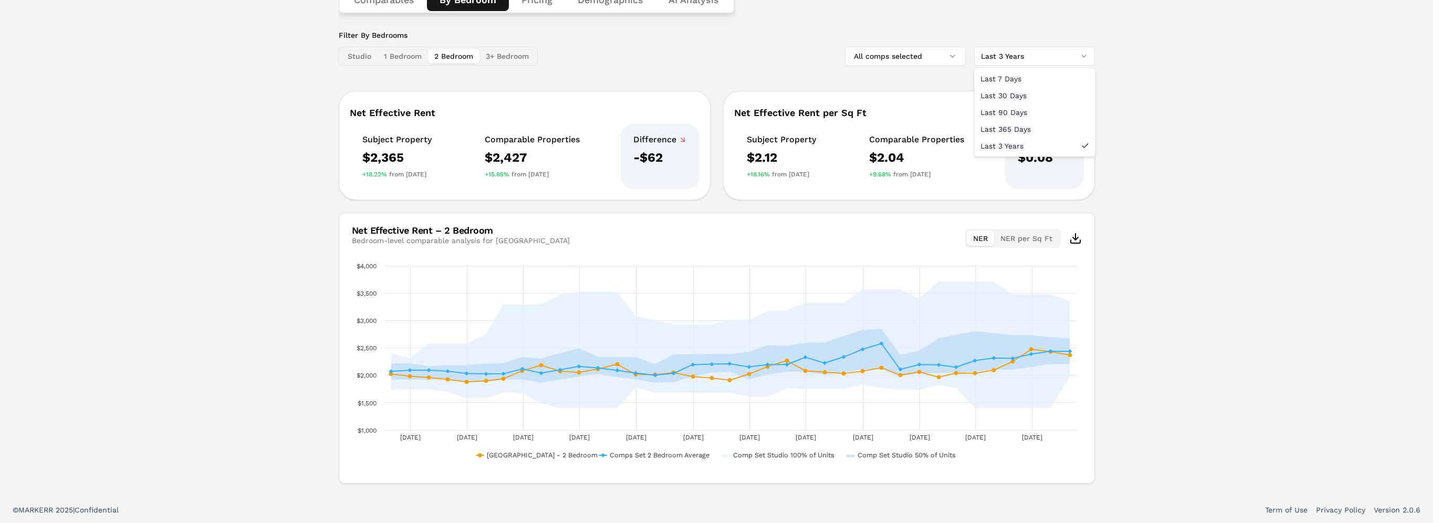
click at [1054, 50] on html "MARKERR home markets properties Portfolio reports Search by MSA, ZIP, Property …" at bounding box center [720, 175] width 1441 height 696
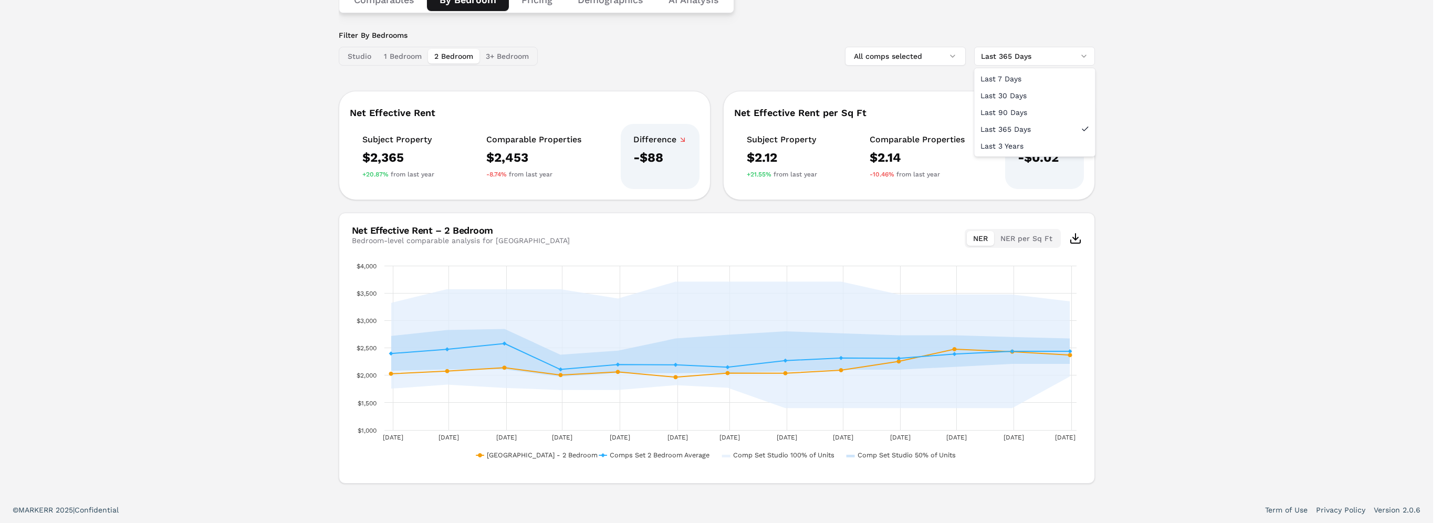
click at [1062, 56] on html "MARKERR home markets properties Portfolio reports Search by MSA, ZIP, Property …" at bounding box center [720, 175] width 1441 height 696
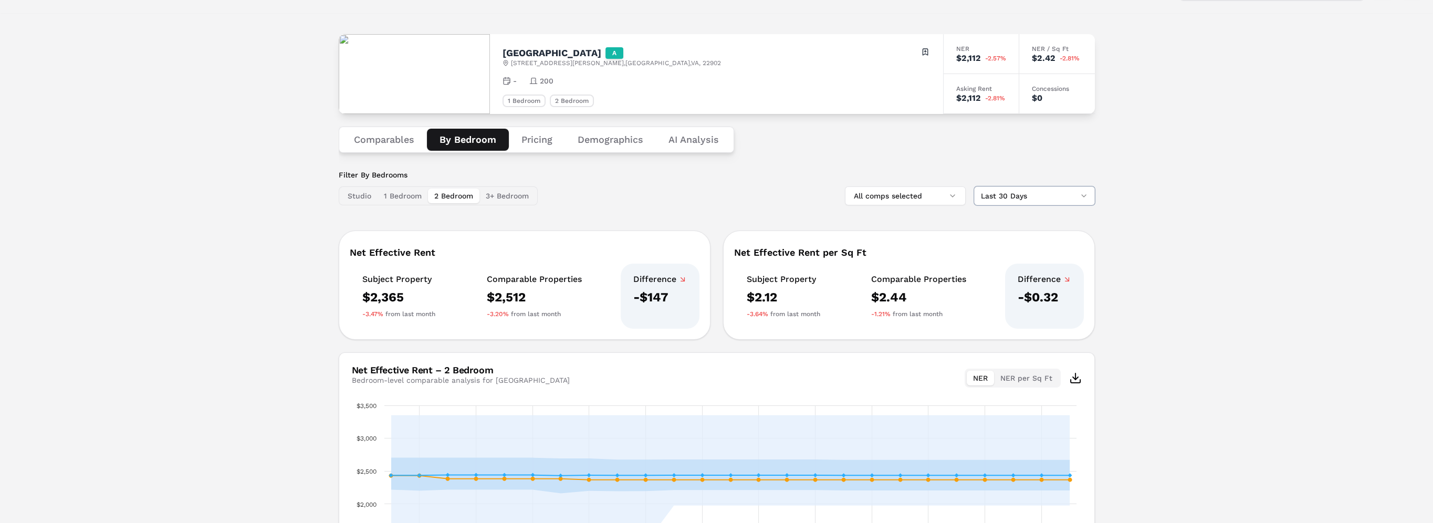
scroll to position [0, 0]
